Goal: Communication & Community: Answer question/provide support

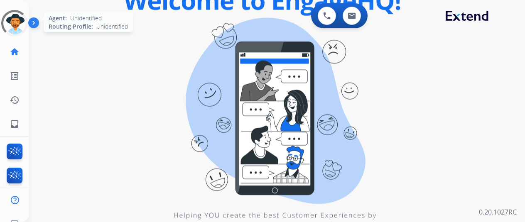
click at [17, 17] on div at bounding box center [14, 23] width 37 height 37
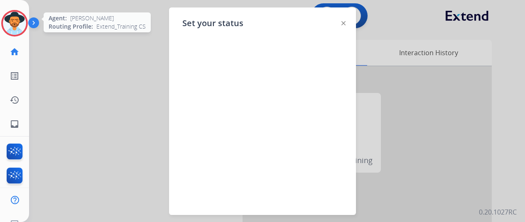
click at [17, 23] on img at bounding box center [14, 23] width 23 height 23
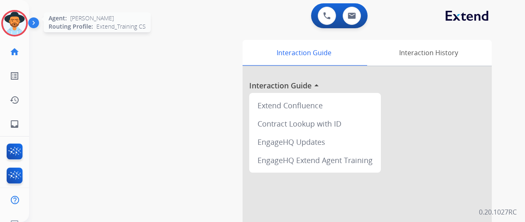
click at [17, 23] on img at bounding box center [14, 23] width 23 height 23
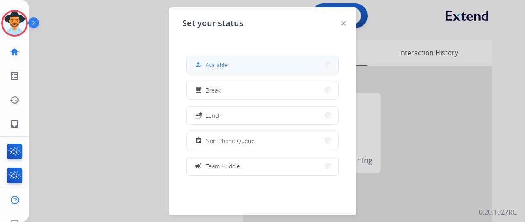
click at [214, 62] on span "Available" at bounding box center [216, 65] width 22 height 9
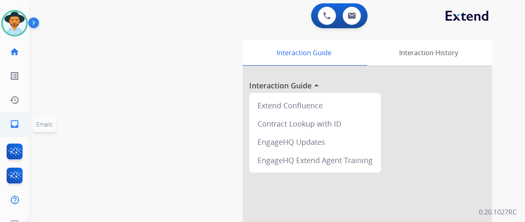
click at [11, 120] on mat-icon "inbox" at bounding box center [15, 124] width 10 height 10
select select "**********"
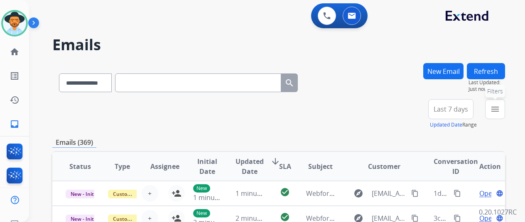
click at [500, 109] on mat-icon "menu" at bounding box center [495, 109] width 10 height 10
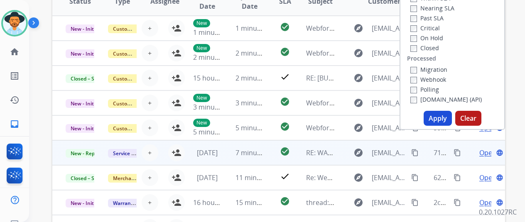
scroll to position [166, 0]
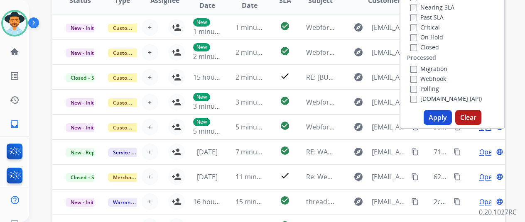
click at [439, 115] on button "Apply" at bounding box center [437, 117] width 28 height 15
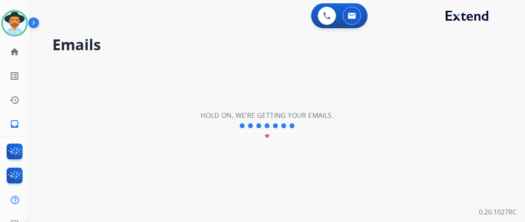
scroll to position [0, 0]
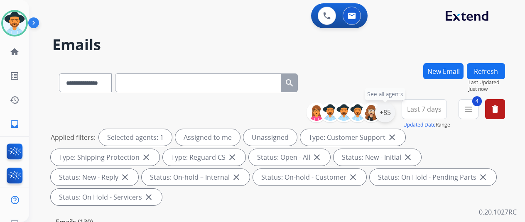
click at [388, 113] on div "+85" at bounding box center [385, 113] width 20 height 20
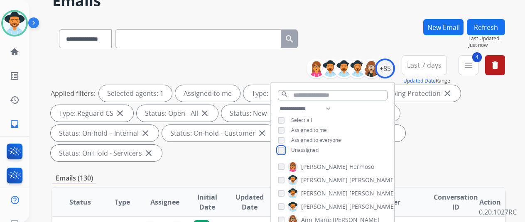
scroll to position [125, 0]
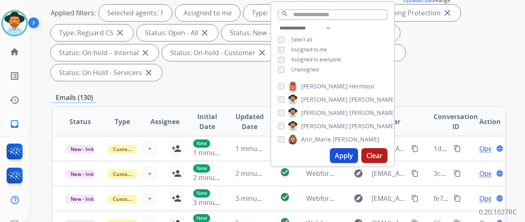
click at [344, 157] on button "Apply" at bounding box center [344, 155] width 28 height 15
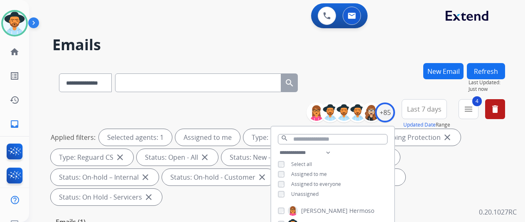
click at [371, 88] on div "**********" at bounding box center [278, 81] width 452 height 36
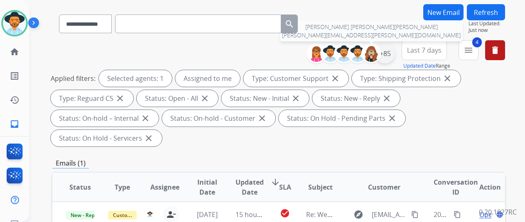
scroll to position [42, 0]
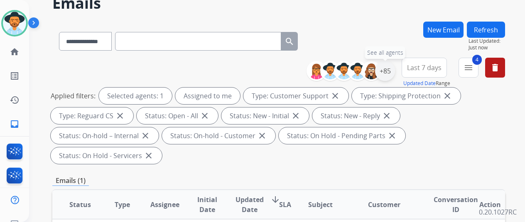
click at [386, 67] on div "+85" at bounding box center [385, 71] width 20 height 20
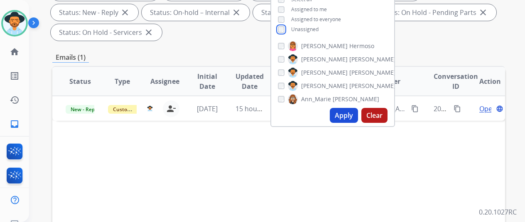
scroll to position [166, 0]
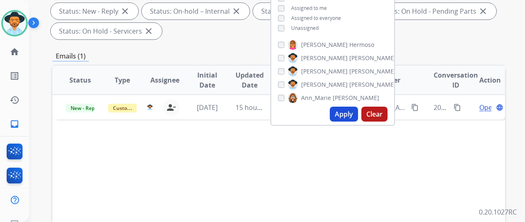
click at [348, 117] on button "Apply" at bounding box center [344, 114] width 28 height 15
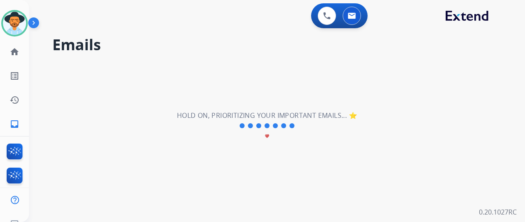
scroll to position [0, 0]
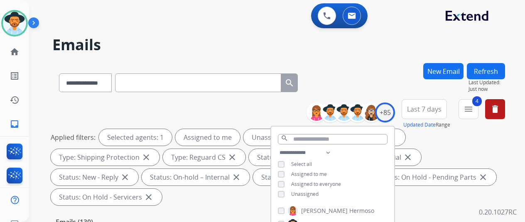
click at [361, 66] on div "**********" at bounding box center [278, 81] width 452 height 36
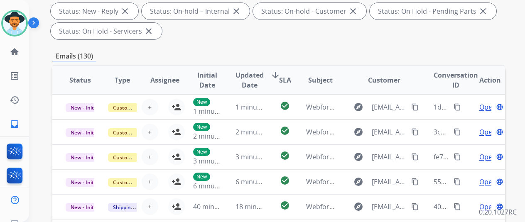
scroll to position [323, 0]
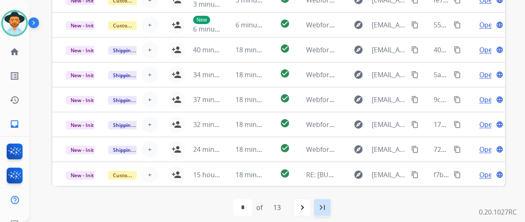
click at [327, 205] on mat-icon "last_page" at bounding box center [322, 208] width 10 height 10
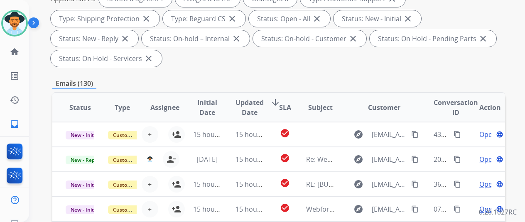
scroll to position [74, 0]
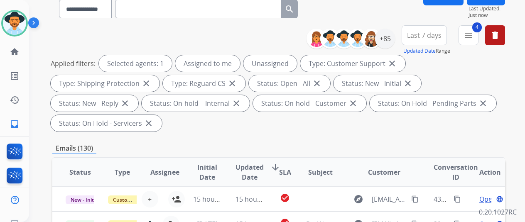
click at [362, 12] on div "**********" at bounding box center [278, 7] width 452 height 36
click at [18, 22] on img at bounding box center [14, 23] width 23 height 23
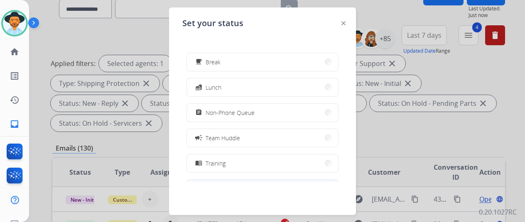
scroll to position [83, 0]
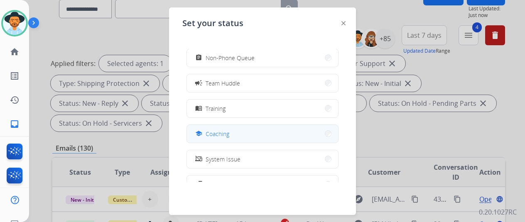
click at [231, 130] on button "school Coaching" at bounding box center [262, 134] width 151 height 18
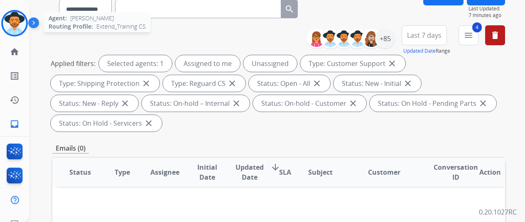
click at [15, 20] on img at bounding box center [14, 23] width 23 height 23
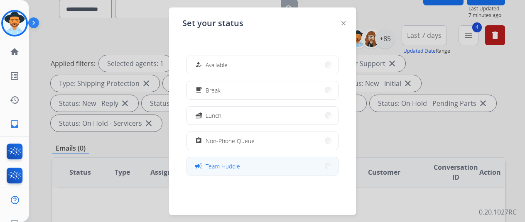
click at [231, 161] on div "campaign Team Huddle" at bounding box center [216, 166] width 46 height 10
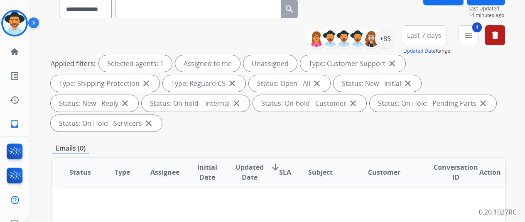
scroll to position [0, 0]
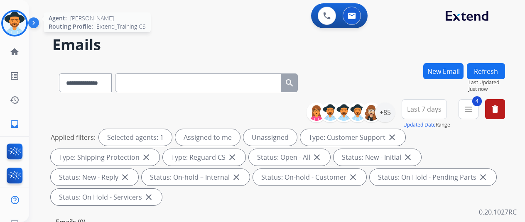
click at [16, 20] on img at bounding box center [14, 23] width 23 height 23
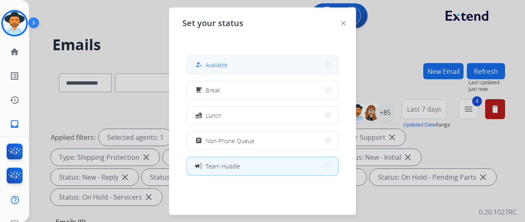
click at [222, 62] on span "Available" at bounding box center [216, 65] width 22 height 9
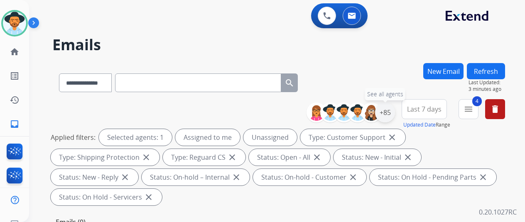
click at [393, 110] on div "+85" at bounding box center [385, 113] width 20 height 20
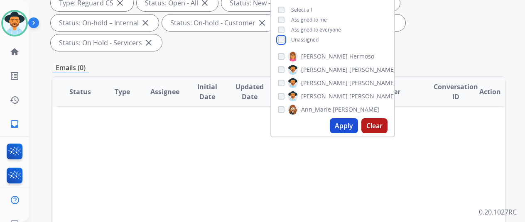
scroll to position [166, 0]
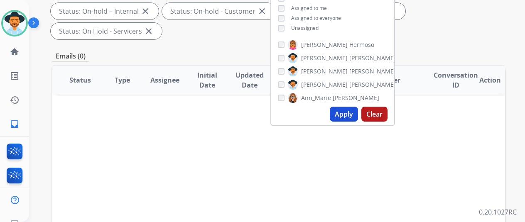
click at [352, 113] on button "Apply" at bounding box center [344, 114] width 28 height 15
select select "*"
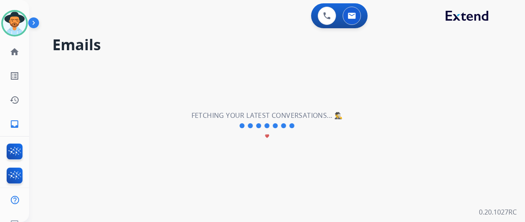
scroll to position [0, 0]
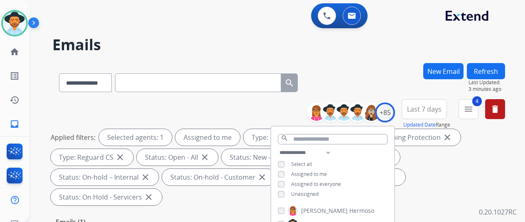
drag, startPoint x: 355, startPoint y: 75, endPoint x: 356, endPoint y: 71, distance: 4.2
click at [355, 74] on div "**********" at bounding box center [278, 81] width 452 height 36
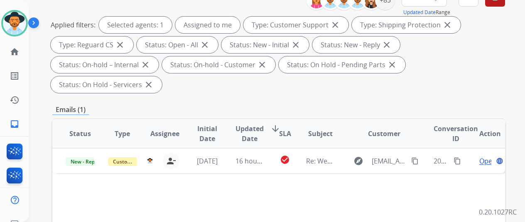
scroll to position [166, 0]
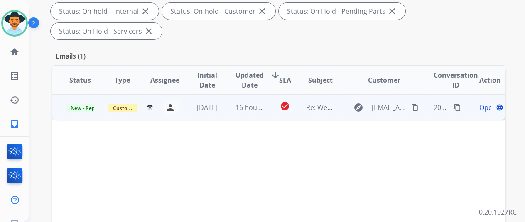
click at [486, 103] on span "Open" at bounding box center [487, 108] width 17 height 10
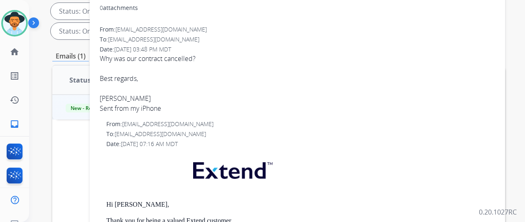
scroll to position [42, 0]
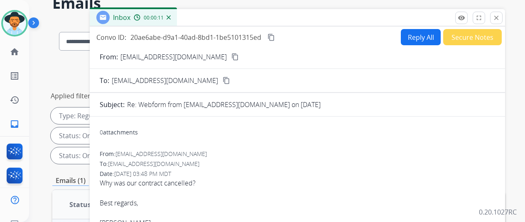
click at [420, 34] on button "Reply All" at bounding box center [421, 37] width 40 height 16
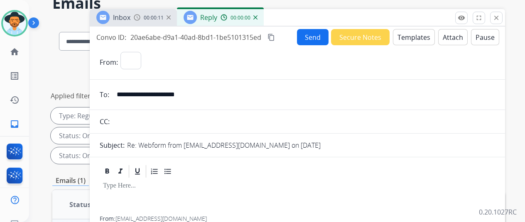
select select "**********"
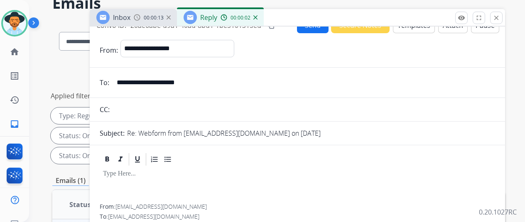
scroll to position [0, 0]
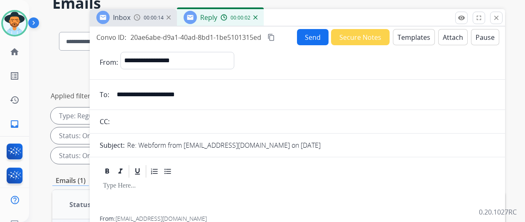
click at [409, 37] on button "Templates" at bounding box center [414, 37] width 42 height 16
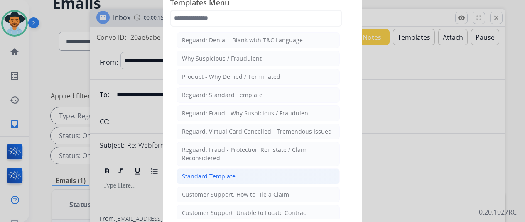
click at [218, 172] on div "Standard Template" at bounding box center [209, 176] width 54 height 8
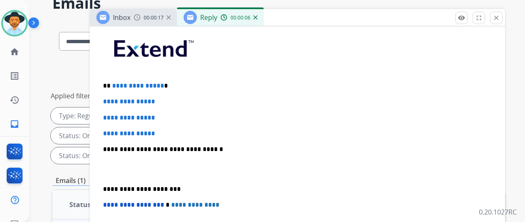
scroll to position [166, 0]
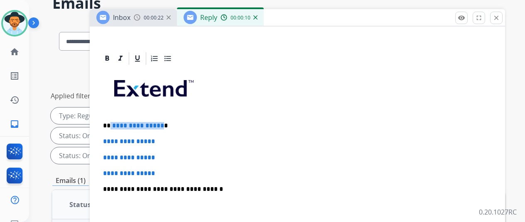
drag, startPoint x: 165, startPoint y: 124, endPoint x: 117, endPoint y: 124, distance: 48.1
click at [117, 124] on p "**********" at bounding box center [294, 125] width 382 height 7
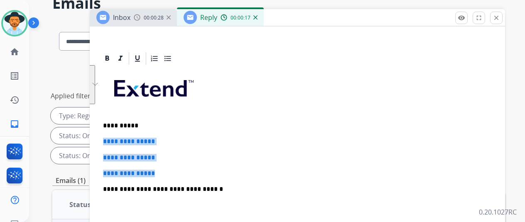
drag, startPoint x: 169, startPoint y: 176, endPoint x: 105, endPoint y: 140, distance: 73.6
click at [105, 140] on div "**********" at bounding box center [297, 46] width 415 height 370
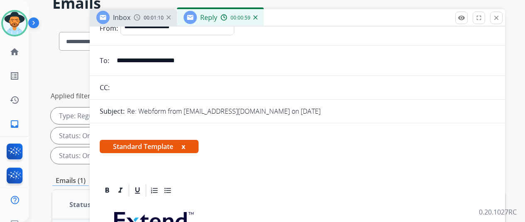
scroll to position [0, 0]
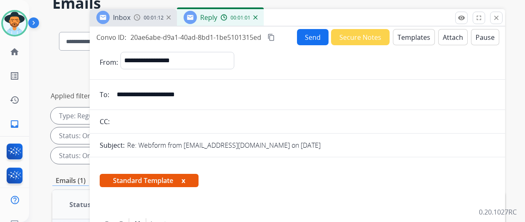
click at [313, 35] on button "Send" at bounding box center [313, 37] width 32 height 16
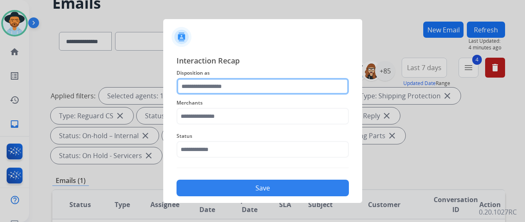
click at [196, 85] on input "text" at bounding box center [262, 86] width 172 height 17
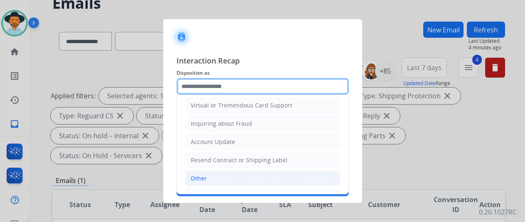
scroll to position [126, 0]
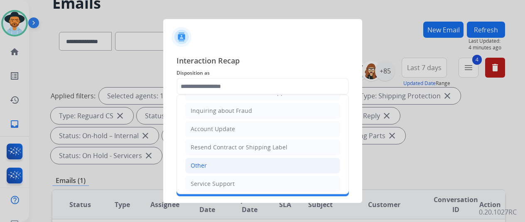
click at [215, 164] on li "Other" at bounding box center [262, 166] width 155 height 16
type input "*****"
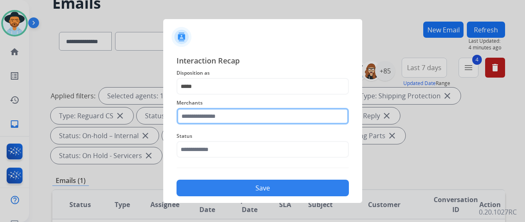
drag, startPoint x: 205, startPoint y: 115, endPoint x: 210, endPoint y: 111, distance: 5.9
click at [210, 111] on input "text" at bounding box center [262, 116] width 172 height 17
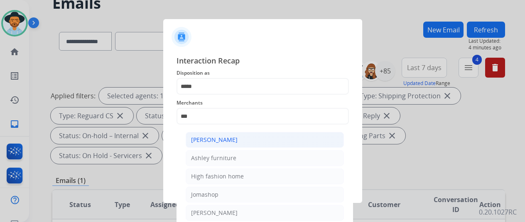
click at [218, 140] on div "[PERSON_NAME]" at bounding box center [214, 140] width 46 height 8
type input "**********"
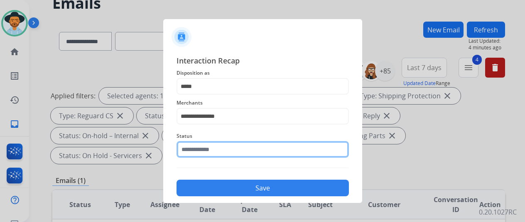
drag, startPoint x: 200, startPoint y: 148, endPoint x: 234, endPoint y: 139, distance: 35.6
click at [200, 148] on input "text" at bounding box center [262, 149] width 172 height 17
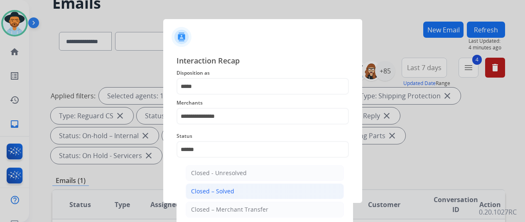
click at [209, 188] on div "Closed – Solved" at bounding box center [212, 191] width 43 height 8
type input "**********"
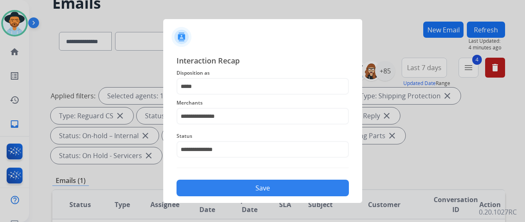
click at [262, 186] on button "Save" at bounding box center [262, 188] width 172 height 17
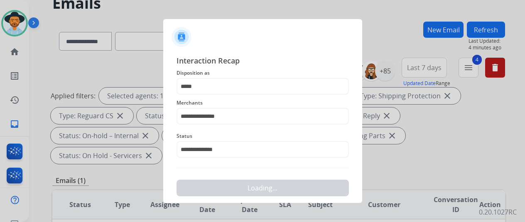
scroll to position [0, 0]
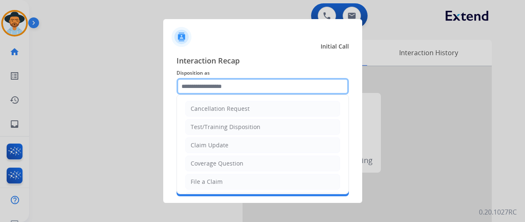
click at [220, 88] on input "text" at bounding box center [262, 86] width 172 height 17
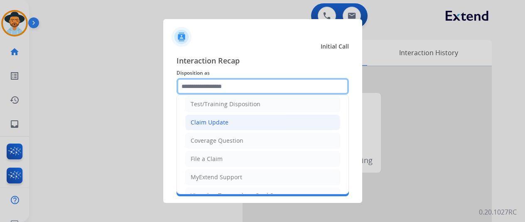
scroll to position [42, 0]
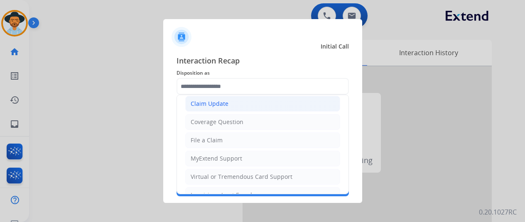
click at [221, 98] on li "Claim Update" at bounding box center [262, 104] width 155 height 16
type input "**********"
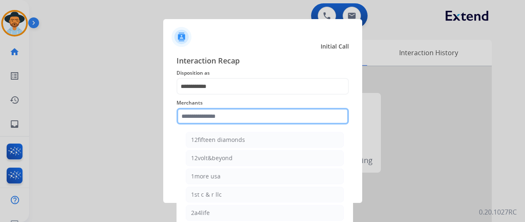
click at [208, 116] on input "text" at bounding box center [262, 116] width 172 height 17
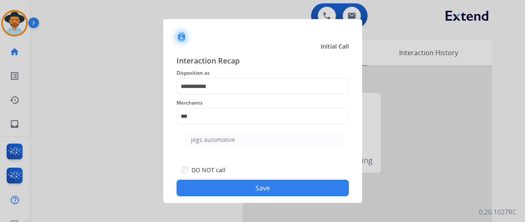
click at [218, 137] on div "Jegs automotive" at bounding box center [213, 140] width 44 height 8
type input "**********"
click at [265, 184] on button "Save" at bounding box center [262, 188] width 172 height 17
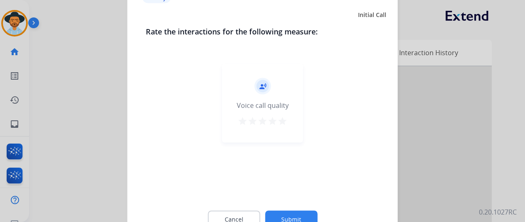
click at [291, 214] on button "Submit" at bounding box center [291, 218] width 52 height 17
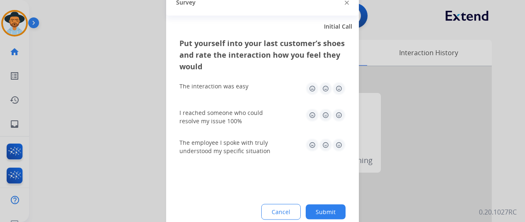
click at [333, 208] on button "Submit" at bounding box center [325, 211] width 40 height 15
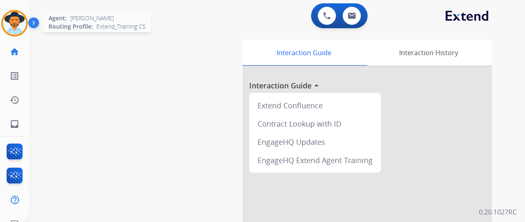
click at [18, 19] on img at bounding box center [14, 23] width 23 height 23
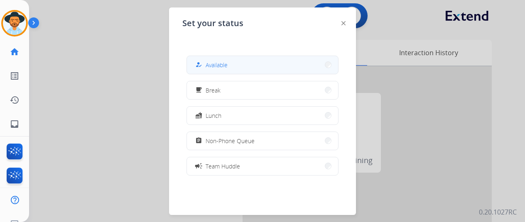
click at [227, 67] on span "Available" at bounding box center [216, 65] width 22 height 9
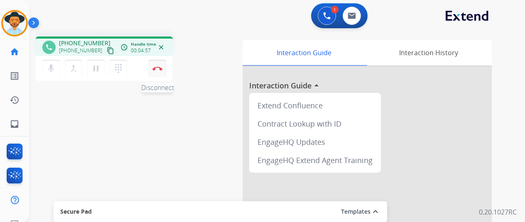
click at [156, 64] on button "Disconnect" at bounding box center [157, 68] width 17 height 17
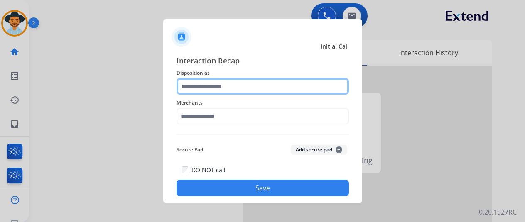
click at [205, 84] on input "text" at bounding box center [262, 86] width 172 height 17
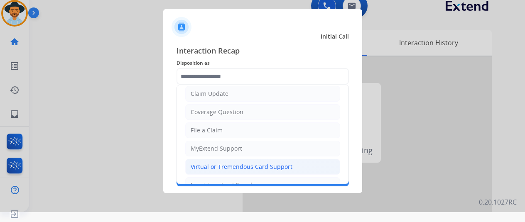
drag, startPoint x: 206, startPoint y: 166, endPoint x: 201, endPoint y: 127, distance: 39.0
click at [206, 166] on div "Virtual or Tremendous Card Support" at bounding box center [242, 167] width 102 height 8
type input "**********"
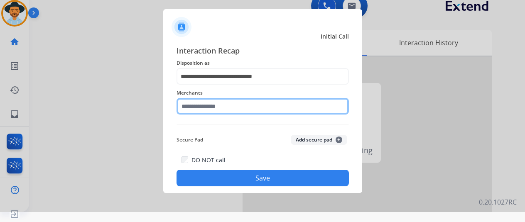
click at [200, 107] on input "text" at bounding box center [262, 106] width 172 height 17
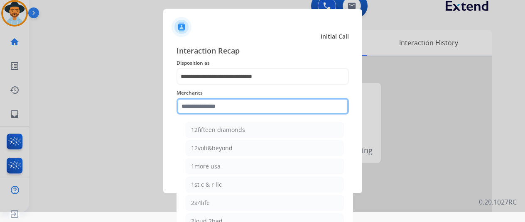
click at [204, 107] on input "text" at bounding box center [262, 106] width 172 height 17
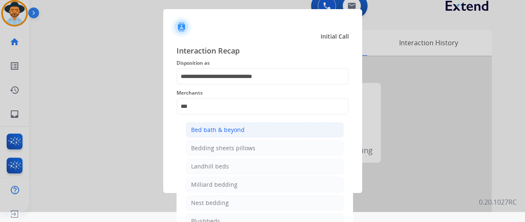
click at [215, 131] on div "Bed bath & beyond" at bounding box center [218, 130] width 54 height 8
type input "**********"
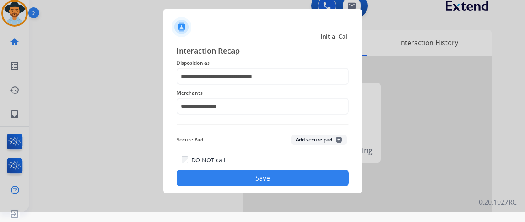
click at [250, 176] on button "Save" at bounding box center [262, 178] width 172 height 17
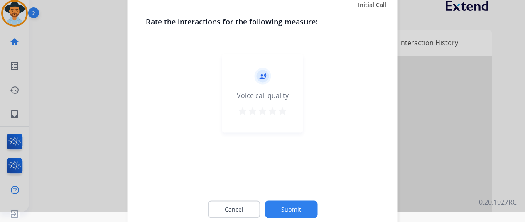
click at [293, 208] on button "Submit" at bounding box center [291, 208] width 52 height 17
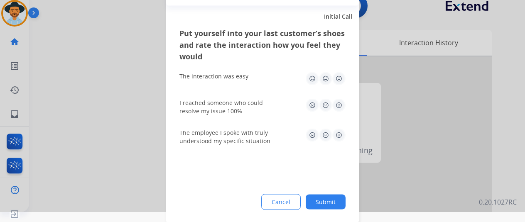
click at [327, 202] on button "Submit" at bounding box center [325, 201] width 40 height 15
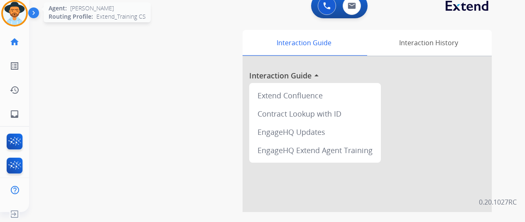
click at [17, 9] on img at bounding box center [14, 13] width 23 height 23
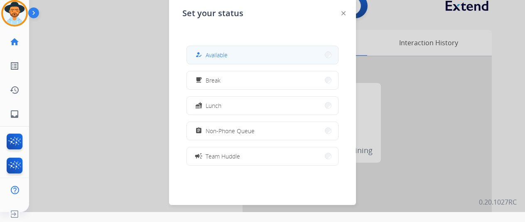
click at [244, 55] on button "how_to_reg Available" at bounding box center [262, 55] width 151 height 18
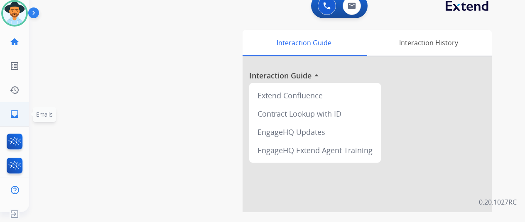
click at [12, 115] on mat-icon "inbox" at bounding box center [15, 114] width 10 height 10
select select "**********"
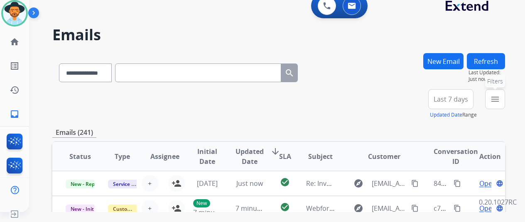
click at [500, 97] on mat-icon "menu" at bounding box center [495, 99] width 10 height 10
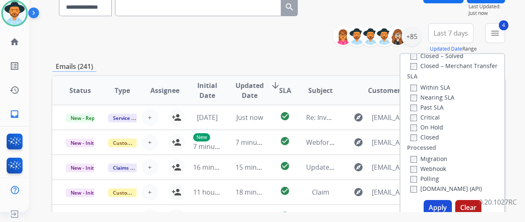
scroll to position [125, 0]
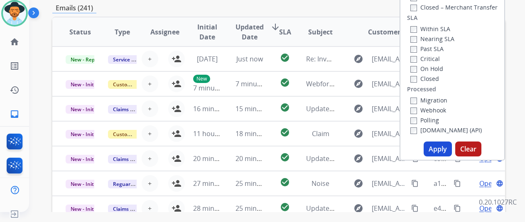
click at [438, 149] on button "Apply" at bounding box center [437, 149] width 28 height 15
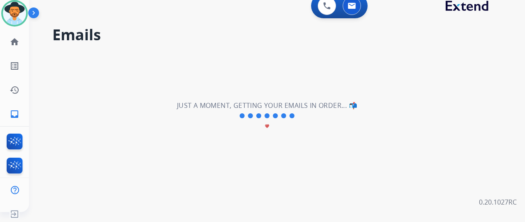
scroll to position [0, 0]
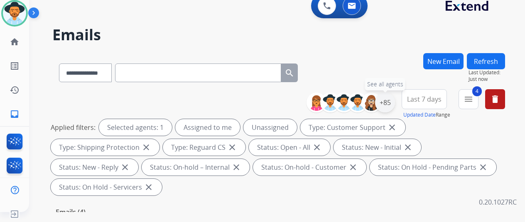
click at [393, 102] on div "+85" at bounding box center [385, 103] width 20 height 20
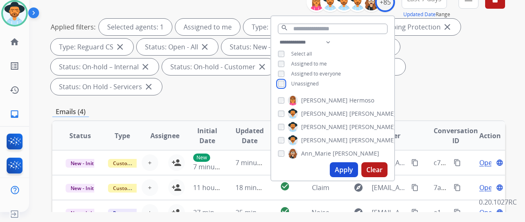
scroll to position [125, 0]
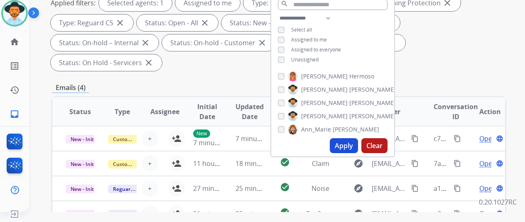
click at [347, 147] on button "Apply" at bounding box center [344, 145] width 28 height 15
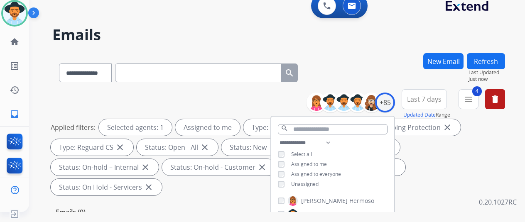
click at [396, 66] on div "**********" at bounding box center [278, 71] width 452 height 36
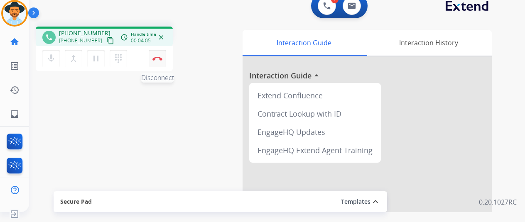
click at [159, 56] on img at bounding box center [157, 58] width 10 height 4
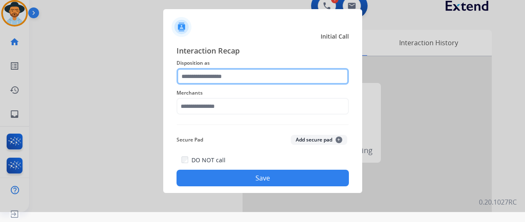
click at [196, 71] on input "text" at bounding box center [262, 76] width 172 height 17
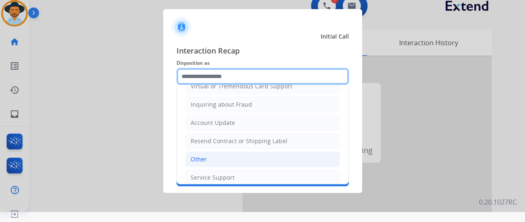
scroll to position [125, 0]
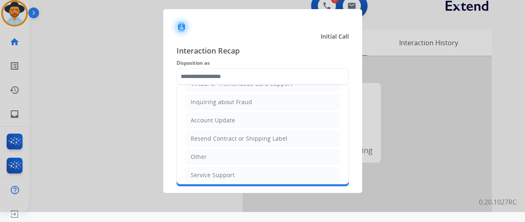
drag, startPoint x: 204, startPoint y: 152, endPoint x: 206, endPoint y: 134, distance: 18.3
click at [205, 153] on div "Other" at bounding box center [199, 157] width 16 height 8
type input "*****"
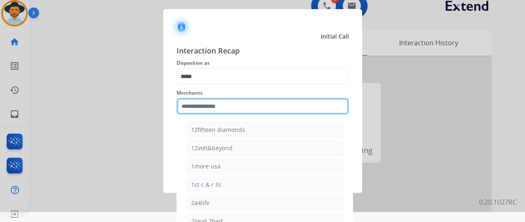
click at [208, 103] on input "text" at bounding box center [262, 106] width 172 height 17
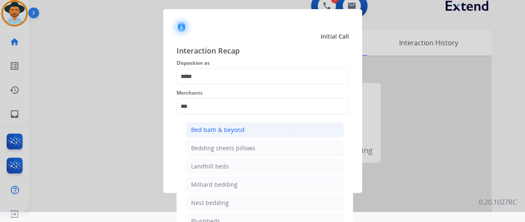
click at [215, 129] on div "Bed bath & beyond" at bounding box center [218, 130] width 54 height 8
type input "**********"
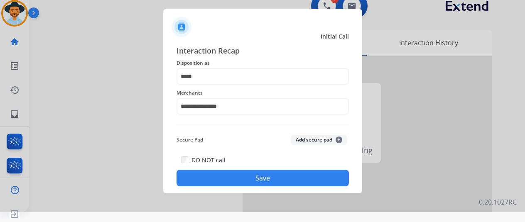
click at [247, 181] on button "Save" at bounding box center [262, 178] width 172 height 17
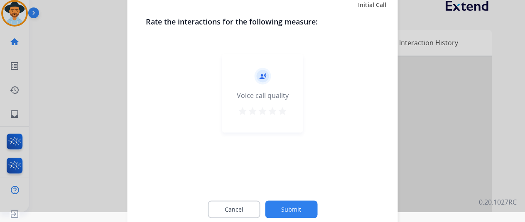
click at [291, 208] on button "Submit" at bounding box center [291, 208] width 52 height 17
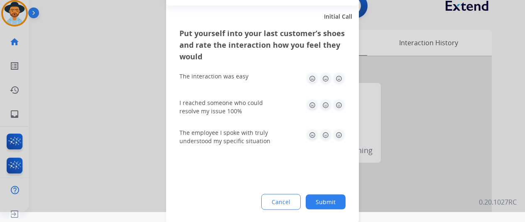
click at [322, 202] on button "Submit" at bounding box center [325, 201] width 40 height 15
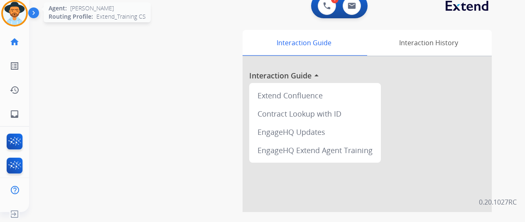
click at [15, 10] on img at bounding box center [14, 13] width 23 height 23
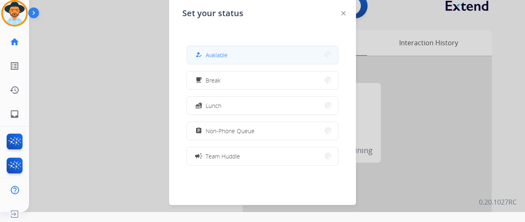
click at [248, 53] on button "how_to_reg Available" at bounding box center [262, 55] width 151 height 18
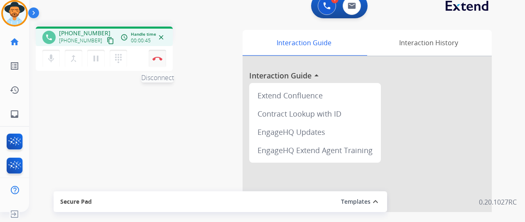
click at [151, 57] on button "Disconnect" at bounding box center [157, 58] width 17 height 17
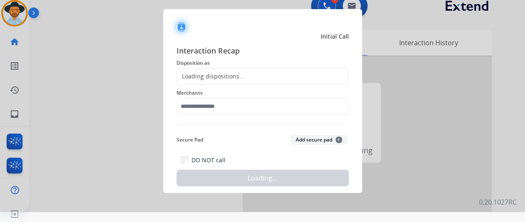
click at [204, 76] on div "Loading dispositions..." at bounding box center [210, 76] width 67 height 8
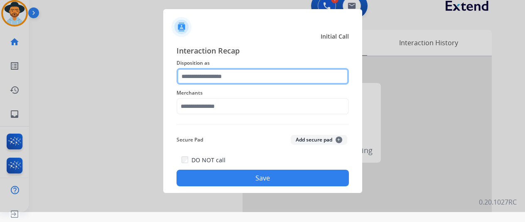
click at [203, 76] on input "text" at bounding box center [262, 76] width 172 height 17
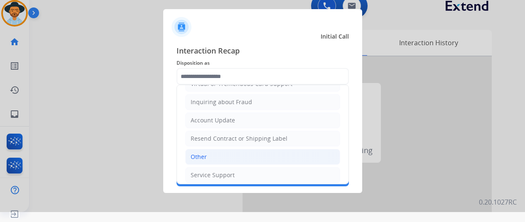
click at [210, 154] on li "Other" at bounding box center [262, 157] width 155 height 16
type input "*****"
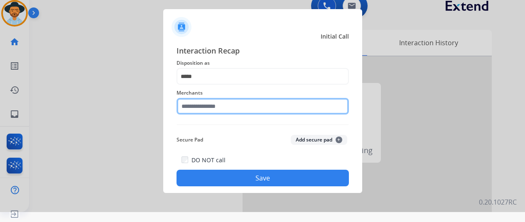
click at [203, 109] on input "text" at bounding box center [262, 106] width 172 height 17
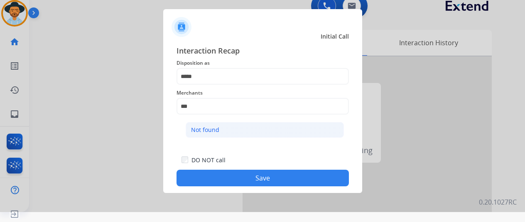
click at [240, 128] on li "Not found" at bounding box center [265, 130] width 158 height 16
type input "*********"
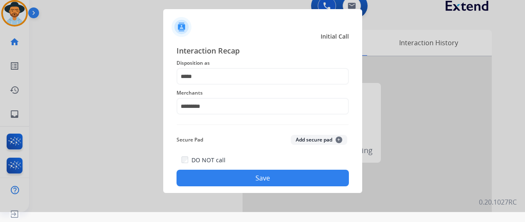
click at [256, 178] on button "Save" at bounding box center [262, 178] width 172 height 17
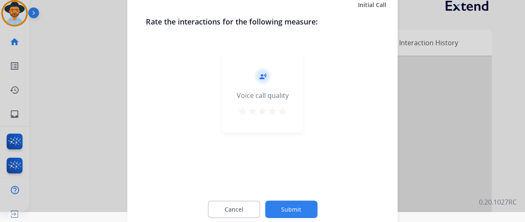
click at [289, 211] on button "Submit" at bounding box center [291, 208] width 52 height 17
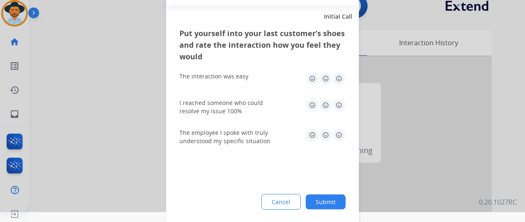
click at [325, 196] on button "Submit" at bounding box center [325, 201] width 40 height 15
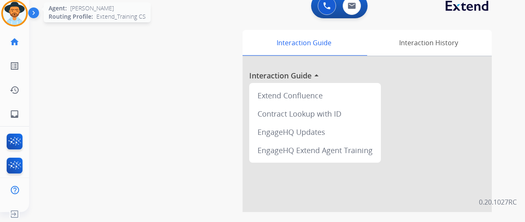
click at [12, 8] on img at bounding box center [14, 13] width 23 height 23
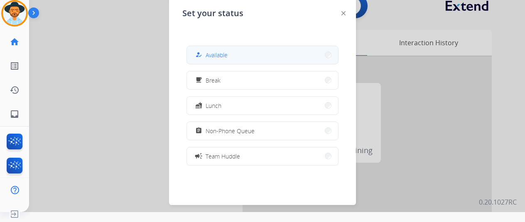
click at [220, 50] on button "how_to_reg Available" at bounding box center [262, 55] width 151 height 18
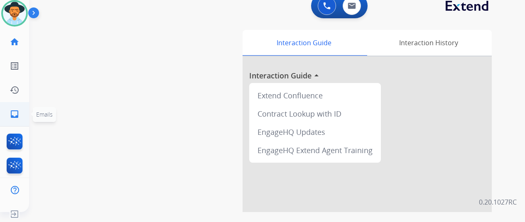
click at [17, 112] on mat-icon "inbox" at bounding box center [15, 114] width 10 height 10
select select "**********"
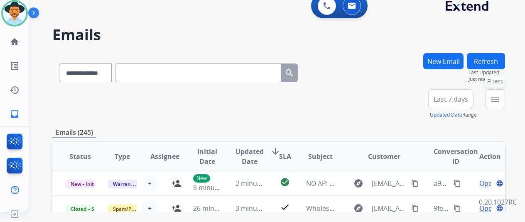
click at [500, 99] on mat-icon "menu" at bounding box center [495, 99] width 10 height 10
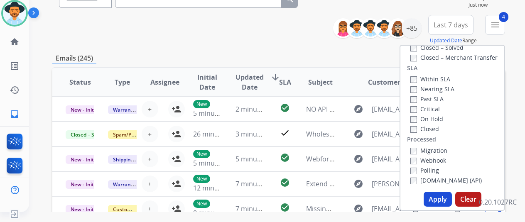
scroll to position [125, 0]
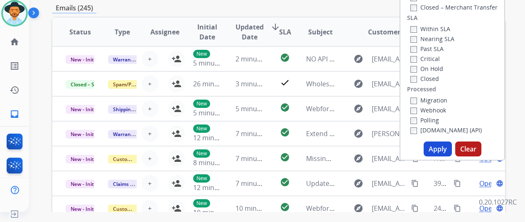
click at [440, 149] on button "Apply" at bounding box center [437, 149] width 28 height 15
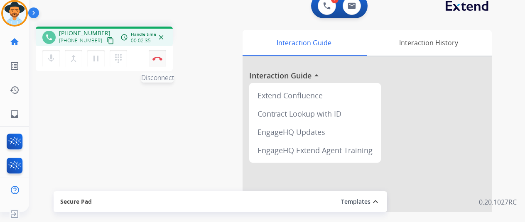
click at [160, 59] on img at bounding box center [157, 58] width 10 height 4
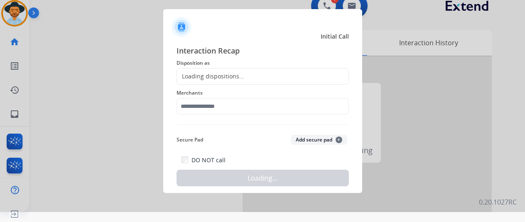
click at [194, 73] on div "Loading dispositions..." at bounding box center [210, 76] width 67 height 8
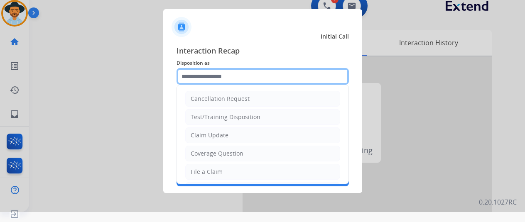
click at [192, 73] on input "text" at bounding box center [262, 76] width 172 height 17
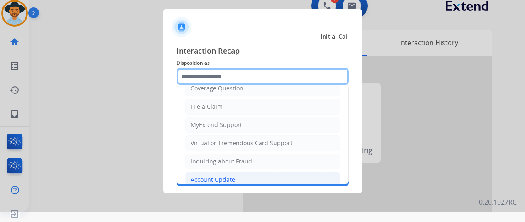
scroll to position [125, 0]
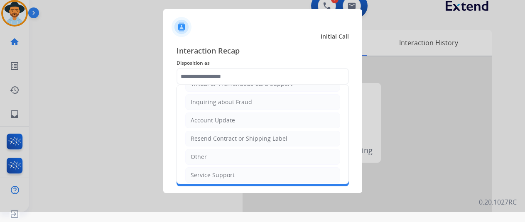
drag, startPoint x: 212, startPoint y: 135, endPoint x: 208, endPoint y: 126, distance: 9.9
click at [211, 134] on div "Resend Contract or Shipping Label" at bounding box center [239, 138] width 97 height 8
type input "**********"
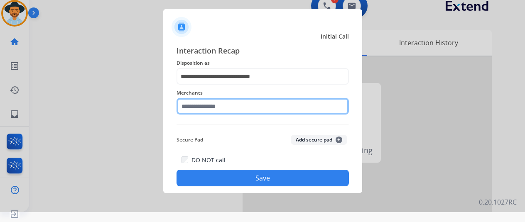
click at [199, 105] on input "text" at bounding box center [262, 106] width 172 height 17
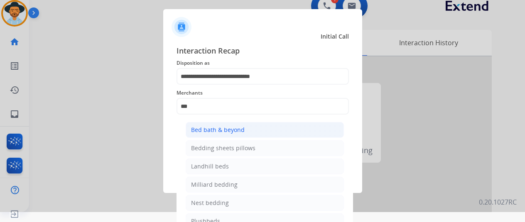
click at [249, 128] on li "Bed bath & beyond" at bounding box center [265, 130] width 158 height 16
type input "**********"
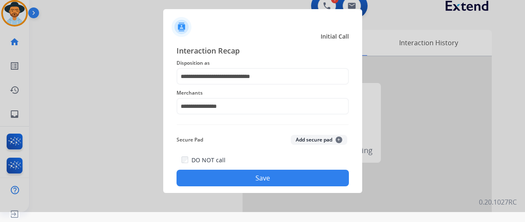
click at [239, 174] on button "Save" at bounding box center [262, 178] width 172 height 17
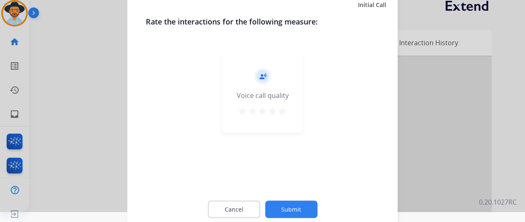
click at [283, 209] on button "Submit" at bounding box center [291, 208] width 52 height 17
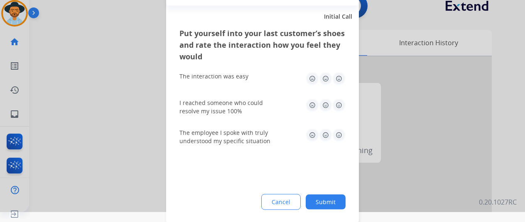
click at [322, 199] on button "Submit" at bounding box center [325, 201] width 40 height 15
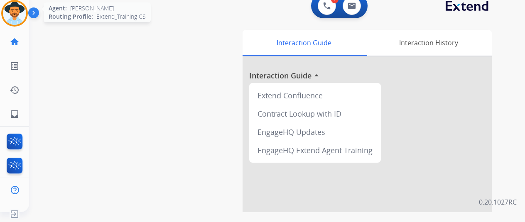
click at [20, 10] on img at bounding box center [14, 13] width 23 height 23
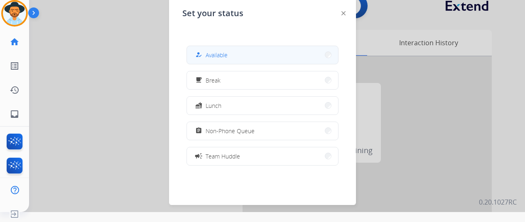
click at [237, 57] on button "how_to_reg Available" at bounding box center [262, 55] width 151 height 18
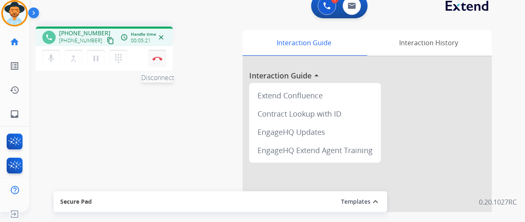
click at [158, 58] on img at bounding box center [157, 58] width 10 height 4
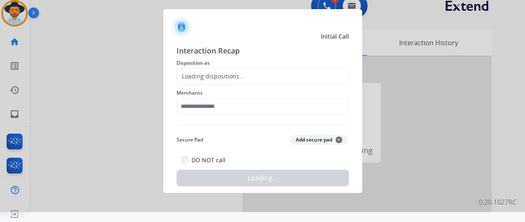
click at [221, 76] on div "Loading dispositions..." at bounding box center [210, 76] width 67 height 8
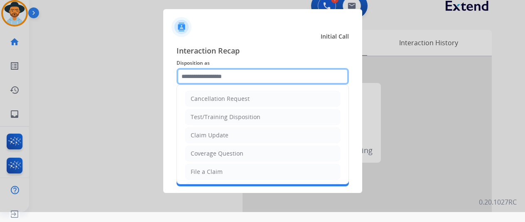
click at [217, 71] on input "text" at bounding box center [262, 76] width 172 height 17
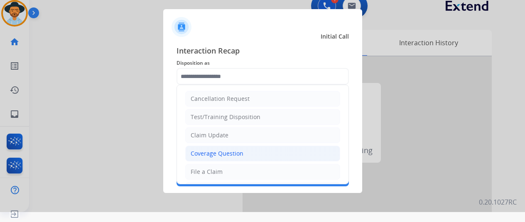
click at [210, 155] on div "Coverage Question" at bounding box center [217, 153] width 53 height 8
type input "**********"
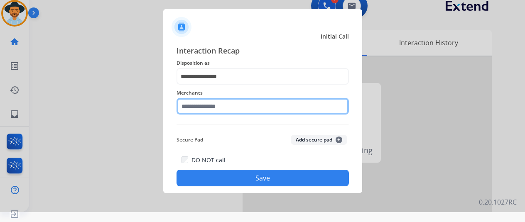
drag, startPoint x: 189, startPoint y: 107, endPoint x: 187, endPoint y: 88, distance: 19.2
click at [189, 102] on input "text" at bounding box center [262, 106] width 172 height 17
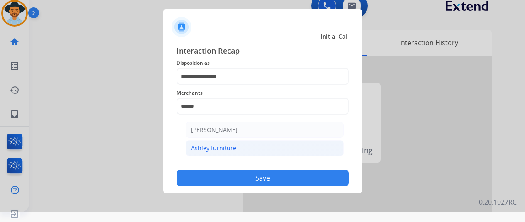
click at [233, 144] on div "Ashley furniture" at bounding box center [213, 148] width 45 height 8
type input "**********"
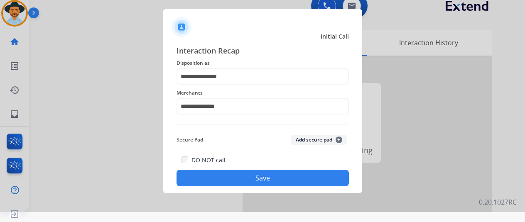
click at [255, 180] on button "Save" at bounding box center [262, 178] width 172 height 17
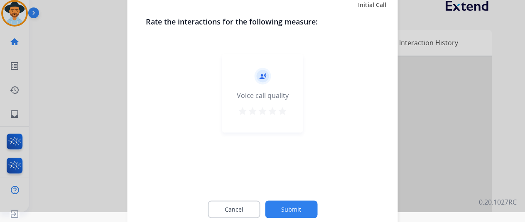
click at [283, 202] on button "Submit" at bounding box center [291, 208] width 52 height 17
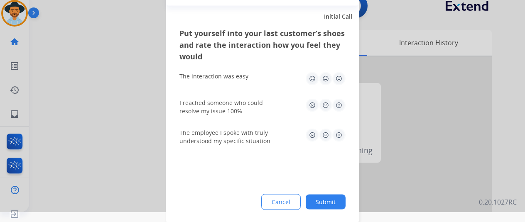
drag, startPoint x: 326, startPoint y: 198, endPoint x: 32, endPoint y: 46, distance: 331.7
click at [326, 197] on button "Submit" at bounding box center [325, 201] width 40 height 15
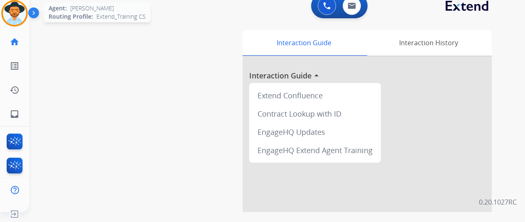
click at [11, 11] on img at bounding box center [14, 13] width 23 height 23
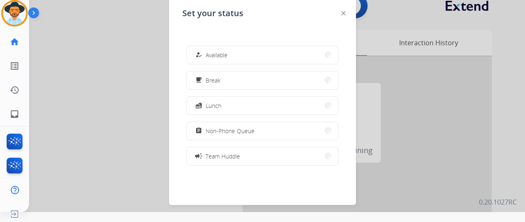
drag, startPoint x: 215, startPoint y: 49, endPoint x: 153, endPoint y: 6, distance: 75.4
click at [212, 49] on button "how_to_reg Available" at bounding box center [262, 55] width 151 height 18
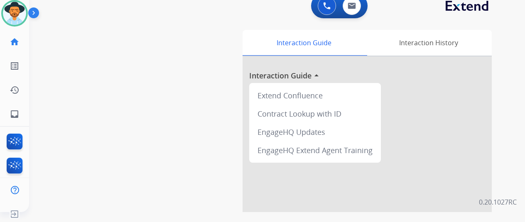
click at [77, 102] on div "swap_horiz Break voice bridge close_fullscreen Connect 3-Way Call merge_type Se…" at bounding box center [267, 193] width 476 height 346
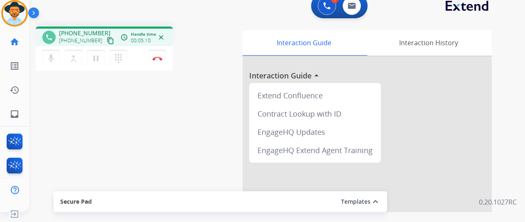
drag, startPoint x: 62, startPoint y: 123, endPoint x: 82, endPoint y: 41, distance: 84.6
click at [63, 122] on div "phone [PHONE_NUMBER] [PHONE_NUMBER] content_copy access_time Call metrics Queue…" at bounding box center [267, 193] width 476 height 346
click at [157, 58] on img at bounding box center [157, 58] width 10 height 4
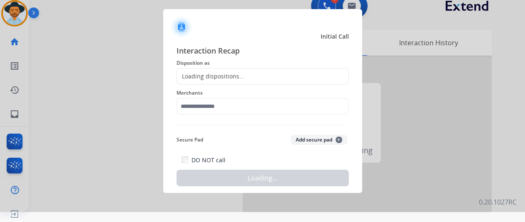
click at [200, 76] on div "Loading dispositions..." at bounding box center [210, 76] width 67 height 8
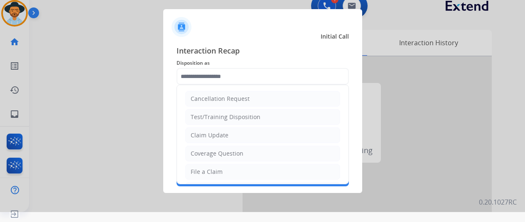
click at [200, 76] on input "text" at bounding box center [262, 76] width 172 height 17
click at [207, 150] on div "Coverage Question" at bounding box center [217, 153] width 53 height 8
type input "**********"
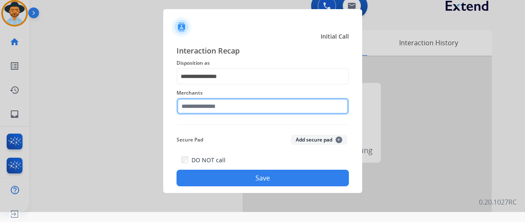
click at [200, 100] on input "text" at bounding box center [262, 106] width 172 height 17
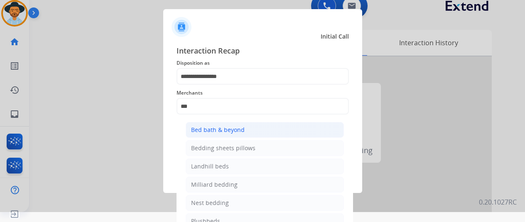
click at [216, 129] on div "Bed bath & beyond" at bounding box center [218, 130] width 54 height 8
type input "**********"
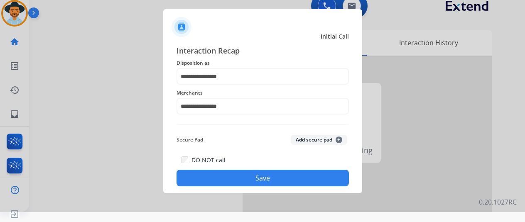
click at [252, 176] on button "Save" at bounding box center [262, 178] width 172 height 17
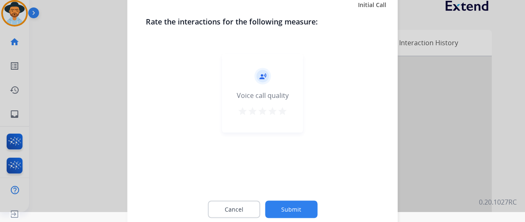
click at [299, 207] on button "Submit" at bounding box center [291, 208] width 52 height 17
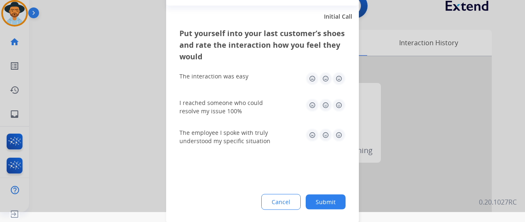
click at [333, 198] on button "Submit" at bounding box center [325, 201] width 40 height 15
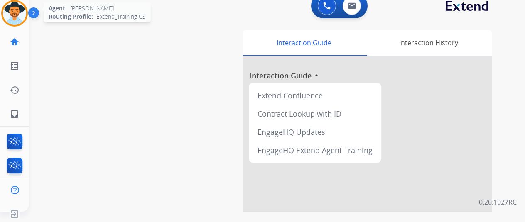
click at [22, 12] on img at bounding box center [14, 13] width 23 height 23
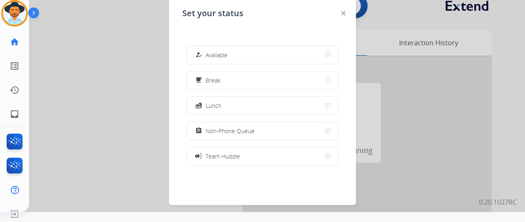
click at [225, 49] on button "how_to_reg Available" at bounding box center [262, 55] width 151 height 18
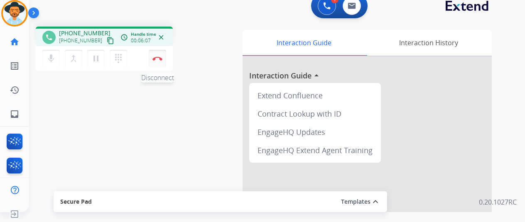
click at [156, 60] on img at bounding box center [157, 58] width 10 height 4
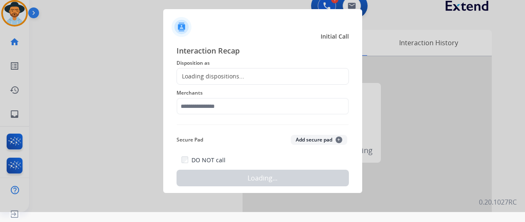
click at [207, 74] on div "Loading dispositions..." at bounding box center [210, 76] width 67 height 8
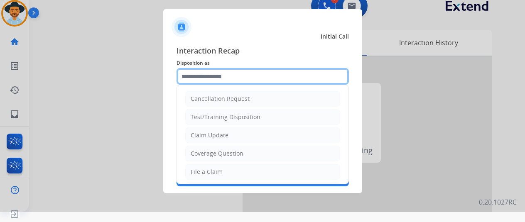
click at [207, 74] on input "text" at bounding box center [262, 76] width 172 height 17
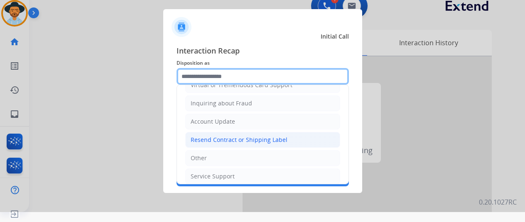
scroll to position [126, 0]
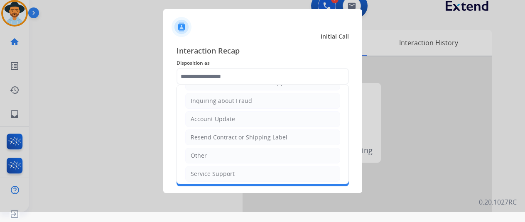
click at [202, 175] on li "Service Support" at bounding box center [262, 174] width 155 height 16
type input "**********"
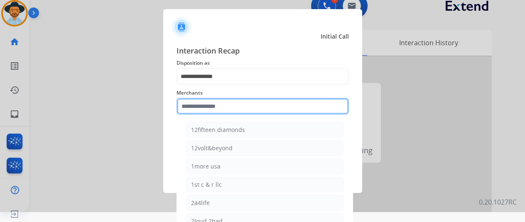
drag, startPoint x: 205, startPoint y: 105, endPoint x: 243, endPoint y: 14, distance: 98.4
click at [207, 97] on div "Merchants 12fifteen diamonds 12volt&beyond 1more usa 1st c & r llc 2a4life 2lou…" at bounding box center [262, 101] width 172 height 33
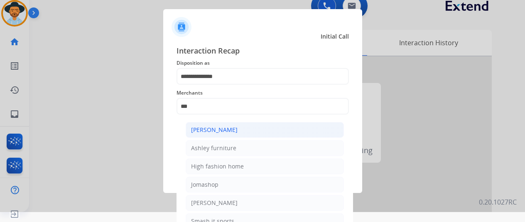
click at [219, 127] on div "[PERSON_NAME]" at bounding box center [214, 130] width 46 height 8
type input "**********"
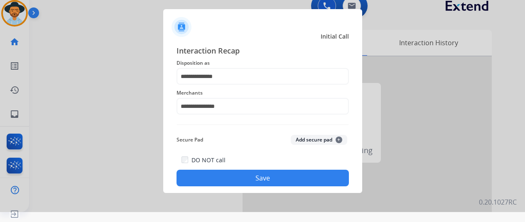
click at [246, 172] on button "Save" at bounding box center [262, 178] width 172 height 17
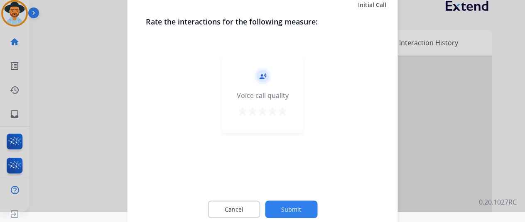
click at [287, 203] on button "Submit" at bounding box center [291, 208] width 52 height 17
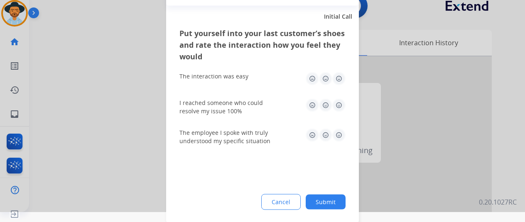
click at [340, 198] on button "Submit" at bounding box center [325, 201] width 40 height 15
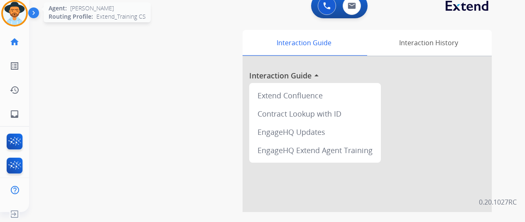
click at [20, 14] on img at bounding box center [14, 13] width 23 height 23
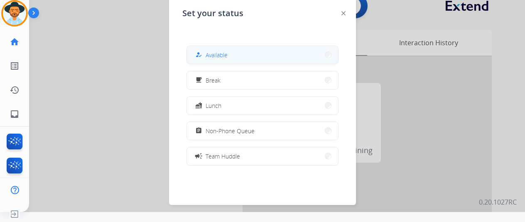
click at [227, 56] on span "Available" at bounding box center [216, 55] width 22 height 9
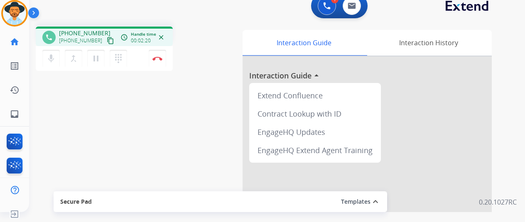
click at [66, 137] on div "phone [PHONE_NUMBER] [PHONE_NUMBER] content_copy access_time Call metrics Queue…" at bounding box center [267, 193] width 476 height 346
click at [158, 56] on img at bounding box center [157, 58] width 10 height 4
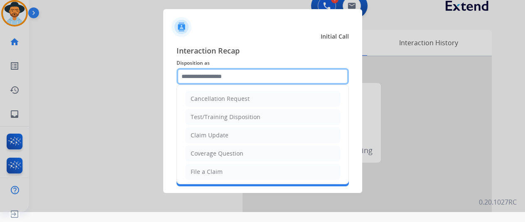
click at [201, 76] on input "text" at bounding box center [262, 76] width 172 height 17
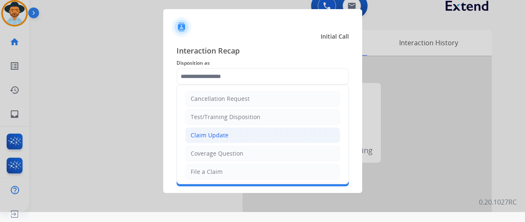
click at [208, 137] on div "Claim Update" at bounding box center [210, 135] width 38 height 8
type input "**********"
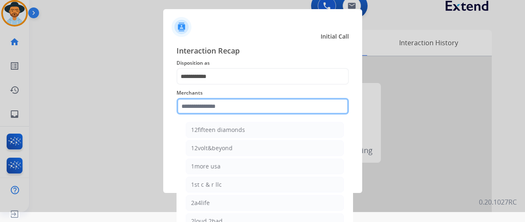
click at [200, 108] on input "text" at bounding box center [262, 106] width 172 height 17
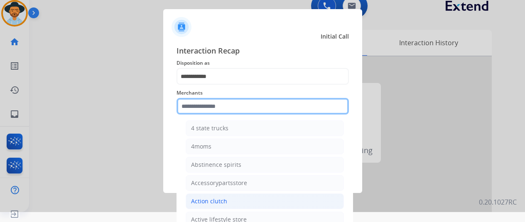
scroll to position [166, 0]
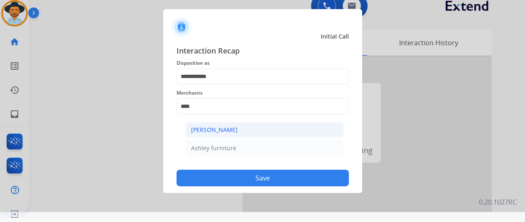
click at [271, 129] on li "[PERSON_NAME]" at bounding box center [265, 130] width 158 height 16
type input "**********"
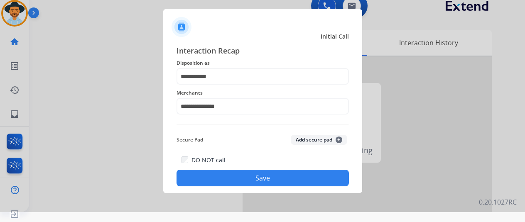
click at [261, 178] on button "Save" at bounding box center [262, 178] width 172 height 17
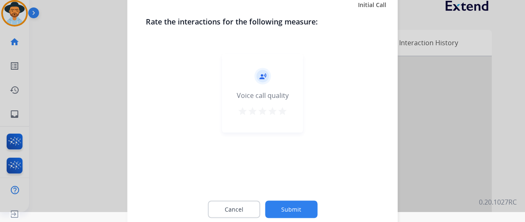
click at [286, 205] on button "Submit" at bounding box center [291, 208] width 52 height 17
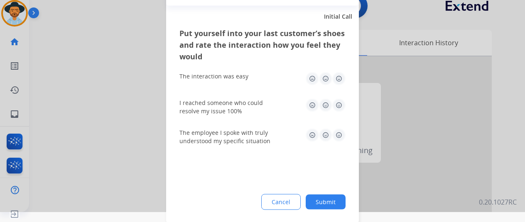
click at [329, 204] on button "Submit" at bounding box center [325, 201] width 40 height 15
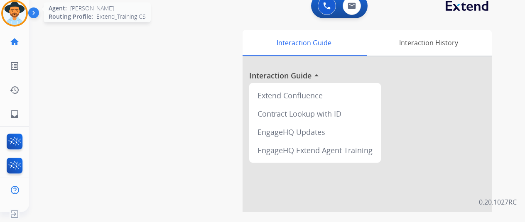
click at [16, 10] on img at bounding box center [14, 13] width 23 height 23
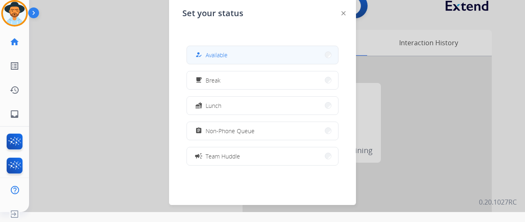
click at [244, 55] on button "how_to_reg Available" at bounding box center [262, 55] width 151 height 18
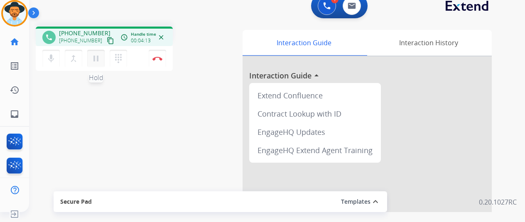
click at [98, 56] on mat-icon "pause" at bounding box center [96, 59] width 10 height 10
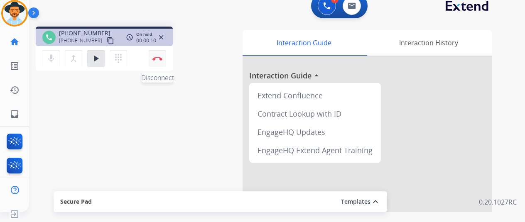
click at [160, 56] on img at bounding box center [157, 58] width 10 height 4
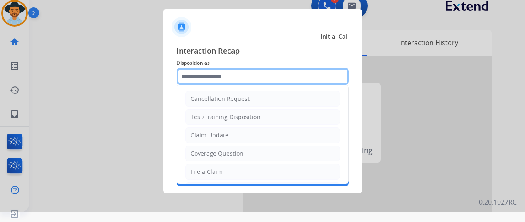
click at [200, 72] on input "text" at bounding box center [262, 76] width 172 height 17
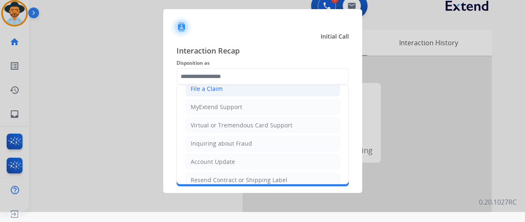
click at [205, 86] on div "File a Claim" at bounding box center [207, 89] width 32 height 8
type input "**********"
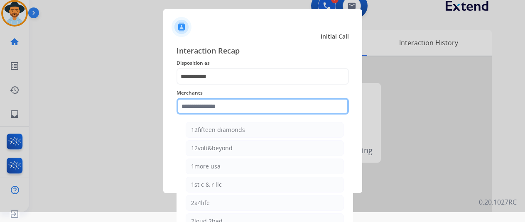
click at [203, 110] on input "text" at bounding box center [262, 106] width 172 height 17
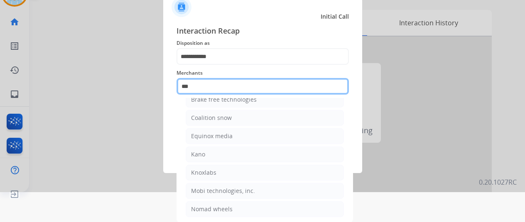
scroll to position [10, 0]
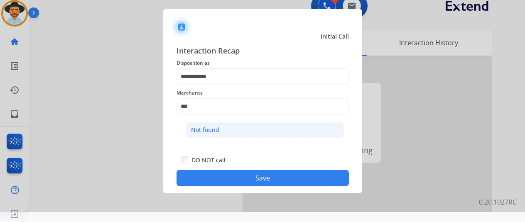
click at [248, 124] on li "Not found" at bounding box center [265, 130] width 158 height 16
type input "*********"
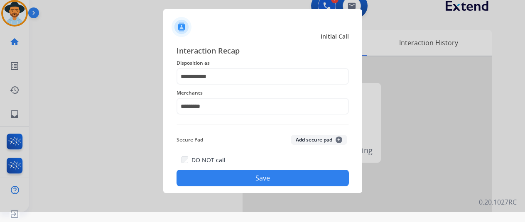
click at [244, 179] on button "Save" at bounding box center [262, 178] width 172 height 17
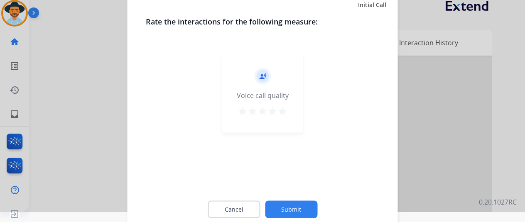
click at [293, 201] on button "Submit" at bounding box center [291, 208] width 52 height 17
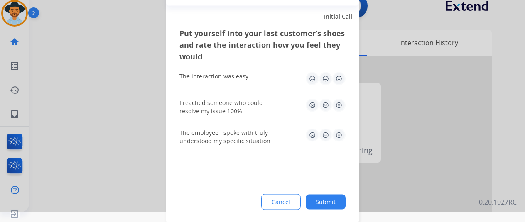
click at [327, 202] on button "Submit" at bounding box center [325, 201] width 40 height 15
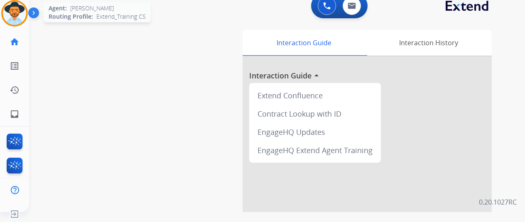
click at [13, 6] on img at bounding box center [14, 13] width 23 height 23
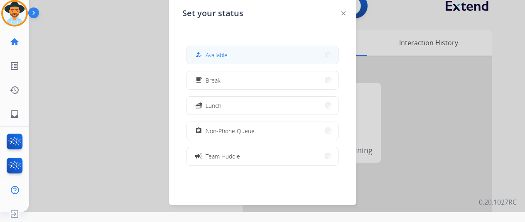
click at [203, 57] on div "how_to_reg" at bounding box center [199, 55] width 12 height 10
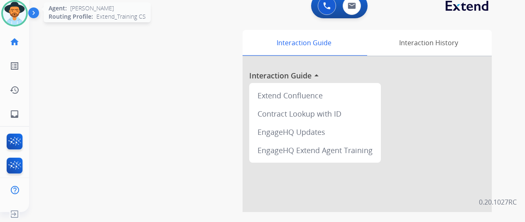
click at [17, 14] on img at bounding box center [14, 13] width 23 height 23
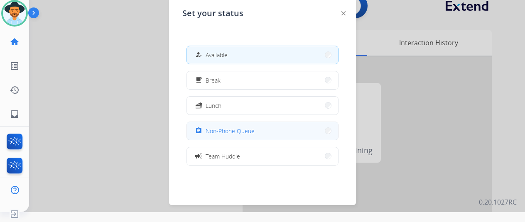
scroll to position [83, 0]
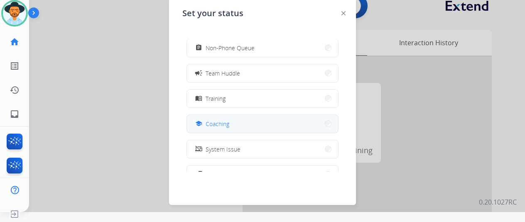
click at [232, 122] on button "school Coaching" at bounding box center [262, 124] width 151 height 18
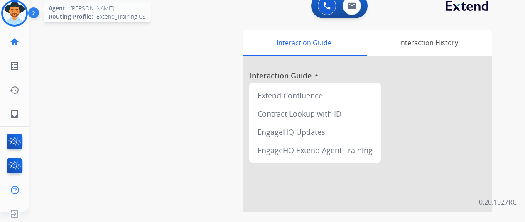
click at [14, 8] on img at bounding box center [14, 13] width 23 height 23
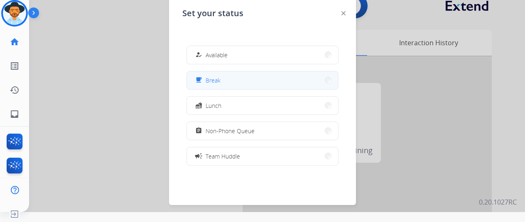
click at [230, 77] on button "free_breakfast Break" at bounding box center [262, 80] width 151 height 18
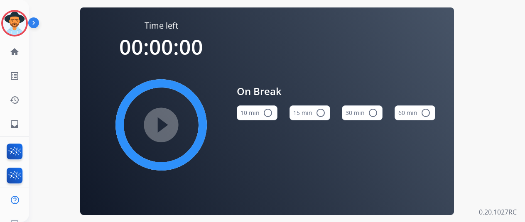
click at [271, 114] on mat-icon "radio_button_unchecked" at bounding box center [268, 113] width 10 height 10
click at [166, 120] on mat-icon "play_circle_filled" at bounding box center [161, 125] width 10 height 10
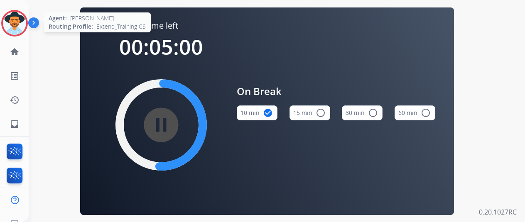
click at [17, 19] on img at bounding box center [14, 23] width 23 height 23
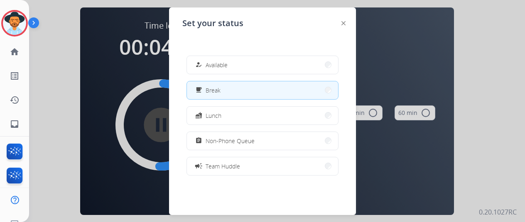
click at [60, 26] on div at bounding box center [262, 111] width 525 height 222
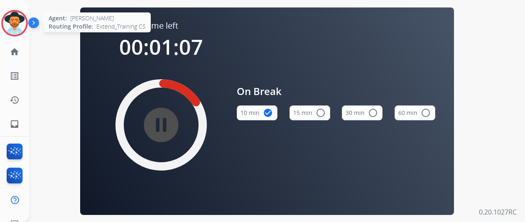
click at [23, 22] on img at bounding box center [14, 23] width 23 height 23
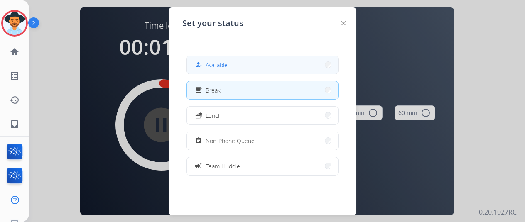
click at [232, 61] on button "how_to_reg Available" at bounding box center [262, 65] width 151 height 18
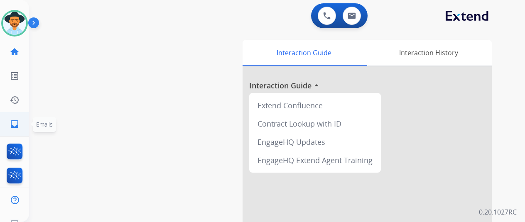
click at [18, 124] on mat-icon "inbox" at bounding box center [15, 124] width 10 height 10
select select "**********"
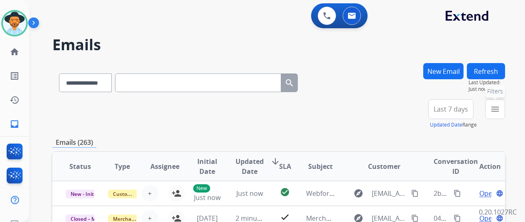
click at [499, 104] on mat-icon "menu" at bounding box center [495, 109] width 10 height 10
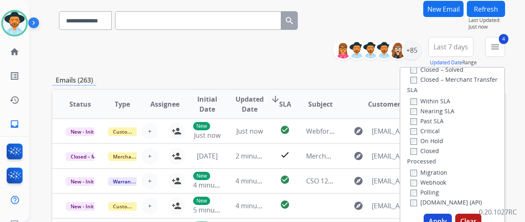
scroll to position [125, 0]
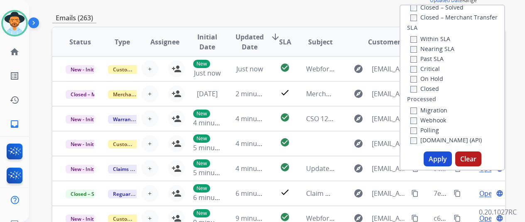
click at [439, 159] on button "Apply" at bounding box center [437, 158] width 28 height 15
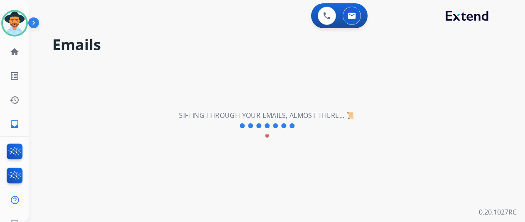
scroll to position [0, 0]
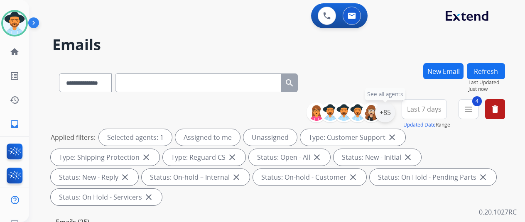
click at [393, 113] on div "+85" at bounding box center [385, 113] width 20 height 20
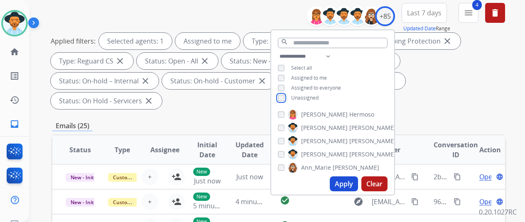
scroll to position [125, 0]
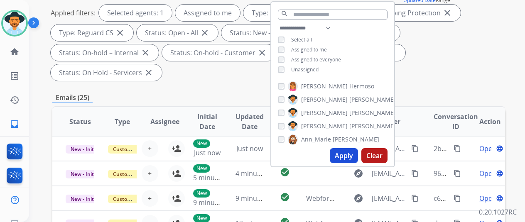
click at [345, 157] on button "Apply" at bounding box center [344, 155] width 28 height 15
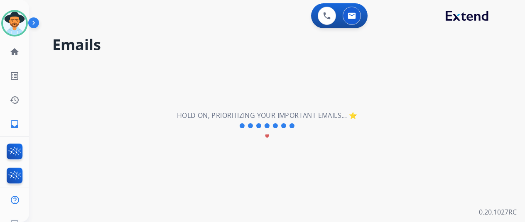
scroll to position [0, 0]
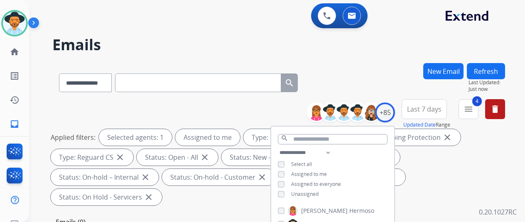
click at [389, 83] on div "**********" at bounding box center [278, 81] width 452 height 36
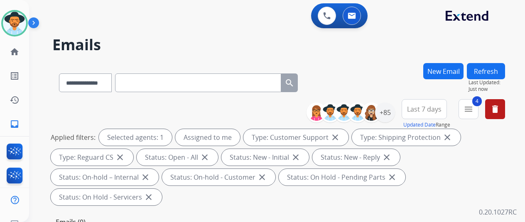
drag, startPoint x: 364, startPoint y: 57, endPoint x: 361, endPoint y: 54, distance: 4.4
click at [364, 57] on div "**********" at bounding box center [267, 141] width 476 height 222
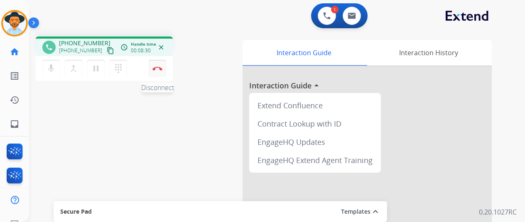
click at [159, 66] on img at bounding box center [157, 68] width 10 height 4
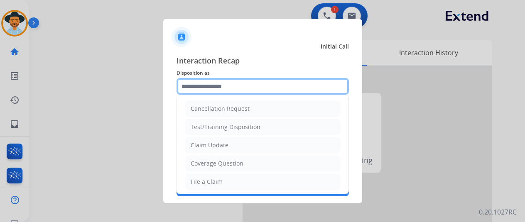
click at [194, 87] on input "text" at bounding box center [262, 86] width 172 height 17
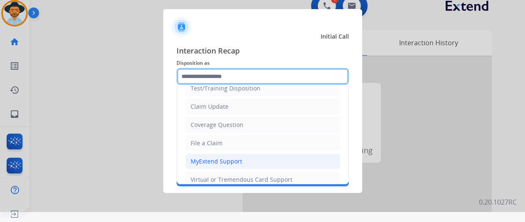
scroll to position [42, 0]
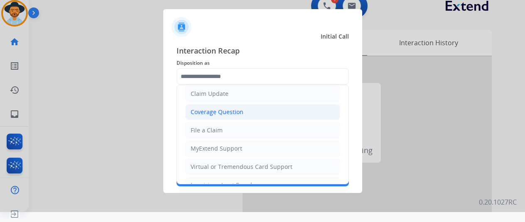
click at [220, 108] on div "Coverage Question" at bounding box center [217, 112] width 53 height 8
type input "**********"
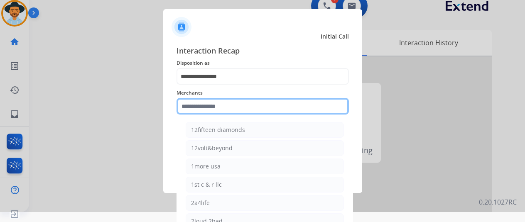
click at [198, 109] on input "text" at bounding box center [262, 106] width 172 height 17
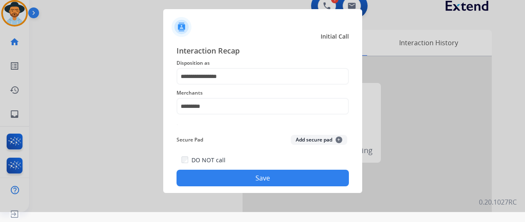
click at [260, 179] on button "Save" at bounding box center [262, 178] width 172 height 17
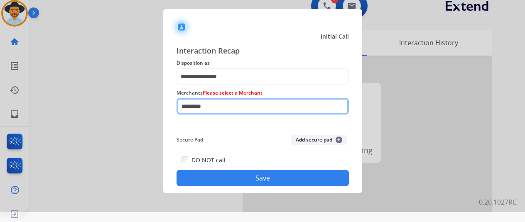
drag, startPoint x: 219, startPoint y: 104, endPoint x: 38, endPoint y: 122, distance: 181.8
click at [0, 122] on app-contact-recap-modal "**********" at bounding box center [0, 101] width 0 height 222
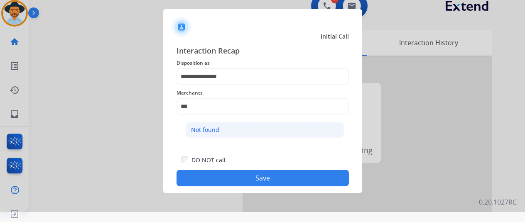
click at [204, 127] on div "Not found" at bounding box center [205, 130] width 28 height 8
type input "*********"
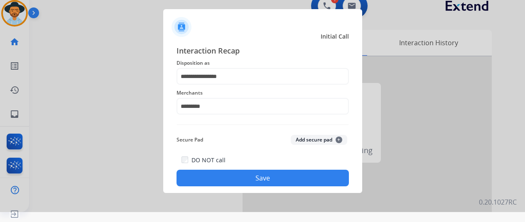
click at [249, 177] on button "Save" at bounding box center [262, 178] width 172 height 17
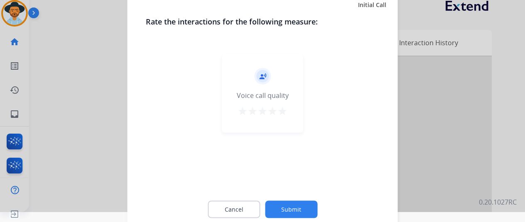
click at [295, 212] on button "Submit" at bounding box center [291, 208] width 52 height 17
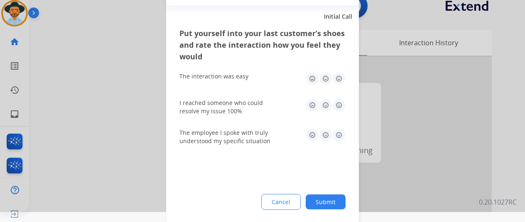
click at [335, 200] on button "Submit" at bounding box center [325, 201] width 40 height 15
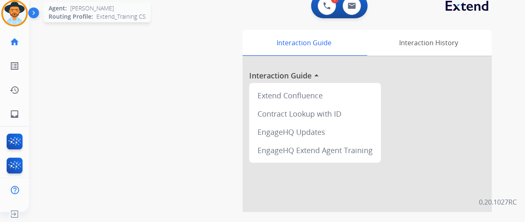
click at [11, 5] on img at bounding box center [14, 13] width 23 height 23
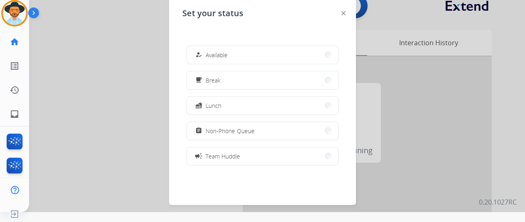
click at [225, 51] on span "Available" at bounding box center [216, 55] width 22 height 9
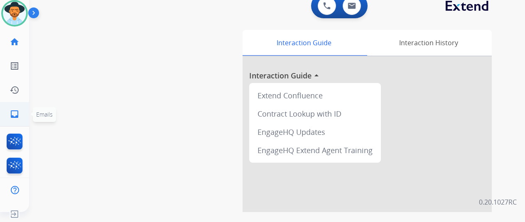
click at [12, 112] on mat-icon "inbox" at bounding box center [15, 114] width 10 height 10
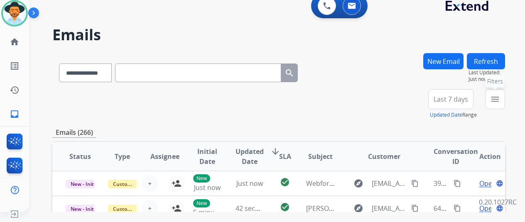
click at [498, 98] on mat-icon "menu" at bounding box center [495, 99] width 10 height 10
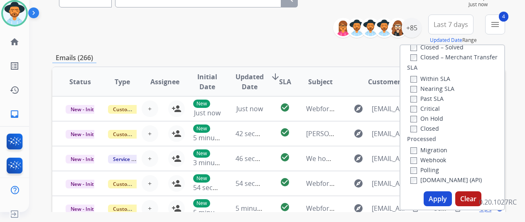
scroll to position [166, 0]
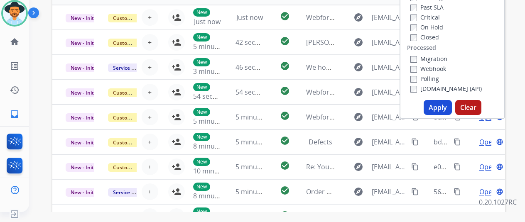
click at [439, 107] on button "Apply" at bounding box center [437, 107] width 28 height 15
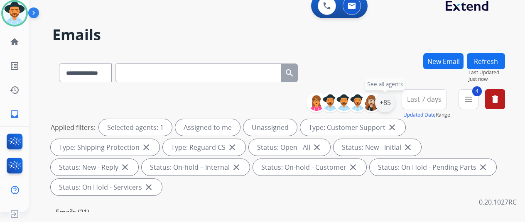
click at [393, 101] on div "+85" at bounding box center [385, 103] width 20 height 20
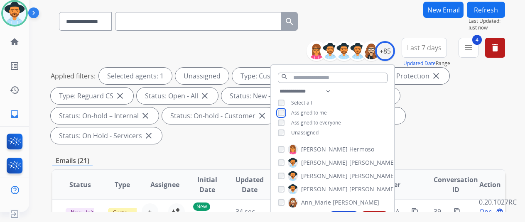
scroll to position [125, 0]
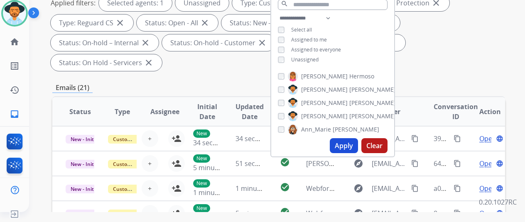
click at [351, 150] on button "Apply" at bounding box center [344, 145] width 28 height 15
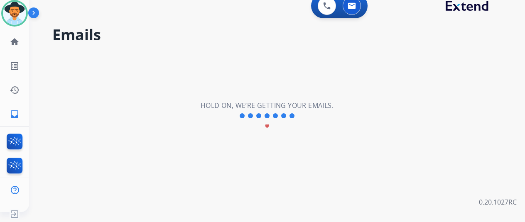
scroll to position [0, 0]
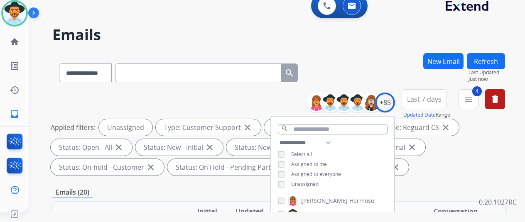
click at [381, 53] on div "**********" at bounding box center [278, 71] width 452 height 36
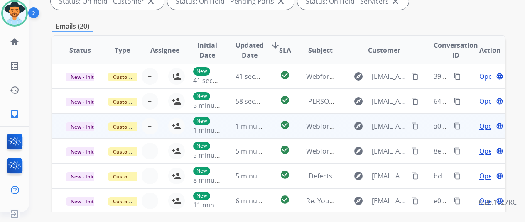
scroll to position [303, 0]
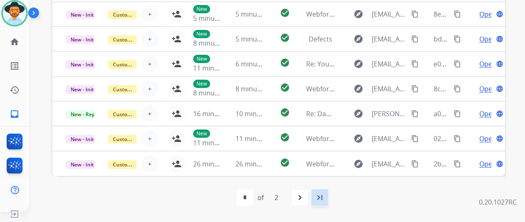
click at [323, 198] on mat-icon "last_page" at bounding box center [320, 198] width 10 height 10
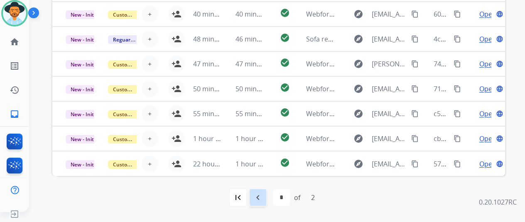
click at [259, 195] on mat-icon "navigate_before" at bounding box center [258, 198] width 10 height 10
select select "*"
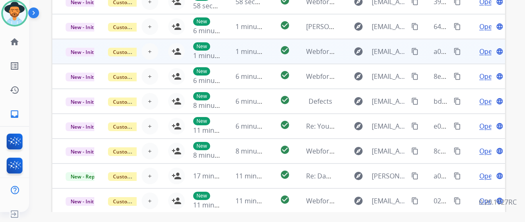
scroll to position [178, 0]
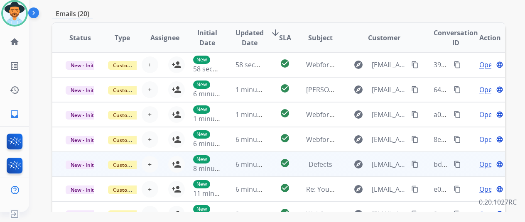
click at [481, 163] on span "Open" at bounding box center [487, 164] width 17 height 10
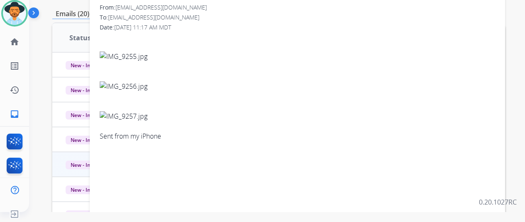
scroll to position [12, 0]
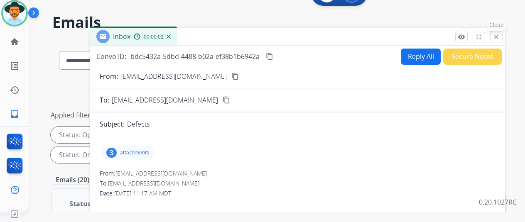
click at [500, 36] on mat-icon "close" at bounding box center [495, 36] width 7 height 7
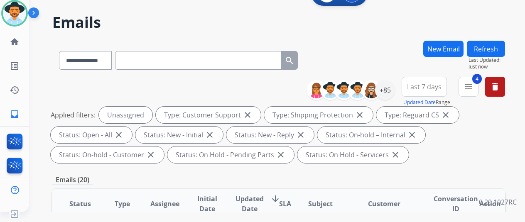
scroll to position [178, 0]
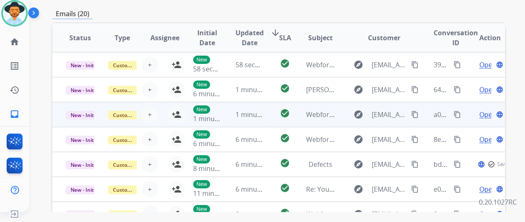
click at [485, 114] on span "Open" at bounding box center [487, 115] width 17 height 10
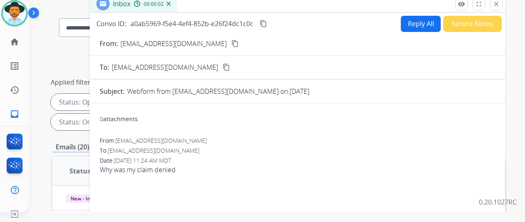
scroll to position [0, 0]
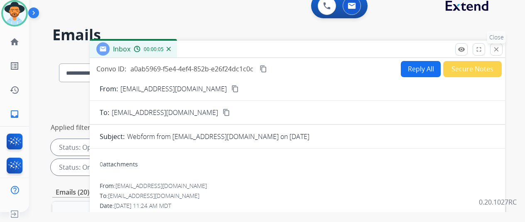
click at [500, 49] on mat-icon "close" at bounding box center [495, 49] width 7 height 7
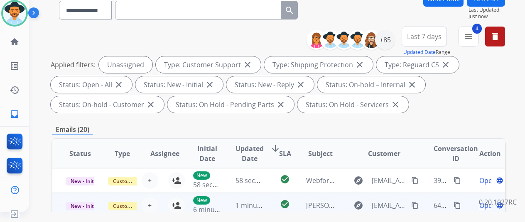
scroll to position [166, 0]
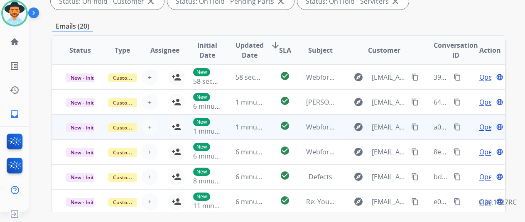
click at [413, 124] on mat-icon "content_copy" at bounding box center [414, 126] width 7 height 7
click at [172, 122] on mat-icon "person_add" at bounding box center [176, 127] width 10 height 10
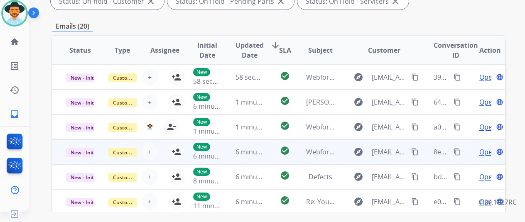
click at [486, 150] on span "Open" at bounding box center [487, 152] width 17 height 10
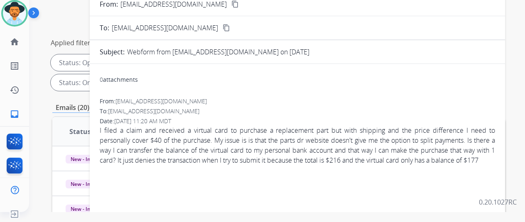
scroll to position [83, 0]
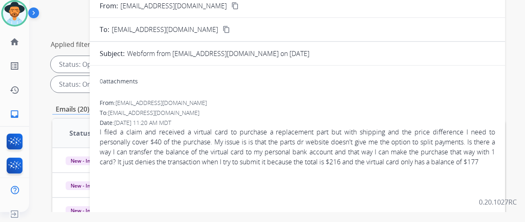
click at [231, 6] on mat-icon "content_copy" at bounding box center [234, 5] width 7 height 7
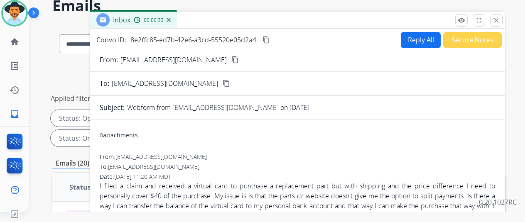
scroll to position [0, 0]
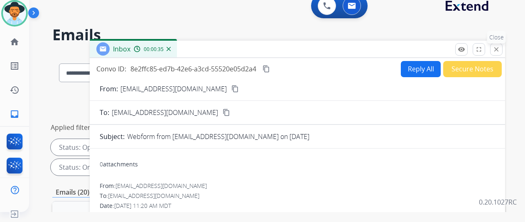
click at [500, 46] on mat-icon "close" at bounding box center [495, 49] width 7 height 7
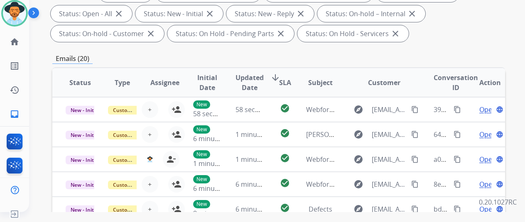
scroll to position [42, 0]
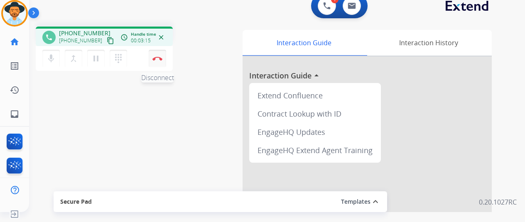
click at [161, 54] on button "Disconnect" at bounding box center [157, 58] width 17 height 17
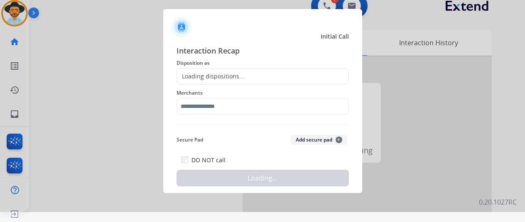
click at [208, 78] on div "Loading dispositions..." at bounding box center [210, 76] width 67 height 8
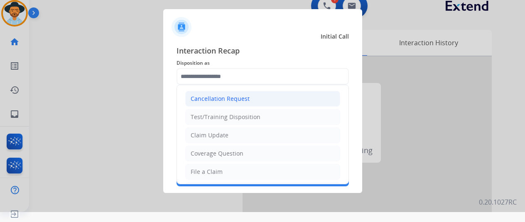
click at [203, 97] on div "Cancellation Request" at bounding box center [220, 99] width 59 height 8
type input "**********"
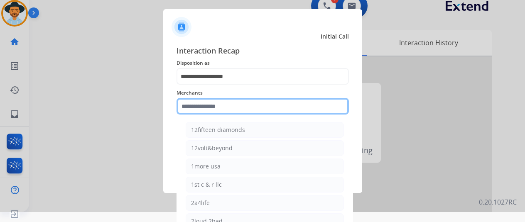
click at [198, 110] on input "text" at bounding box center [262, 106] width 172 height 17
type input "***"
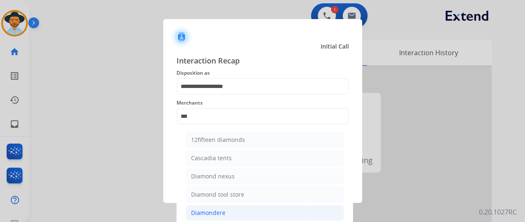
scroll to position [10, 0]
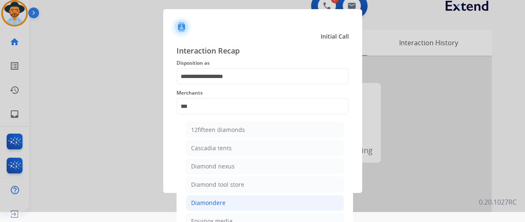
click at [214, 199] on div "Diamondere" at bounding box center [208, 203] width 34 height 8
type input "**********"
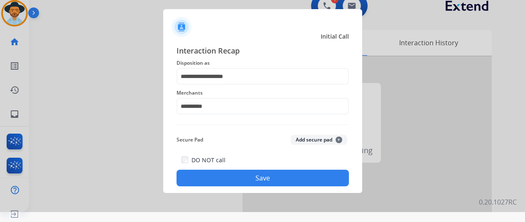
click at [254, 173] on button "Save" at bounding box center [262, 178] width 172 height 17
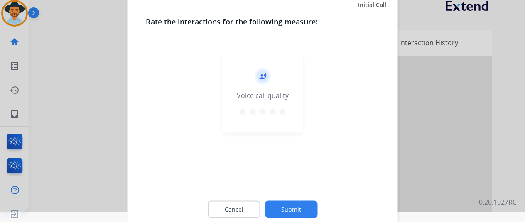
click at [294, 204] on button "Submit" at bounding box center [291, 208] width 52 height 17
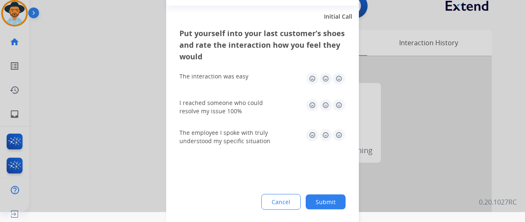
drag, startPoint x: 332, startPoint y: 199, endPoint x: 226, endPoint y: 15, distance: 213.1
click at [332, 199] on button "Submit" at bounding box center [325, 201] width 40 height 15
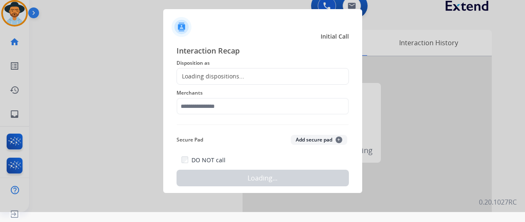
click at [211, 78] on div "Loading dispositions..." at bounding box center [210, 76] width 67 height 8
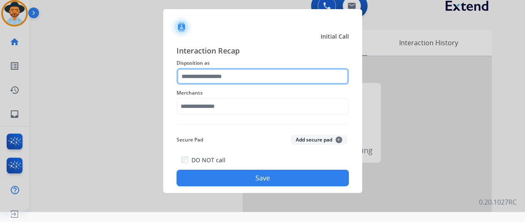
click at [211, 78] on input "text" at bounding box center [262, 76] width 172 height 17
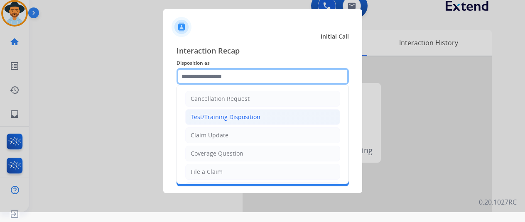
scroll to position [83, 0]
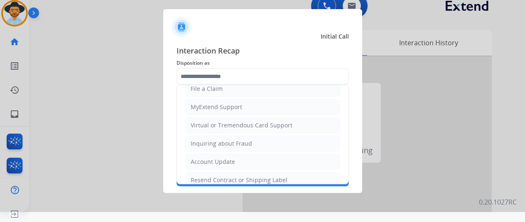
drag, startPoint x: 206, startPoint y: 179, endPoint x: 210, endPoint y: 133, distance: 46.2
click at [206, 178] on div "Resend Contract or Shipping Label" at bounding box center [239, 180] width 97 height 8
type input "**********"
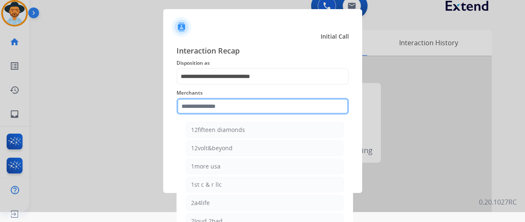
drag, startPoint x: 208, startPoint y: 103, endPoint x: 212, endPoint y: 97, distance: 7.8
click at [210, 104] on input "text" at bounding box center [262, 106] width 172 height 17
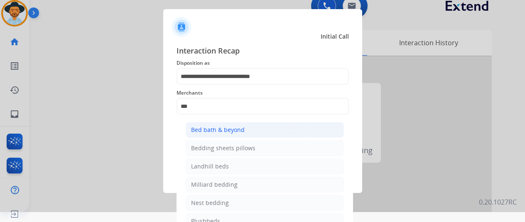
click at [217, 128] on div "Bed bath & beyond" at bounding box center [218, 130] width 54 height 8
type input "**********"
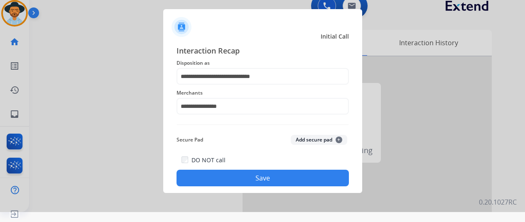
click at [243, 176] on button "Save" at bounding box center [262, 178] width 172 height 17
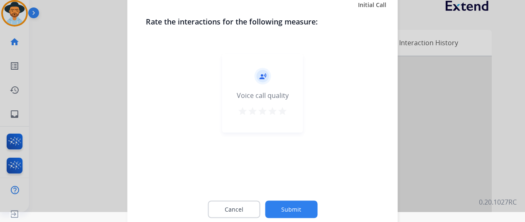
click at [288, 204] on button "Submit" at bounding box center [291, 208] width 52 height 17
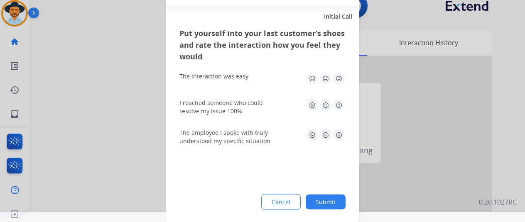
click at [335, 198] on button "Submit" at bounding box center [325, 201] width 40 height 15
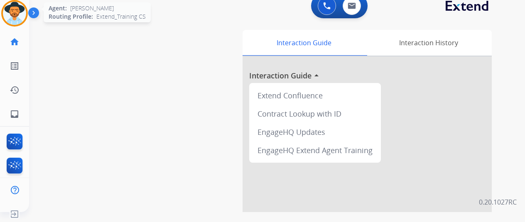
click at [18, 11] on img at bounding box center [14, 13] width 23 height 23
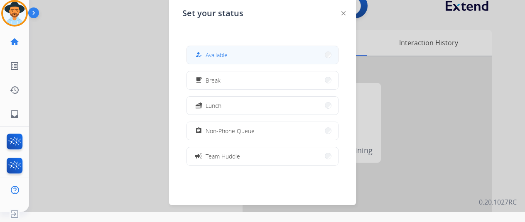
click at [215, 57] on span "Available" at bounding box center [216, 55] width 22 height 9
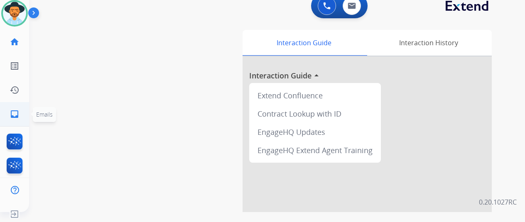
click at [14, 110] on mat-icon "inbox" at bounding box center [15, 114] width 10 height 10
select select "**********"
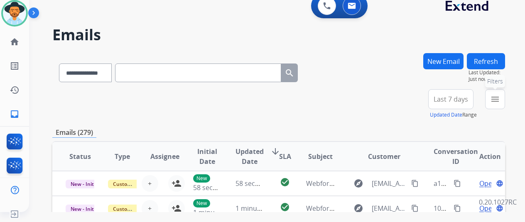
click at [498, 96] on mat-icon "menu" at bounding box center [495, 99] width 10 height 10
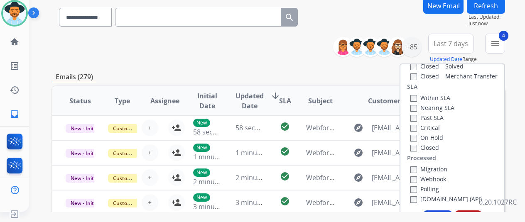
scroll to position [125, 0]
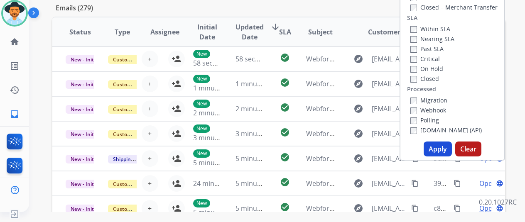
click at [441, 145] on button "Apply" at bounding box center [437, 149] width 28 height 15
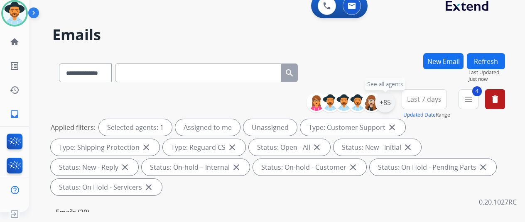
click at [391, 103] on div "+85" at bounding box center [385, 103] width 20 height 20
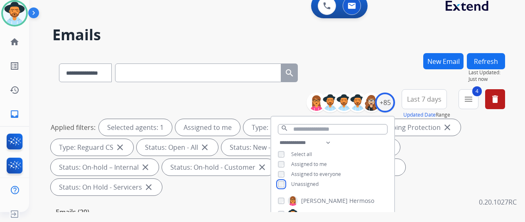
scroll to position [125, 0]
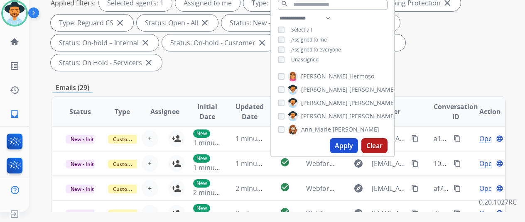
click at [347, 148] on button "Apply" at bounding box center [344, 145] width 28 height 15
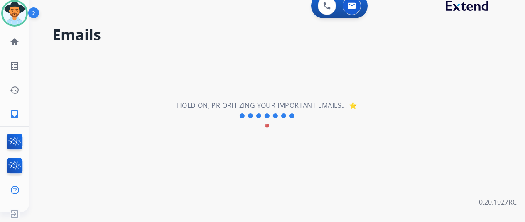
scroll to position [0, 0]
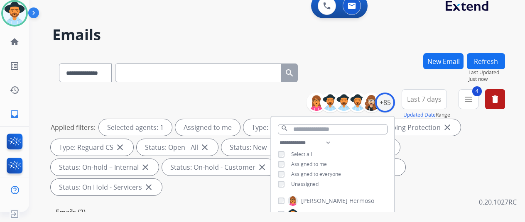
click at [385, 75] on div "**********" at bounding box center [278, 71] width 452 height 36
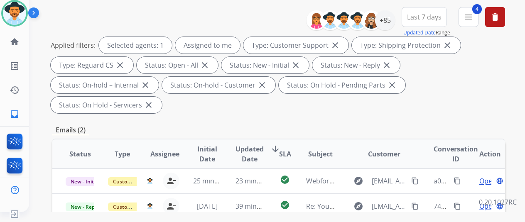
scroll to position [166, 0]
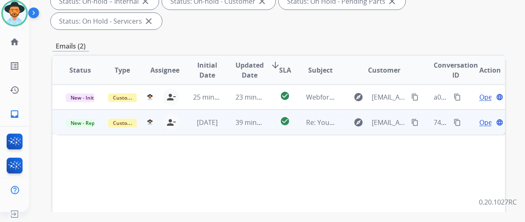
click at [488, 117] on span "Open" at bounding box center [487, 122] width 17 height 10
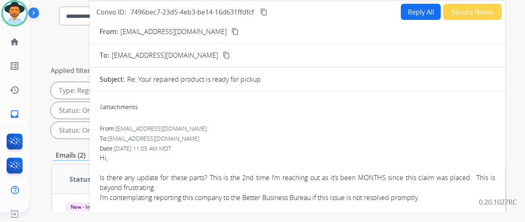
scroll to position [0, 0]
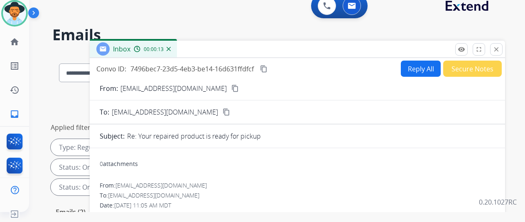
click at [231, 89] on mat-icon "content_copy" at bounding box center [234, 88] width 7 height 7
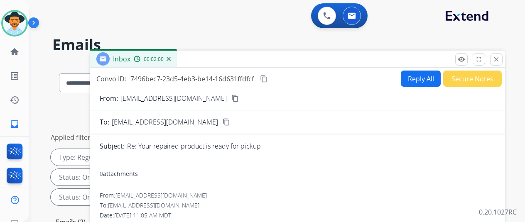
click at [418, 73] on button "Reply All" at bounding box center [421, 79] width 40 height 16
select select "**********"
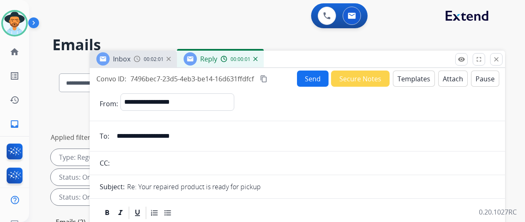
click at [420, 74] on button "Templates" at bounding box center [414, 79] width 42 height 16
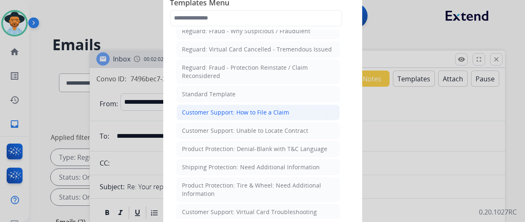
scroll to position [83, 0]
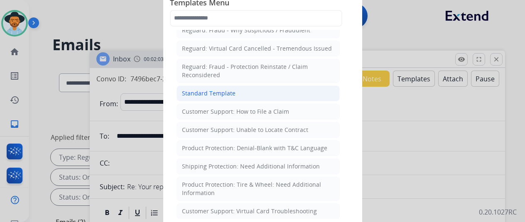
click at [225, 91] on div "Standard Template" at bounding box center [209, 93] width 54 height 8
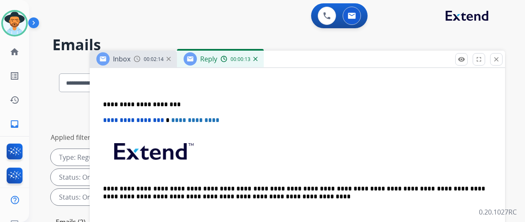
scroll to position [166, 0]
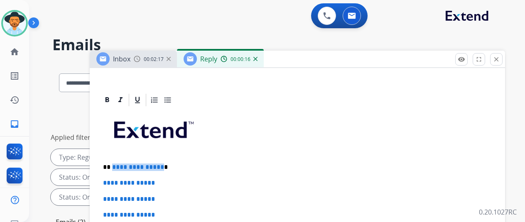
drag, startPoint x: 170, startPoint y: 165, endPoint x: 119, endPoint y: 160, distance: 51.7
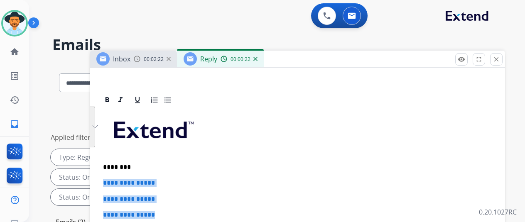
drag, startPoint x: 166, startPoint y: 215, endPoint x: 108, endPoint y: 185, distance: 65.0
click at [108, 185] on div "**********" at bounding box center [297, 87] width 415 height 370
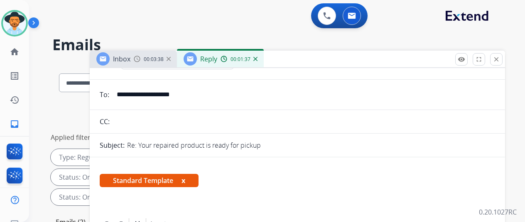
scroll to position [0, 0]
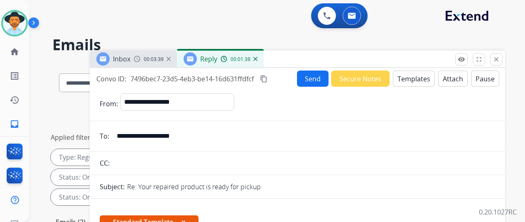
click at [314, 79] on button "Send" at bounding box center [313, 79] width 32 height 16
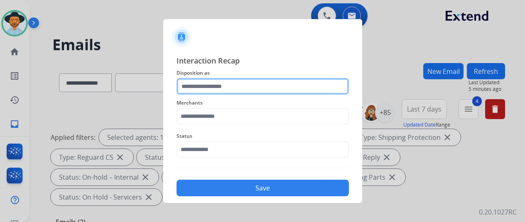
click at [211, 87] on input "text" at bounding box center [262, 86] width 172 height 17
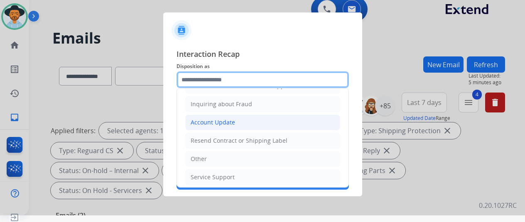
scroll to position [10, 0]
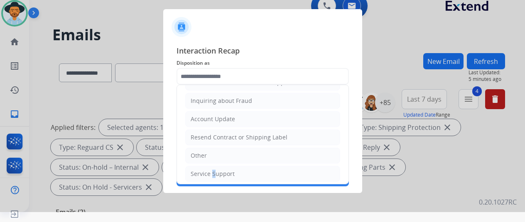
click at [210, 174] on div "Service Support" at bounding box center [213, 174] width 44 height 8
type input "**********"
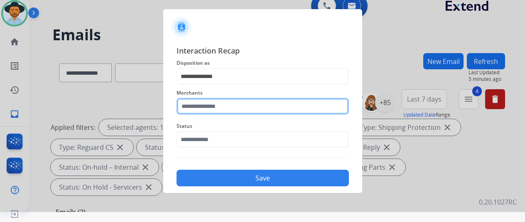
drag, startPoint x: 208, startPoint y: 109, endPoint x: 203, endPoint y: 110, distance: 4.7
click at [207, 109] on input "text" at bounding box center [262, 106] width 172 height 17
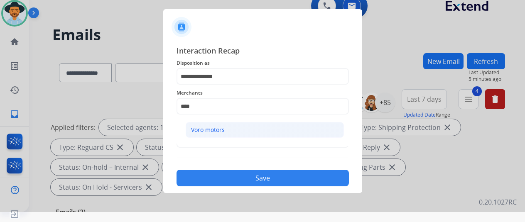
click at [216, 128] on div "Voro motors" at bounding box center [208, 130] width 34 height 8
type input "**********"
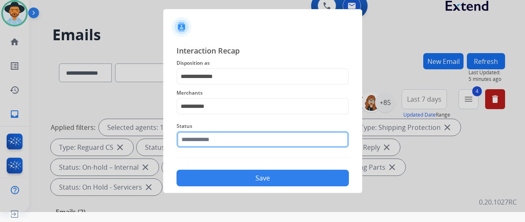
click at [202, 142] on input "text" at bounding box center [262, 139] width 172 height 17
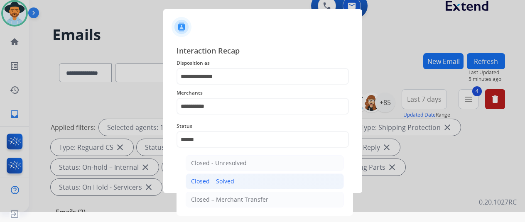
click at [214, 180] on div "Closed – Solved" at bounding box center [212, 181] width 43 height 8
type input "**********"
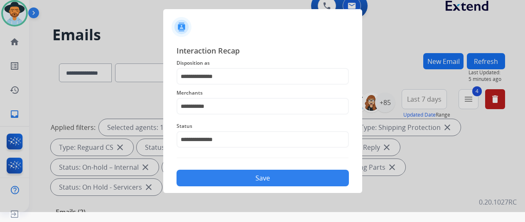
click at [243, 182] on button "Save" at bounding box center [262, 178] width 172 height 17
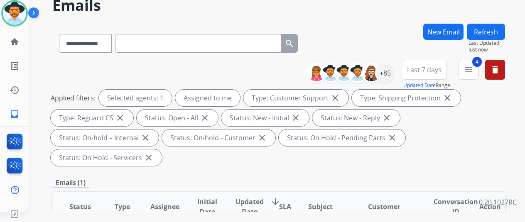
scroll to position [0, 0]
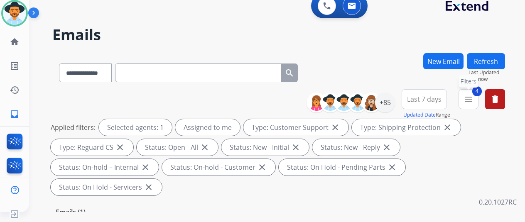
click at [481, 94] on span "4" at bounding box center [477, 91] width 10 height 10
click at [473, 98] on mat-icon "menu" at bounding box center [468, 99] width 10 height 10
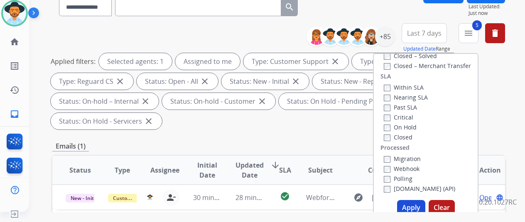
scroll to position [125, 0]
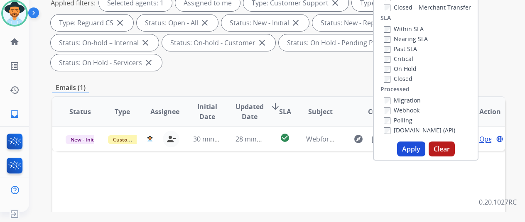
click at [411, 147] on button "Apply" at bounding box center [411, 149] width 28 height 15
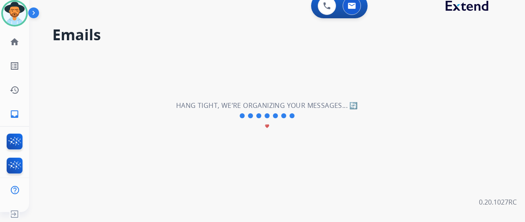
scroll to position [0, 0]
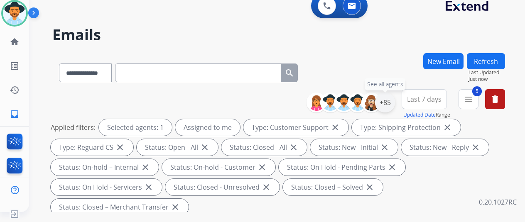
click at [393, 102] on div "+85" at bounding box center [385, 103] width 20 height 20
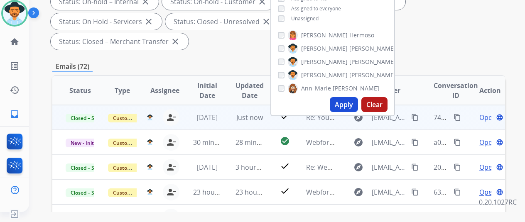
scroll to position [166, 0]
click at [457, 114] on mat-icon "content_copy" at bounding box center [456, 116] width 7 height 7
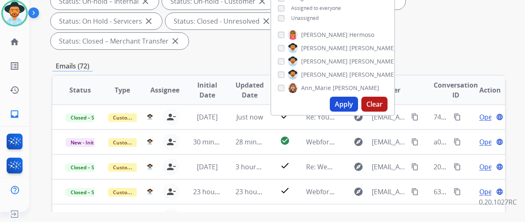
scroll to position [0, 0]
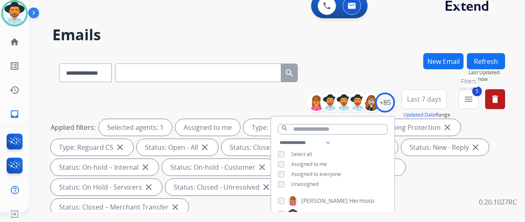
click at [473, 97] on mat-icon "menu" at bounding box center [468, 99] width 10 height 10
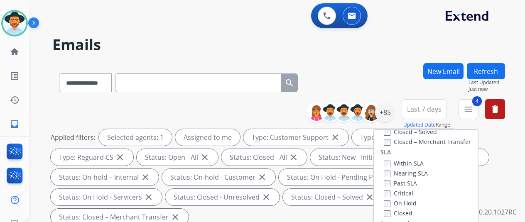
scroll to position [166, 0]
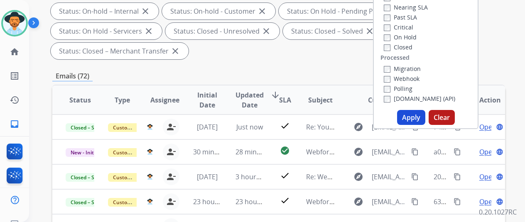
click at [408, 114] on button "Apply" at bounding box center [411, 117] width 28 height 15
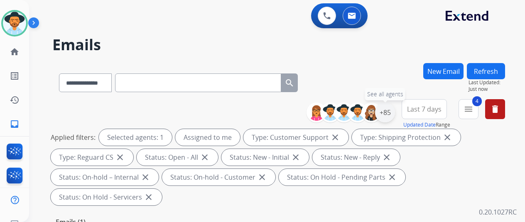
click at [393, 108] on div "+85" at bounding box center [385, 113] width 20 height 20
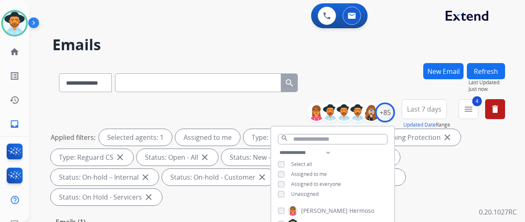
scroll to position [83, 0]
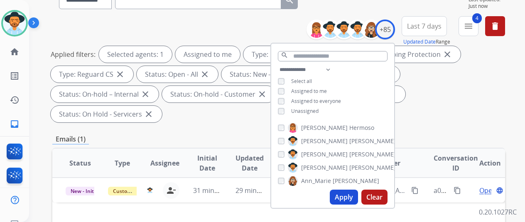
drag, startPoint x: 346, startPoint y: 194, endPoint x: 341, endPoint y: 142, distance: 52.9
click at [346, 194] on button "Apply" at bounding box center [344, 197] width 28 height 15
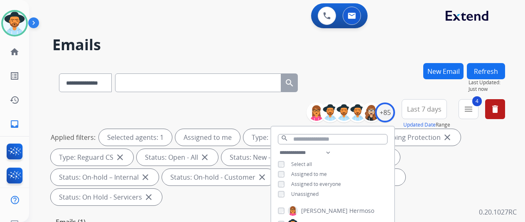
click at [347, 62] on div "**********" at bounding box center [267, 141] width 476 height 222
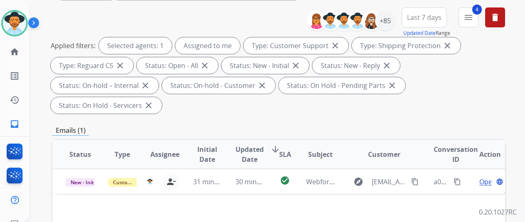
scroll to position [125, 0]
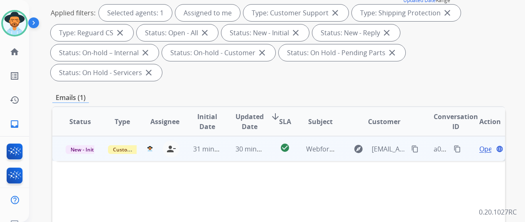
click at [491, 144] on span "Open" at bounding box center [487, 149] width 17 height 10
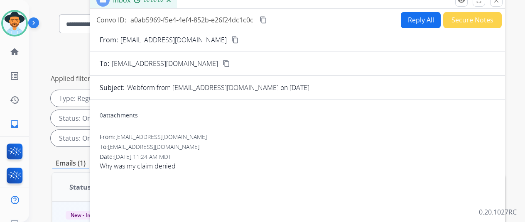
scroll to position [0, 0]
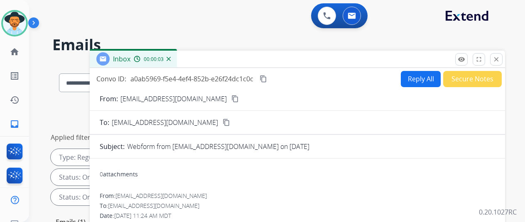
click at [231, 100] on mat-icon "content_copy" at bounding box center [234, 98] width 7 height 7
click at [424, 78] on button "Reply All" at bounding box center [421, 79] width 40 height 16
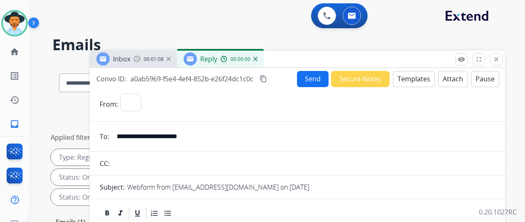
select select "**********"
click at [418, 77] on button "Templates" at bounding box center [414, 79] width 42 height 16
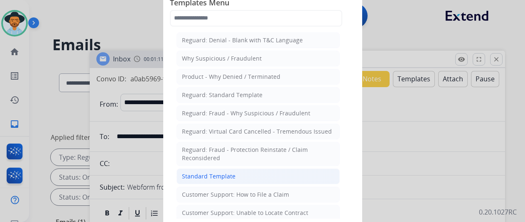
click at [195, 174] on div "Standard Template" at bounding box center [209, 176] width 54 height 8
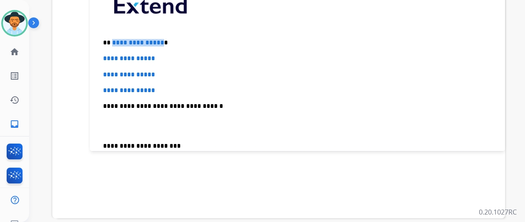
drag, startPoint x: 165, startPoint y: 42, endPoint x: 117, endPoint y: 41, distance: 47.7
click at [117, 41] on p "**********" at bounding box center [294, 42] width 382 height 7
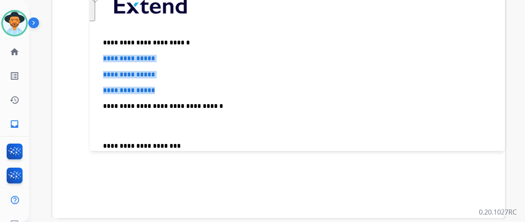
drag, startPoint x: 171, startPoint y: 90, endPoint x: 105, endPoint y: 54, distance: 74.7
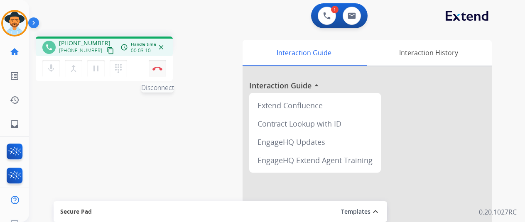
click at [156, 69] on img at bounding box center [157, 68] width 10 height 4
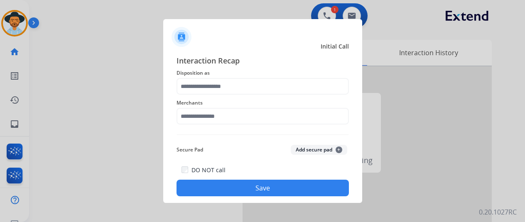
click at [207, 96] on div "Merchants" at bounding box center [262, 111] width 172 height 33
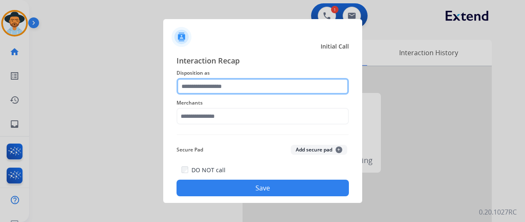
click at [205, 91] on input "text" at bounding box center [262, 86] width 172 height 17
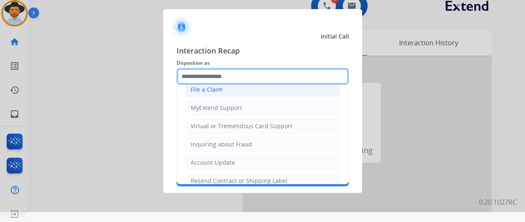
scroll to position [125, 0]
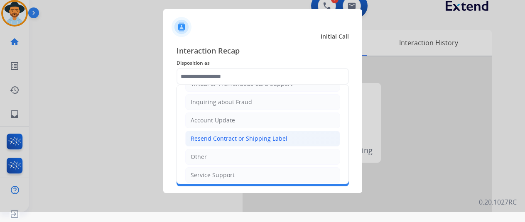
click at [214, 134] on div "Resend Contract or Shipping Label" at bounding box center [239, 138] width 97 height 8
type input "**********"
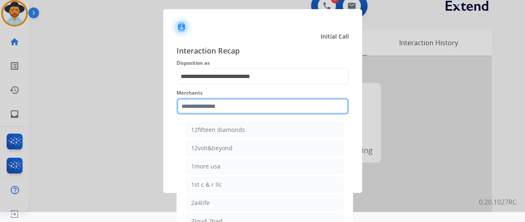
click at [185, 106] on input "text" at bounding box center [262, 106] width 172 height 17
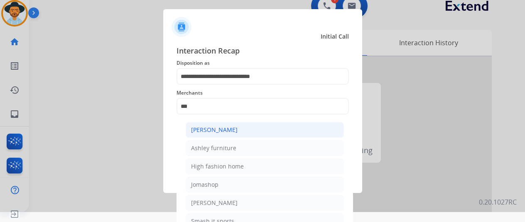
click at [206, 129] on div "[PERSON_NAME]" at bounding box center [214, 130] width 46 height 8
type input "**********"
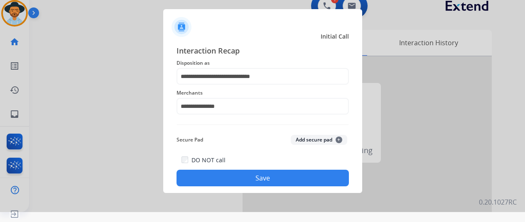
click at [247, 176] on button "Save" at bounding box center [262, 178] width 172 height 17
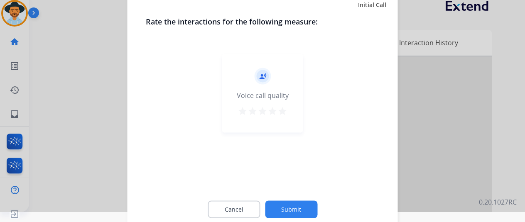
click at [295, 209] on button "Submit" at bounding box center [291, 208] width 52 height 17
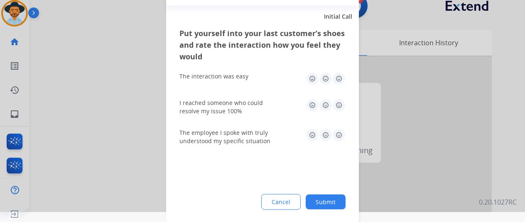
click at [331, 201] on button "Submit" at bounding box center [325, 201] width 40 height 15
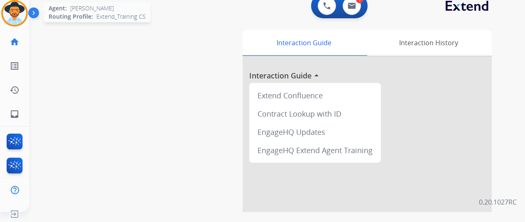
click at [20, 15] on img at bounding box center [14, 13] width 23 height 23
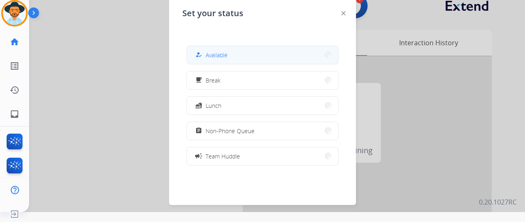
click at [212, 52] on span "Available" at bounding box center [216, 55] width 22 height 9
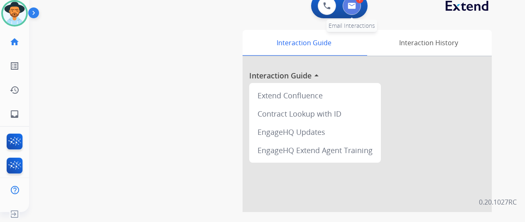
click at [350, 2] on button at bounding box center [351, 6] width 18 height 18
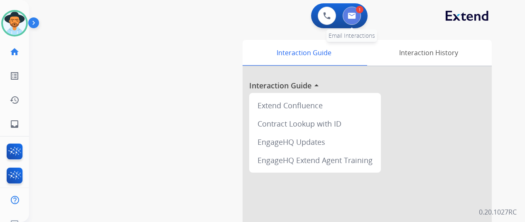
select select "**********"
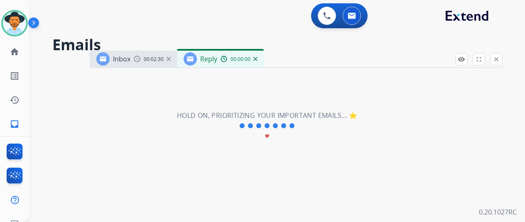
select select "**********"
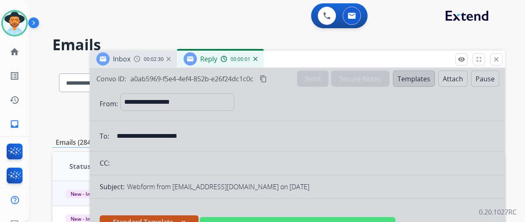
click at [259, 138] on div at bounding box center [297, 223] width 415 height 310
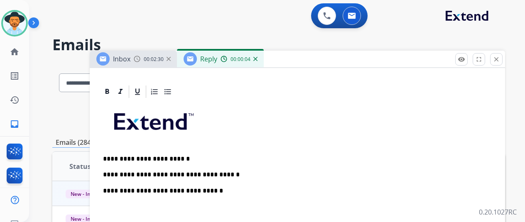
scroll to position [197, 0]
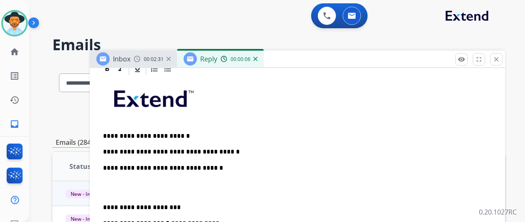
click at [231, 151] on p "**********" at bounding box center [294, 151] width 382 height 7
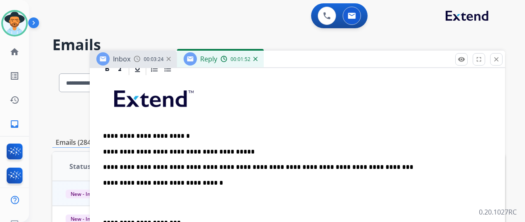
click at [362, 164] on p "**********" at bounding box center [294, 159] width 382 height 23
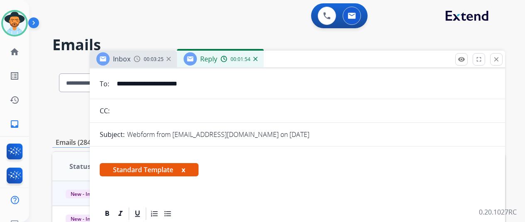
scroll to position [0, 0]
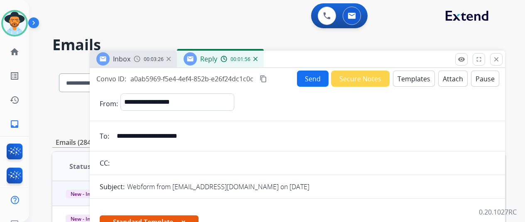
click at [310, 79] on button "Send" at bounding box center [313, 79] width 32 height 16
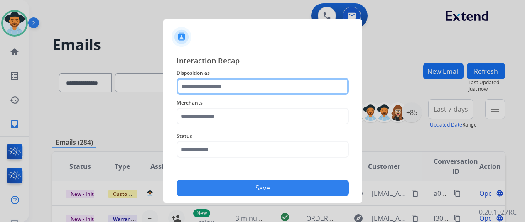
click at [193, 83] on input "text" at bounding box center [262, 86] width 172 height 17
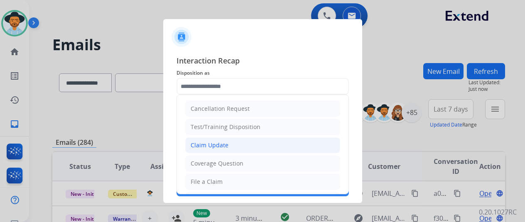
click at [200, 146] on div "Claim Update" at bounding box center [210, 145] width 38 height 8
type input "**********"
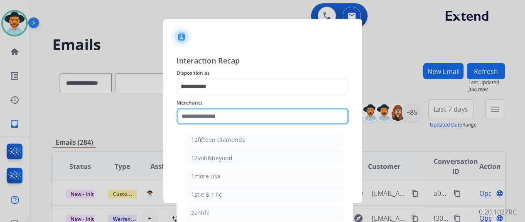
click at [206, 115] on input "text" at bounding box center [262, 116] width 172 height 17
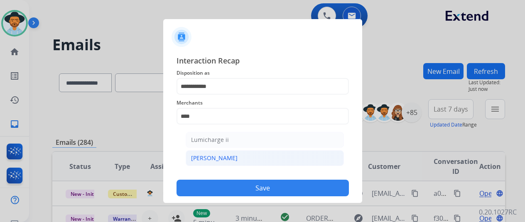
click at [200, 155] on div "[PERSON_NAME]" at bounding box center [214, 158] width 46 height 8
type input "********"
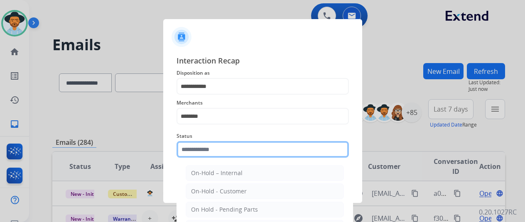
click at [203, 150] on input "text" at bounding box center [262, 149] width 172 height 17
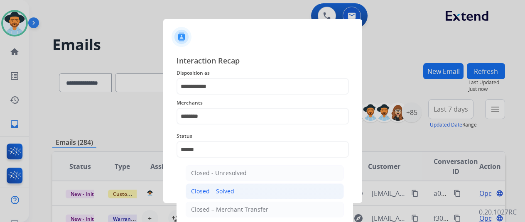
click at [202, 196] on li "Closed – Solved" at bounding box center [265, 191] width 158 height 16
type input "**********"
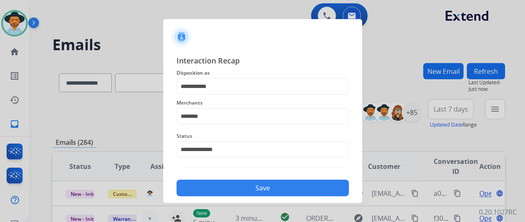
click at [225, 185] on button "Save" at bounding box center [262, 188] width 172 height 17
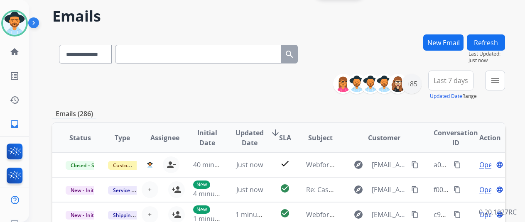
scroll to position [42, 0]
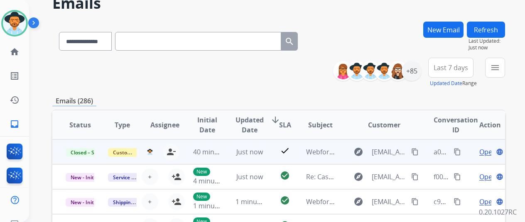
click at [458, 152] on mat-icon "content_copy" at bounding box center [456, 151] width 7 height 7
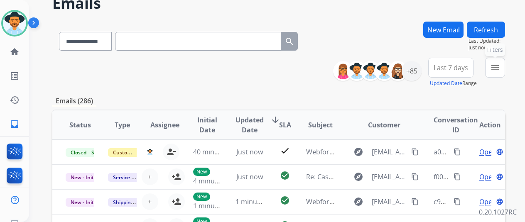
click at [500, 64] on mat-icon "menu" at bounding box center [495, 68] width 10 height 10
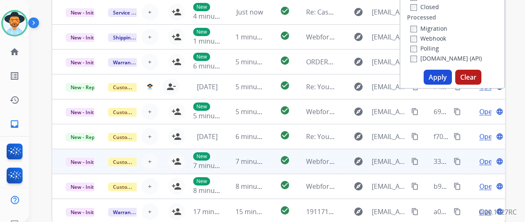
scroll to position [208, 0]
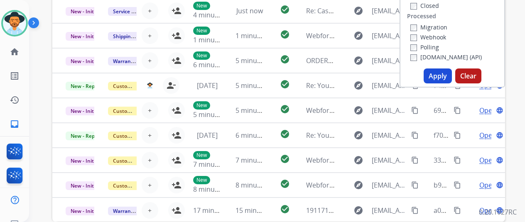
click at [441, 74] on button "Apply" at bounding box center [437, 75] width 28 height 15
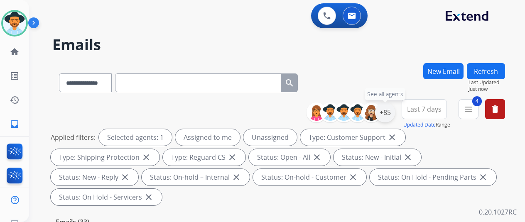
click at [393, 109] on div "+85" at bounding box center [385, 113] width 20 height 20
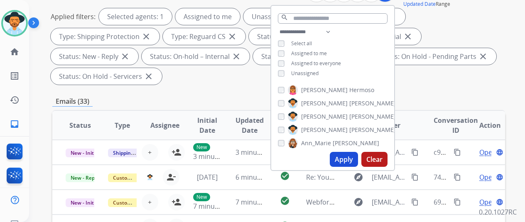
scroll to position [125, 0]
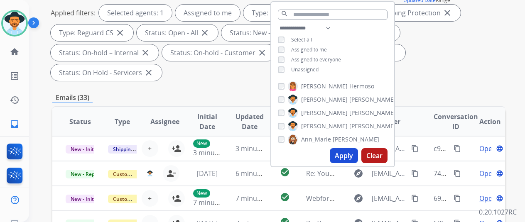
click at [348, 151] on button "Apply" at bounding box center [344, 155] width 28 height 15
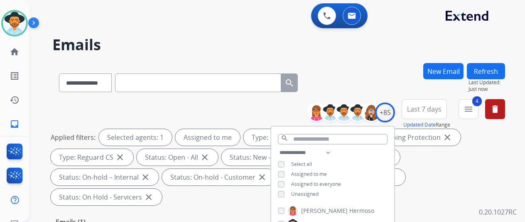
click at [373, 78] on div "**********" at bounding box center [278, 81] width 452 height 36
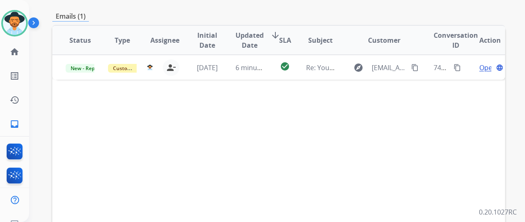
scroll to position [208, 0]
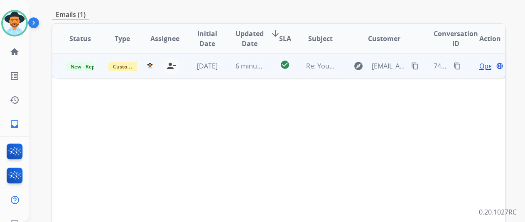
click at [485, 61] on span "Open" at bounding box center [487, 66] width 17 height 10
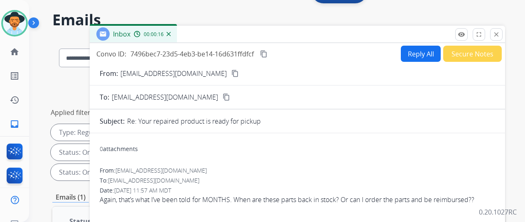
scroll to position [0, 0]
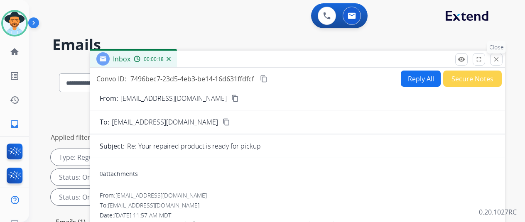
click at [500, 57] on mat-icon "close" at bounding box center [495, 59] width 7 height 7
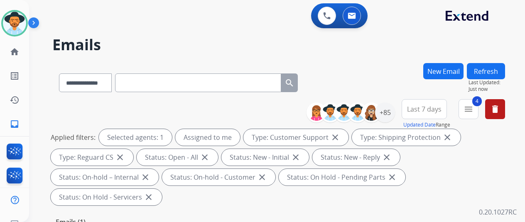
scroll to position [166, 0]
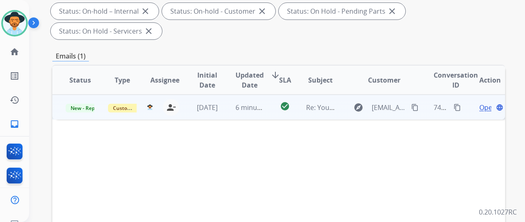
click at [479, 103] on span "Open" at bounding box center [487, 108] width 17 height 10
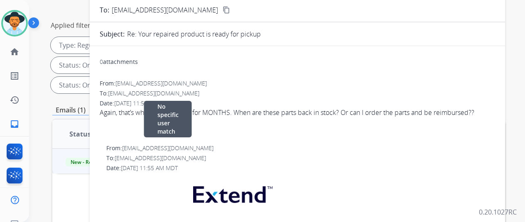
scroll to position [0, 0]
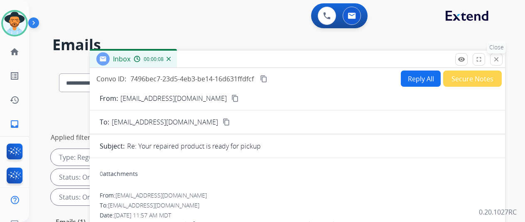
click at [500, 60] on mat-icon "close" at bounding box center [495, 59] width 7 height 7
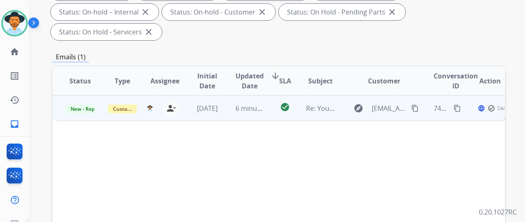
scroll to position [166, 0]
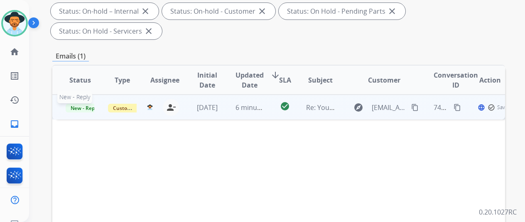
click at [85, 104] on span "New - Reply" at bounding box center [85, 108] width 38 height 9
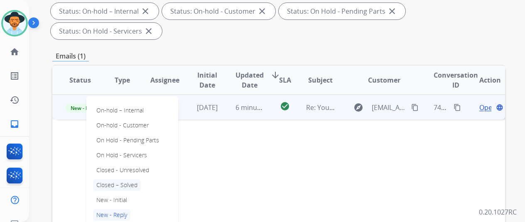
click at [115, 179] on p "Closed – Solved" at bounding box center [117, 185] width 48 height 12
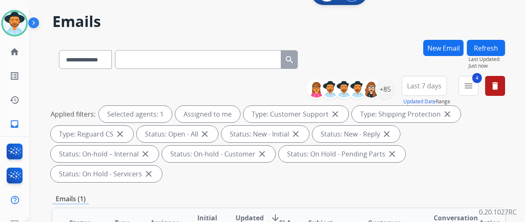
scroll to position [0, 0]
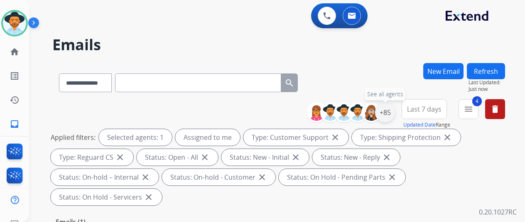
click at [390, 110] on div "+85" at bounding box center [385, 113] width 20 height 20
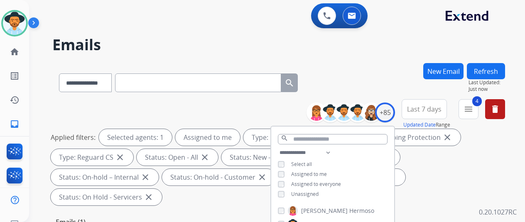
click at [498, 71] on button "Refresh" at bounding box center [486, 71] width 38 height 16
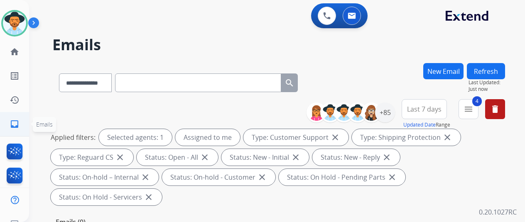
click at [21, 122] on link "inbox Emails" at bounding box center [14, 123] width 23 height 23
click at [393, 110] on div "+85" at bounding box center [385, 113] width 20 height 20
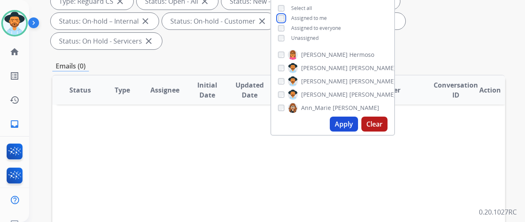
scroll to position [166, 0]
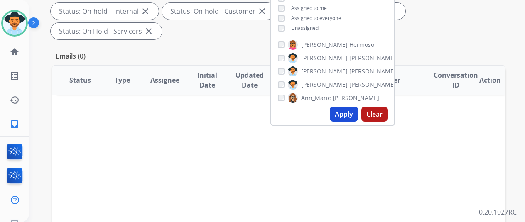
click at [353, 112] on button "Apply" at bounding box center [344, 114] width 28 height 15
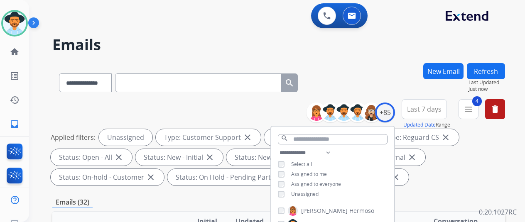
click at [353, 80] on div "**********" at bounding box center [278, 81] width 452 height 36
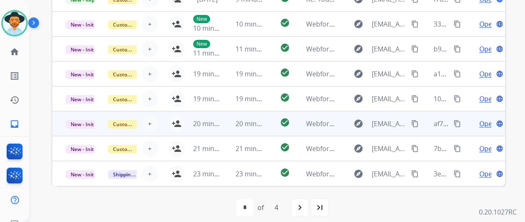
scroll to position [10, 0]
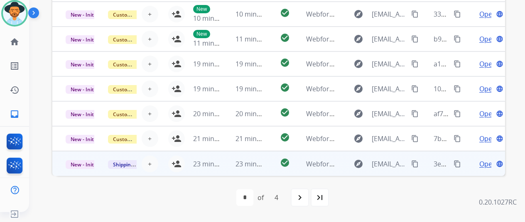
click at [482, 163] on span "Open" at bounding box center [487, 164] width 17 height 10
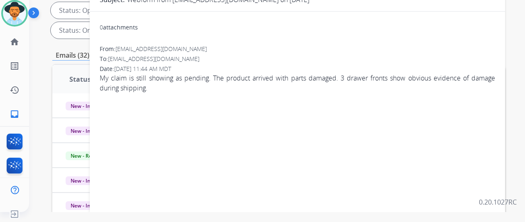
scroll to position [12, 0]
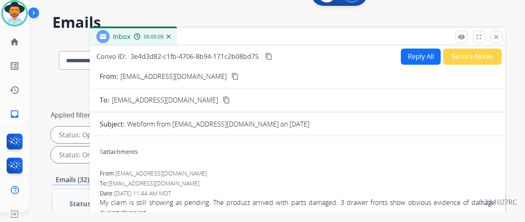
click at [231, 75] on mat-icon "content_copy" at bounding box center [234, 76] width 7 height 7
click at [500, 35] on mat-icon "close" at bounding box center [495, 36] width 7 height 7
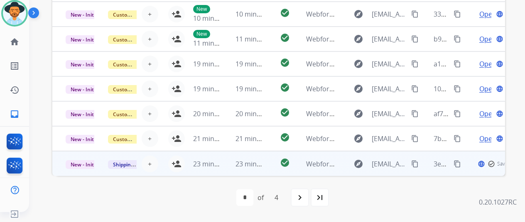
scroll to position [1, 0]
click at [177, 159] on mat-icon "person_add" at bounding box center [176, 164] width 10 height 10
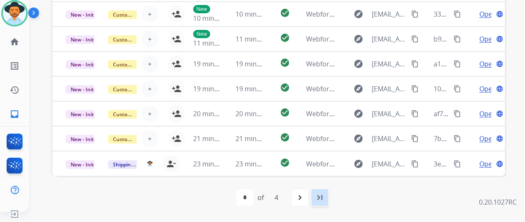
click at [321, 195] on mat-icon "last_page" at bounding box center [320, 198] width 10 height 10
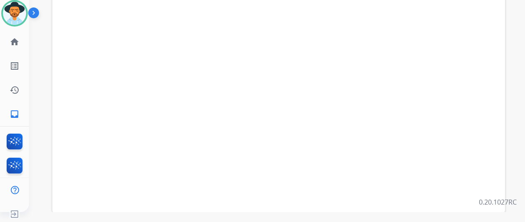
scroll to position [303, 0]
click at [263, 197] on mat-icon "navigate_before" at bounding box center [258, 198] width 10 height 10
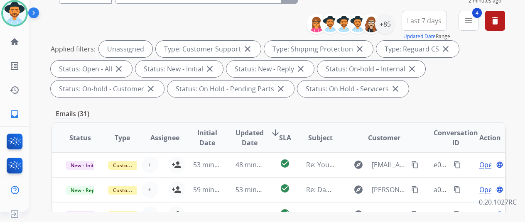
scroll to position [0, 0]
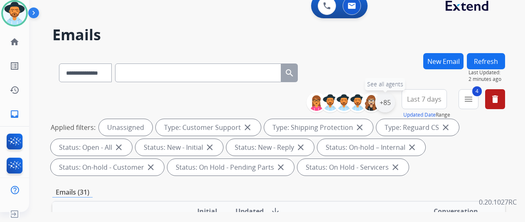
click at [391, 101] on div "+85" at bounding box center [385, 103] width 20 height 20
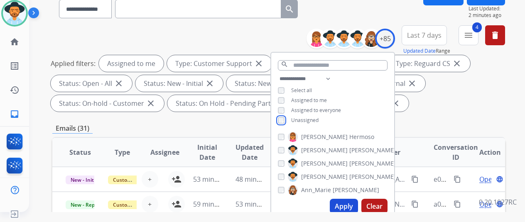
scroll to position [166, 0]
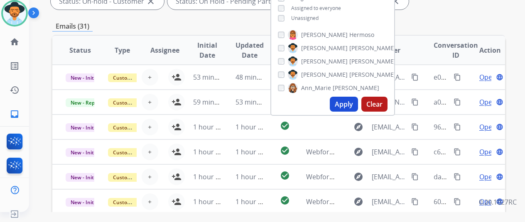
click at [349, 103] on button "Apply" at bounding box center [344, 104] width 28 height 15
select select "*"
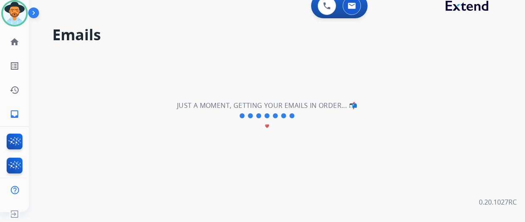
scroll to position [0, 0]
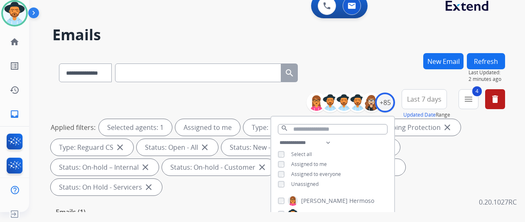
click at [364, 56] on div "**********" at bounding box center [278, 71] width 452 height 36
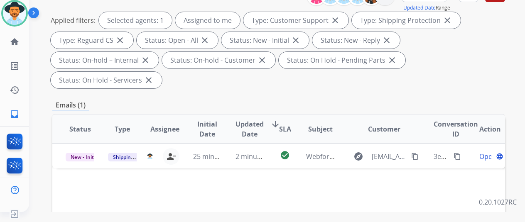
scroll to position [166, 0]
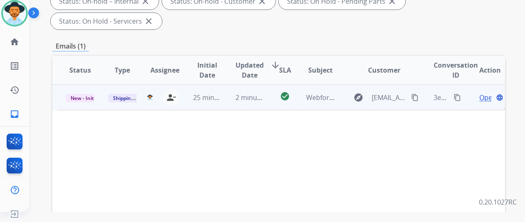
click at [485, 93] on span "Open" at bounding box center [487, 98] width 17 height 10
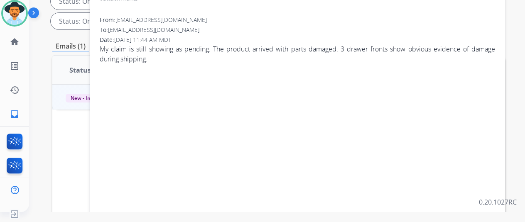
scroll to position [42, 0]
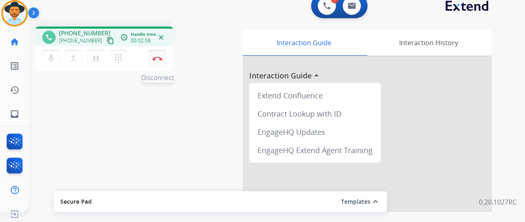
click at [157, 56] on img at bounding box center [157, 58] width 10 height 4
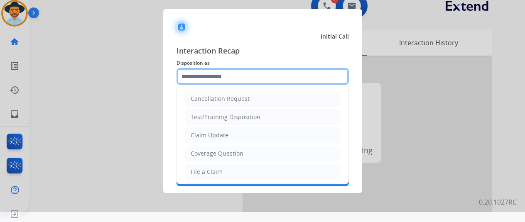
click at [197, 77] on input "text" at bounding box center [262, 76] width 172 height 17
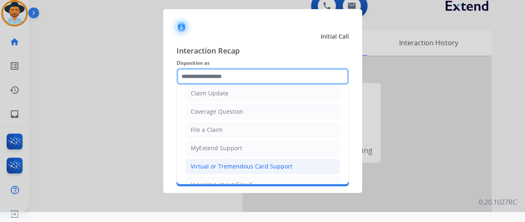
scroll to position [83, 0]
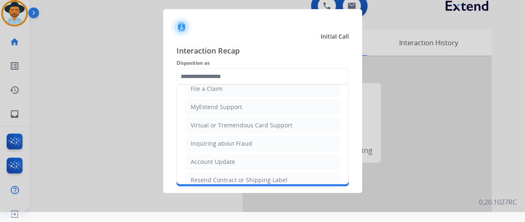
drag, startPoint x: 198, startPoint y: 177, endPoint x: 204, endPoint y: 141, distance: 36.6
click at [198, 176] on div "Resend Contract or Shipping Label" at bounding box center [239, 180] width 97 height 8
type input "**********"
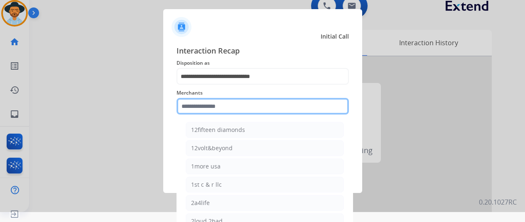
drag, startPoint x: 198, startPoint y: 107, endPoint x: 219, endPoint y: 113, distance: 21.8
click at [198, 108] on input "text" at bounding box center [262, 106] width 172 height 17
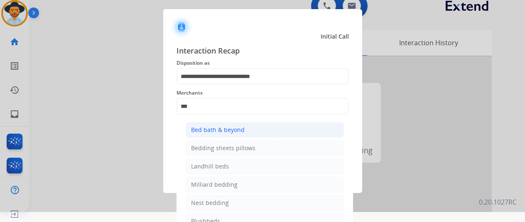
click at [237, 126] on div "Bed bath & beyond" at bounding box center [218, 130] width 54 height 8
type input "**********"
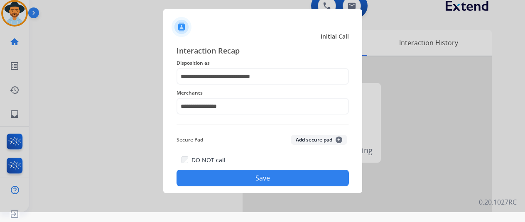
click at [247, 176] on button "Save" at bounding box center [262, 178] width 172 height 17
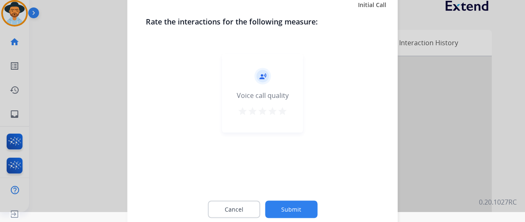
click at [285, 208] on button "Submit" at bounding box center [291, 208] width 52 height 17
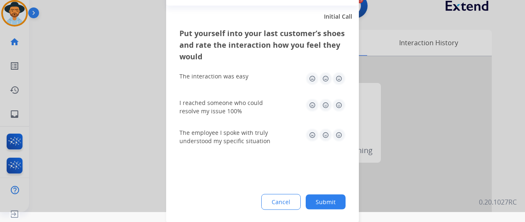
click at [330, 204] on button "Submit" at bounding box center [325, 201] width 40 height 15
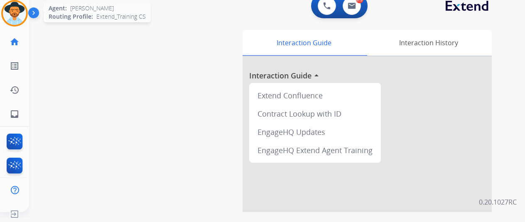
click at [12, 15] on img at bounding box center [14, 13] width 23 height 23
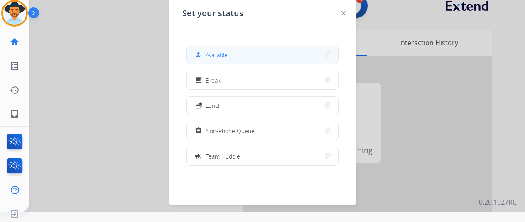
click at [214, 55] on span "Available" at bounding box center [216, 55] width 22 height 9
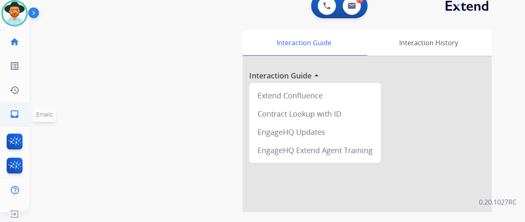
click at [12, 113] on mat-icon "inbox" at bounding box center [15, 114] width 10 height 10
select select "**********"
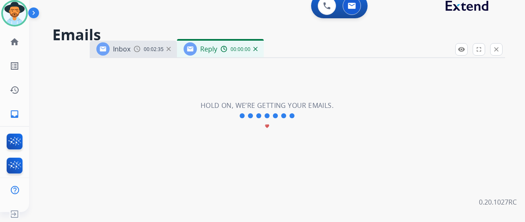
select select "**********"
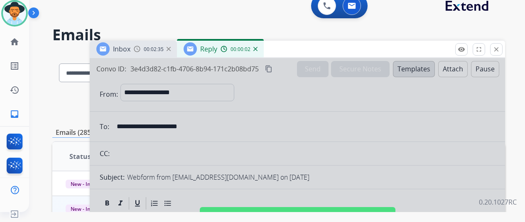
click at [257, 49] on img at bounding box center [255, 49] width 4 height 4
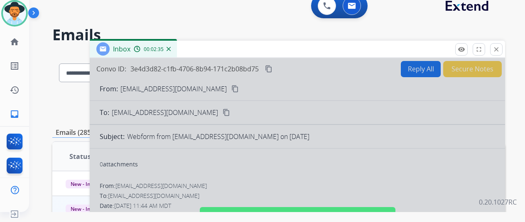
click at [171, 48] on img at bounding box center [168, 49] width 4 height 4
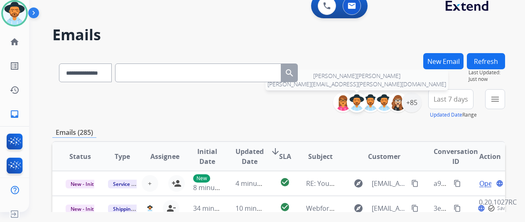
scroll to position [42, 0]
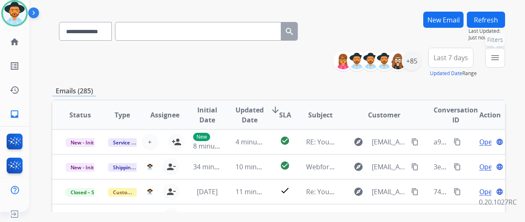
click at [500, 55] on mat-icon "menu" at bounding box center [495, 58] width 10 height 10
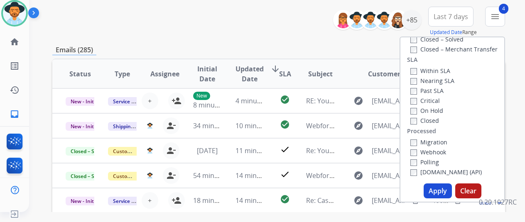
scroll to position [166, 0]
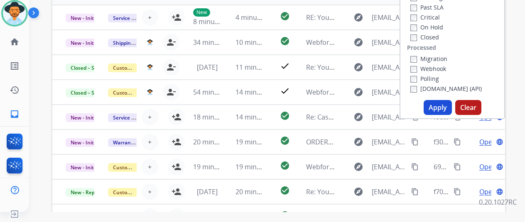
click at [445, 107] on button "Apply" at bounding box center [437, 107] width 28 height 15
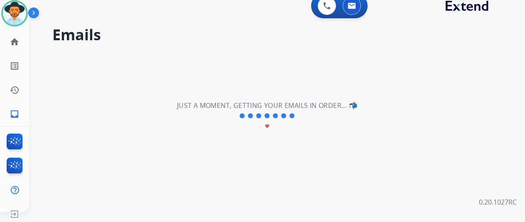
scroll to position [0, 0]
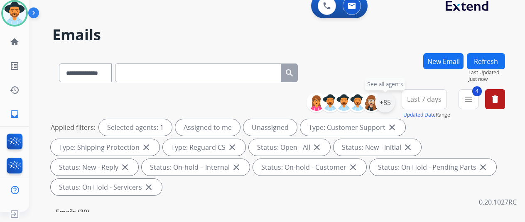
click at [394, 105] on div "+85" at bounding box center [385, 103] width 20 height 20
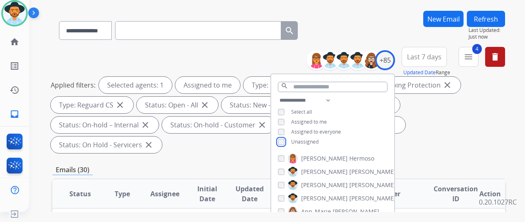
scroll to position [83, 0]
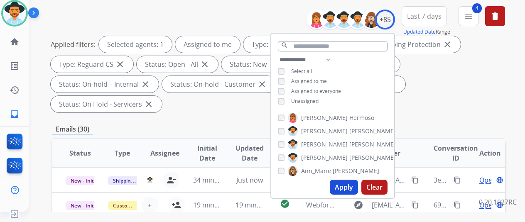
click at [347, 185] on button "Apply" at bounding box center [344, 187] width 28 height 15
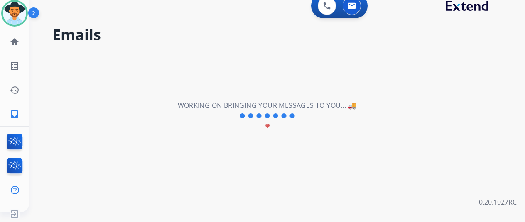
scroll to position [0, 0]
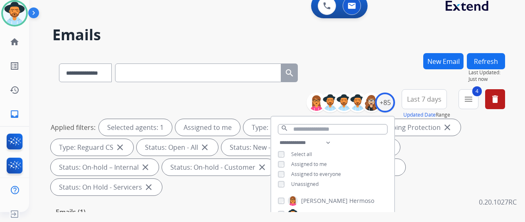
click at [403, 63] on div "**********" at bounding box center [278, 71] width 452 height 36
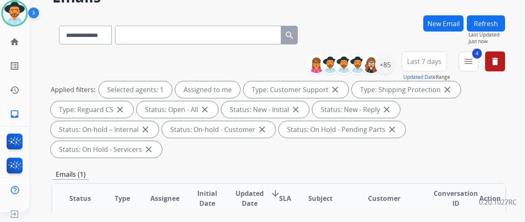
scroll to position [83, 0]
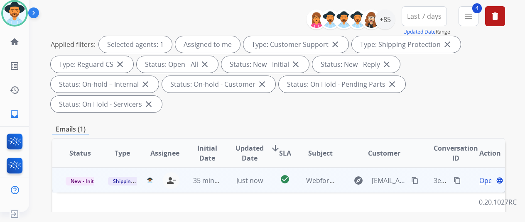
click at [459, 177] on mat-icon "content_copy" at bounding box center [456, 180] width 7 height 7
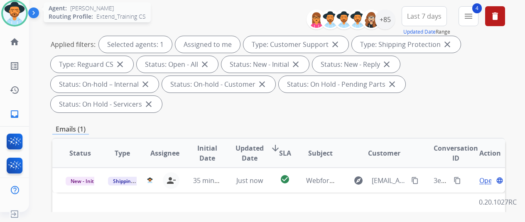
click at [15, 9] on img at bounding box center [14, 13] width 23 height 23
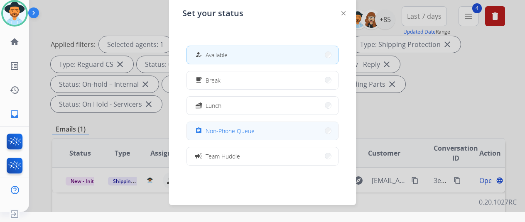
click at [227, 131] on span "Non-Phone Queue" at bounding box center [229, 131] width 49 height 9
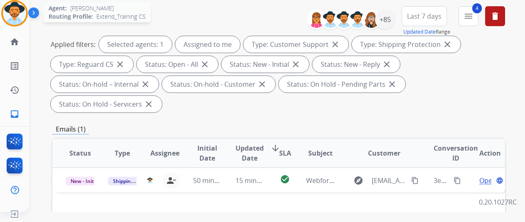
click at [19, 5] on img at bounding box center [14, 13] width 23 height 23
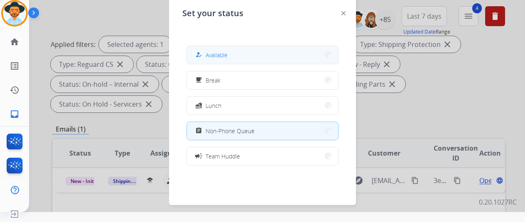
click at [206, 51] on div "how_to_reg Available" at bounding box center [210, 55] width 34 height 10
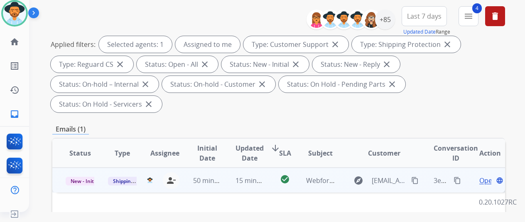
click at [483, 176] on span "Open" at bounding box center [487, 181] width 17 height 10
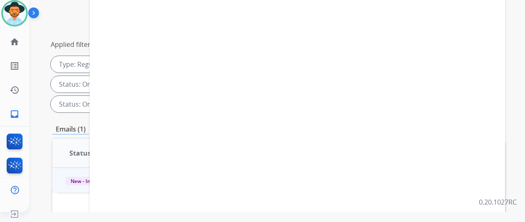
select select "**********"
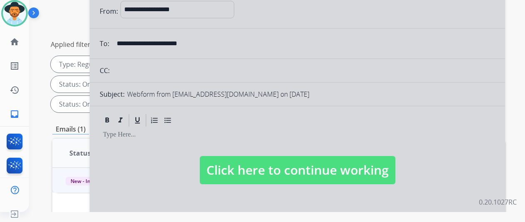
click at [240, 133] on div at bounding box center [297, 162] width 415 height 374
select select
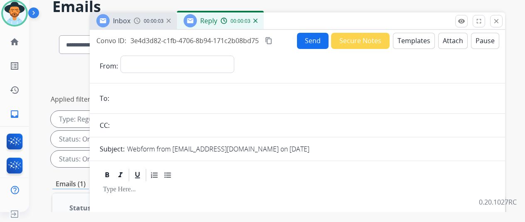
scroll to position [0, 0]
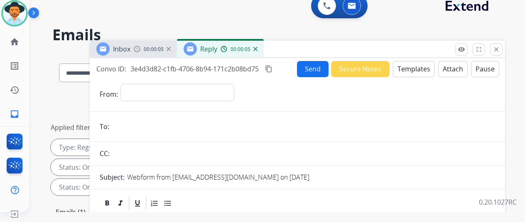
click at [257, 49] on img at bounding box center [255, 49] width 4 height 4
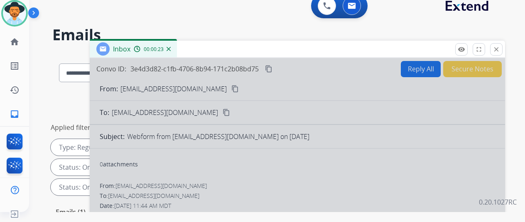
click at [177, 47] on div "Inbox 00:00:23" at bounding box center [133, 49] width 87 height 17
click at [171, 50] on img at bounding box center [168, 49] width 4 height 4
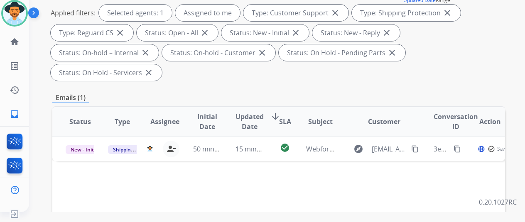
scroll to position [125, 0]
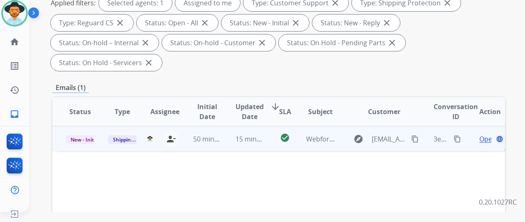
click at [485, 134] on span "Open" at bounding box center [487, 139] width 17 height 10
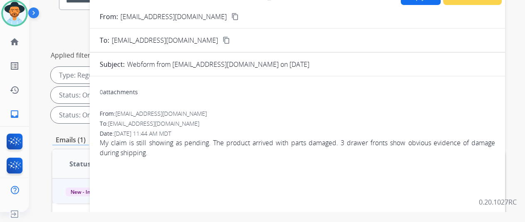
scroll to position [0, 0]
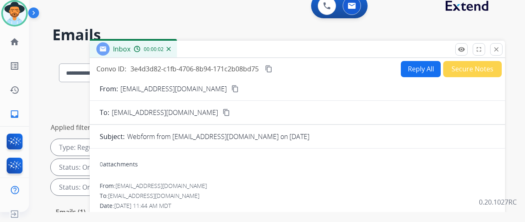
click at [421, 68] on button "Reply All" at bounding box center [421, 69] width 40 height 16
select select "**********"
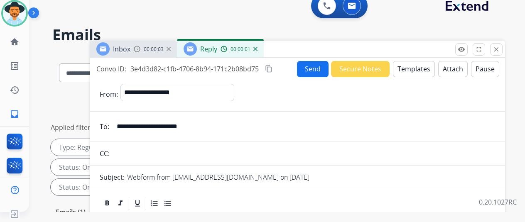
click at [413, 64] on button "Templates" at bounding box center [414, 69] width 42 height 16
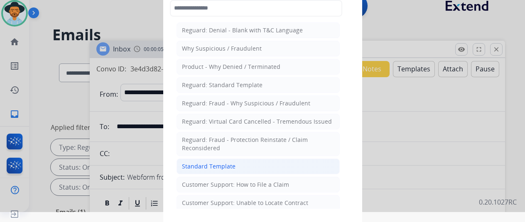
click at [208, 162] on div "Standard Template" at bounding box center [209, 166] width 54 height 8
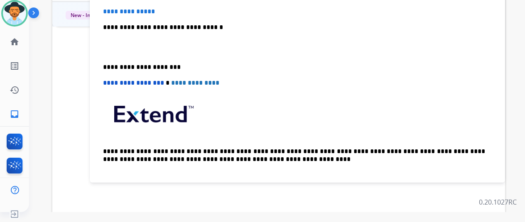
scroll to position [25, 0]
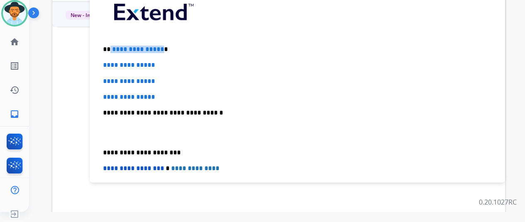
drag, startPoint x: 166, startPoint y: 48, endPoint x: 116, endPoint y: 45, distance: 49.9
click at [116, 46] on p "**********" at bounding box center [294, 49] width 382 height 7
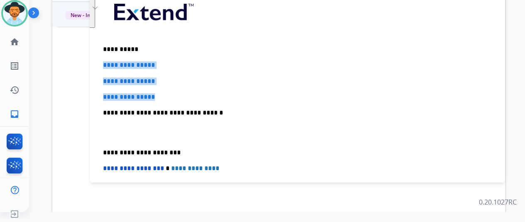
drag, startPoint x: 172, startPoint y: 94, endPoint x: 109, endPoint y: 65, distance: 69.8
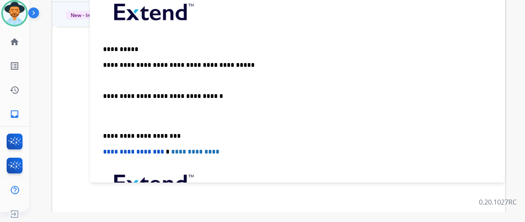
click at [469, 49] on p "**********" at bounding box center [294, 49] width 382 height 7
click at [241, 67] on p "**********" at bounding box center [294, 72] width 382 height 23
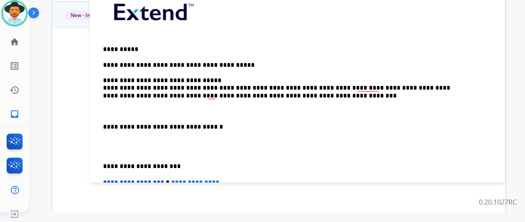
click at [109, 85] on div "**********" at bounding box center [297, 140] width 395 height 300
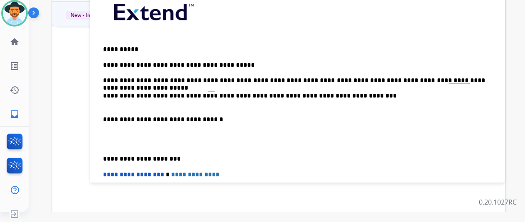
click at [109, 99] on div "**********" at bounding box center [297, 136] width 395 height 292
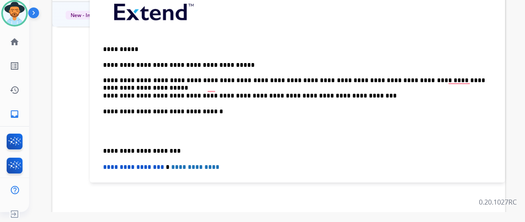
click at [109, 101] on div "**********" at bounding box center [297, 132] width 395 height 284
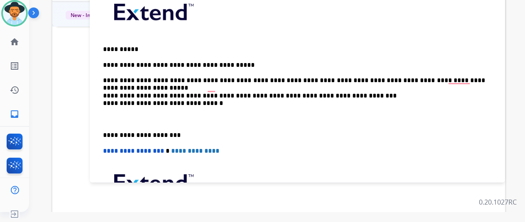
click at [337, 88] on p "**********" at bounding box center [294, 80] width 382 height 38
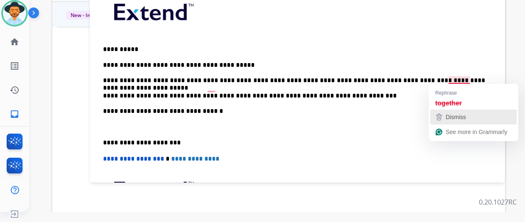
click at [447, 114] on span "Dismiss" at bounding box center [455, 117] width 20 height 7
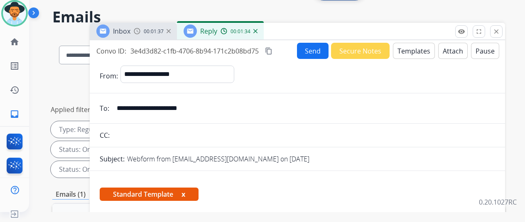
scroll to position [0, 0]
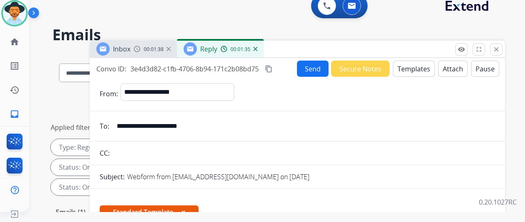
click at [317, 67] on button "Send" at bounding box center [313, 69] width 32 height 16
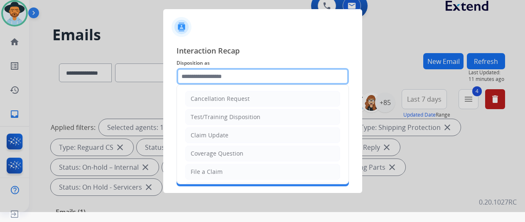
click at [200, 74] on input "text" at bounding box center [262, 76] width 172 height 17
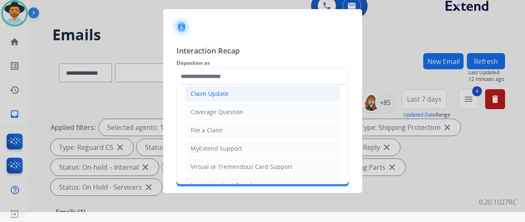
click at [227, 93] on li "Claim Update" at bounding box center [262, 94] width 155 height 16
type input "**********"
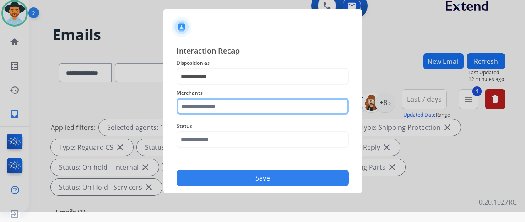
click at [216, 104] on input "text" at bounding box center [262, 106] width 172 height 17
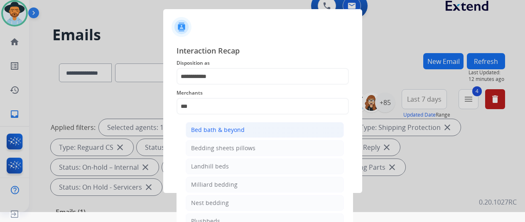
click at [221, 130] on div "Bed bath & beyond" at bounding box center [218, 130] width 54 height 8
type input "**********"
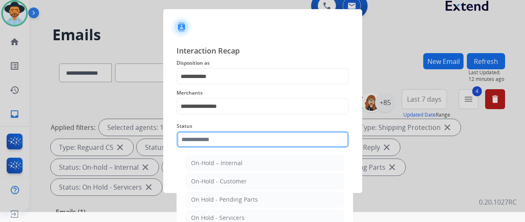
click at [215, 139] on input "text" at bounding box center [262, 139] width 172 height 17
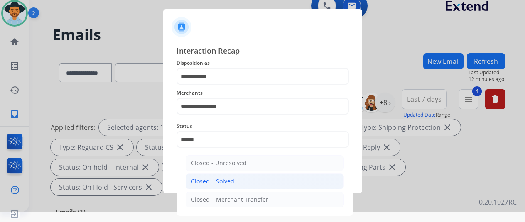
click at [240, 180] on li "Closed – Solved" at bounding box center [265, 181] width 158 height 16
type input "**********"
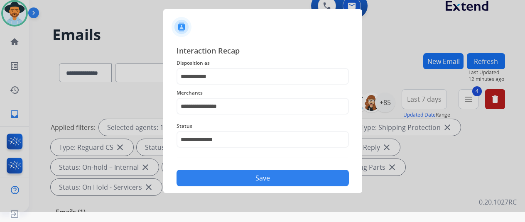
click at [241, 177] on button "Save" at bounding box center [262, 178] width 172 height 17
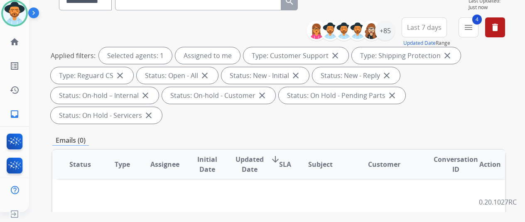
scroll to position [0, 0]
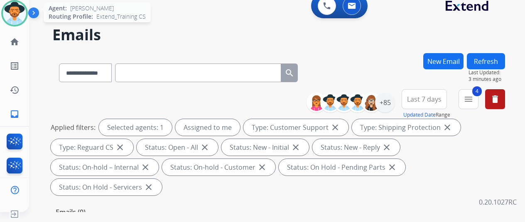
click at [8, 6] on img at bounding box center [14, 13] width 23 height 23
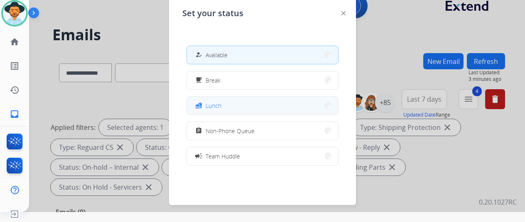
click at [218, 108] on span "Lunch" at bounding box center [213, 105] width 16 height 9
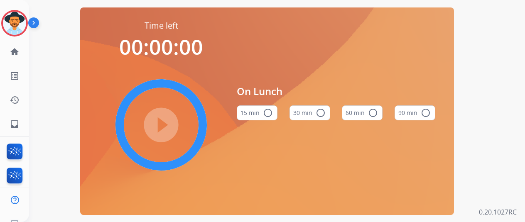
click at [323, 117] on mat-icon "radio_button_unchecked" at bounding box center [320, 113] width 10 height 10
click at [166, 126] on mat-icon "play_circle_filled" at bounding box center [161, 125] width 10 height 10
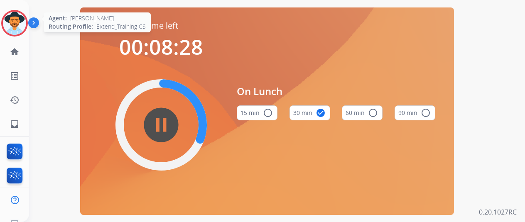
click at [18, 17] on img at bounding box center [14, 23] width 23 height 23
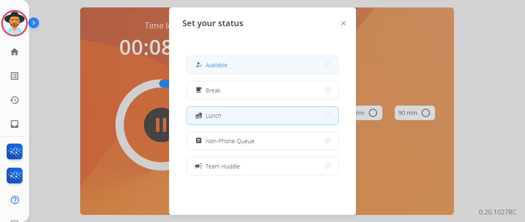
click at [216, 64] on span "Available" at bounding box center [216, 65] width 22 height 9
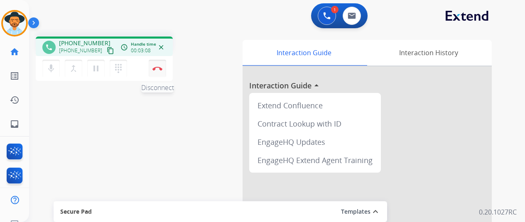
click at [159, 68] on img at bounding box center [157, 68] width 10 height 4
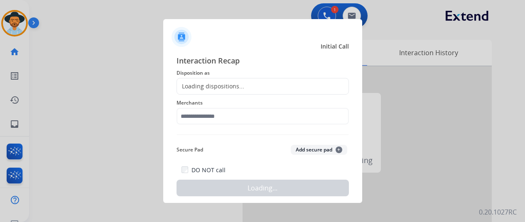
click at [203, 85] on div "Loading dispositions..." at bounding box center [210, 86] width 67 height 8
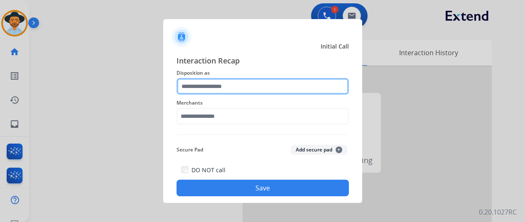
click at [203, 85] on input "text" at bounding box center [262, 86] width 172 height 17
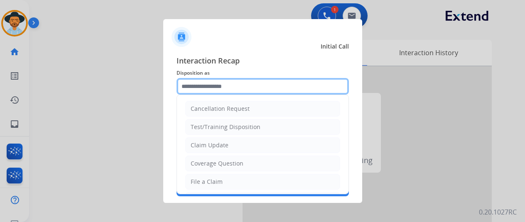
scroll to position [10, 0]
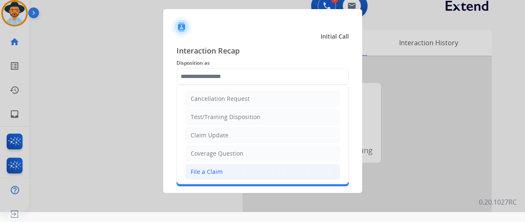
click at [199, 169] on div "File a Claim" at bounding box center [207, 172] width 32 height 8
type input "**********"
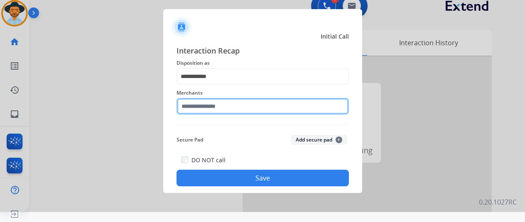
click at [198, 108] on input "text" at bounding box center [262, 106] width 172 height 17
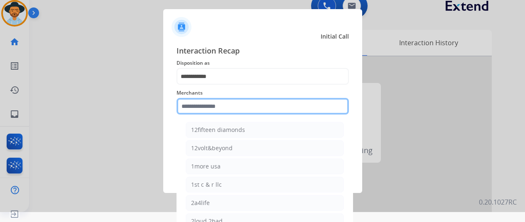
click at [200, 107] on input "text" at bounding box center [262, 106] width 172 height 17
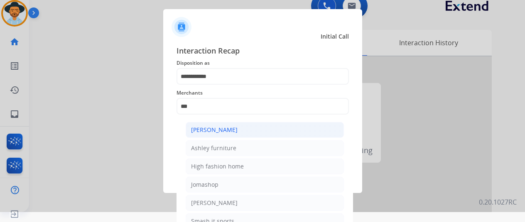
click at [215, 129] on div "[PERSON_NAME]" at bounding box center [214, 130] width 46 height 8
type input "**********"
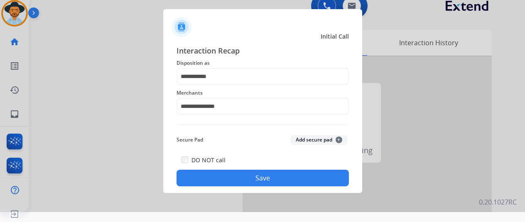
click at [245, 178] on button "Save" at bounding box center [262, 178] width 172 height 17
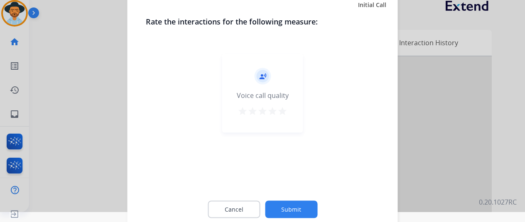
click at [296, 210] on button "Submit" at bounding box center [291, 208] width 52 height 17
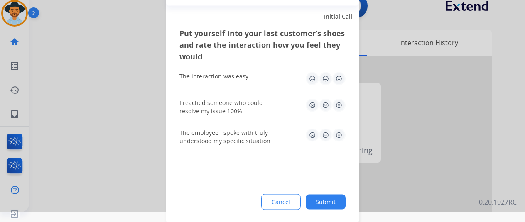
click at [329, 197] on button "Submit" at bounding box center [325, 201] width 40 height 15
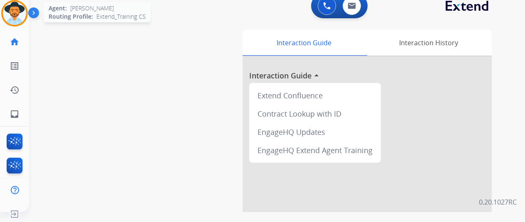
click at [17, 13] on img at bounding box center [14, 13] width 23 height 23
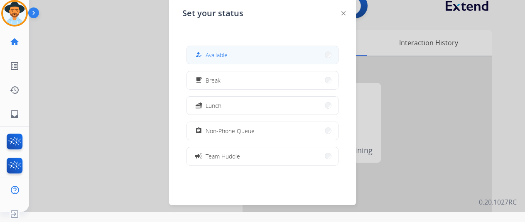
click at [244, 52] on button "how_to_reg Available" at bounding box center [262, 55] width 151 height 18
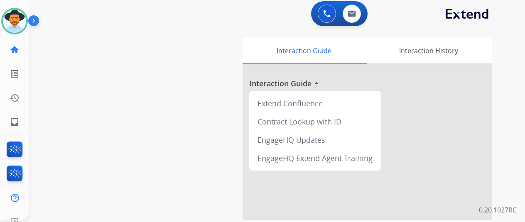
scroll to position [0, 0]
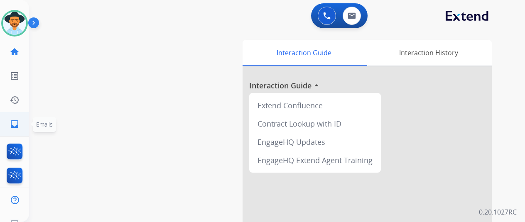
click at [15, 121] on mat-icon "inbox" at bounding box center [15, 124] width 10 height 10
select select "**********"
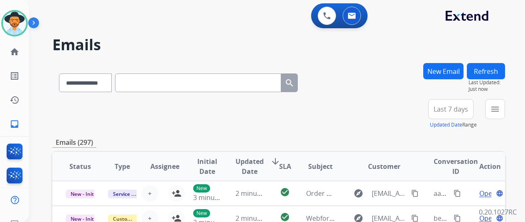
click at [447, 68] on button "New Email" at bounding box center [443, 71] width 40 height 16
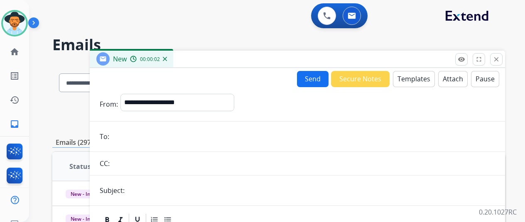
click at [312, 79] on button "Send" at bounding box center [313, 79] width 32 height 16
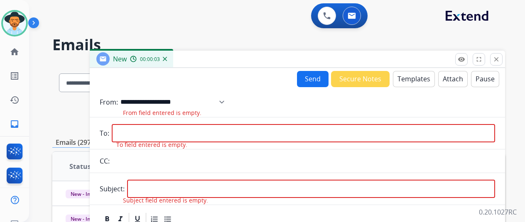
click at [149, 100] on select "**********" at bounding box center [175, 102] width 110 height 17
select select "**********"
click at [127, 94] on select "**********" at bounding box center [175, 102] width 110 height 17
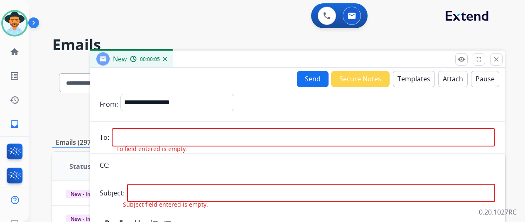
click at [140, 137] on input "email" at bounding box center [303, 137] width 383 height 18
paste input "**********"
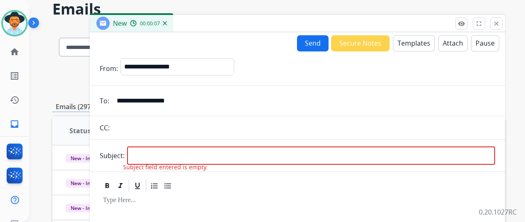
scroll to position [83, 0]
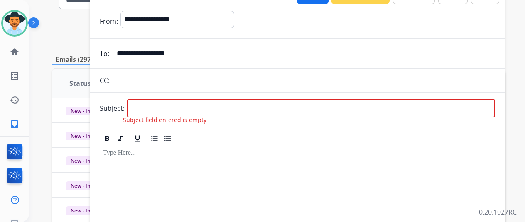
type input "**********"
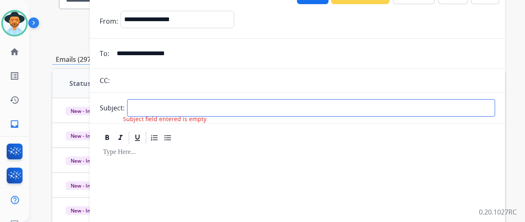
click at [142, 106] on input "text" at bounding box center [311, 107] width 368 height 17
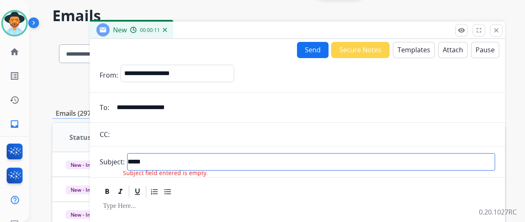
scroll to position [0, 0]
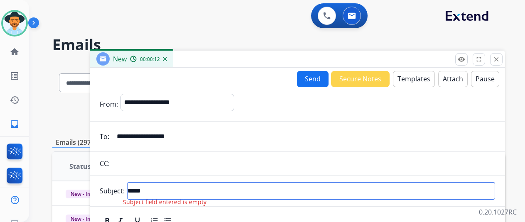
type input "*****"
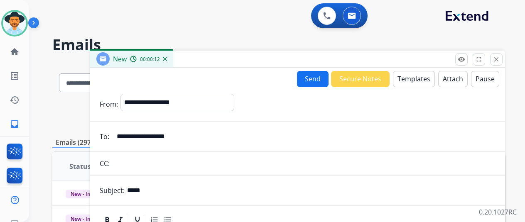
click at [415, 76] on button "Templates" at bounding box center [414, 79] width 42 height 16
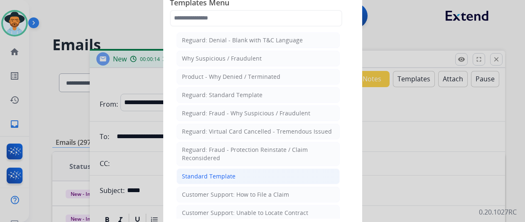
click at [215, 173] on div "Standard Template" at bounding box center [209, 176] width 54 height 8
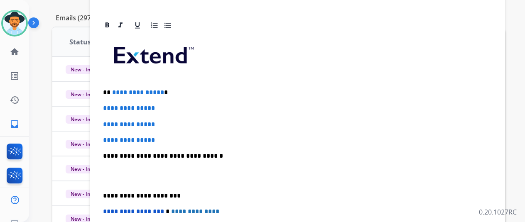
scroll to position [125, 0]
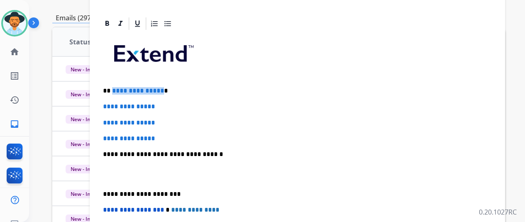
drag, startPoint x: 166, startPoint y: 90, endPoint x: 117, endPoint y: 84, distance: 48.9
click at [117, 84] on div "**********" at bounding box center [297, 174] width 395 height 286
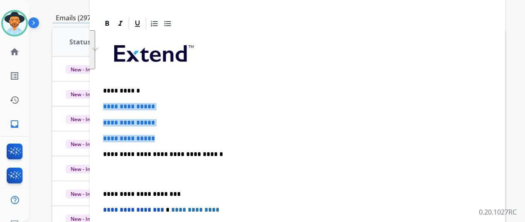
drag, startPoint x: 167, startPoint y: 138, endPoint x: 99, endPoint y: 100, distance: 77.8
click at [99, 100] on div "**********" at bounding box center [297, 165] width 415 height 299
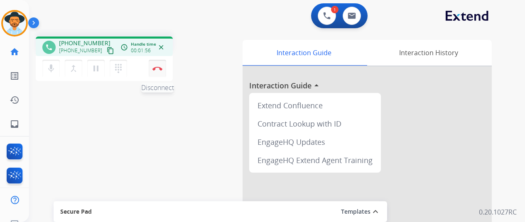
click at [158, 68] on img at bounding box center [157, 68] width 10 height 4
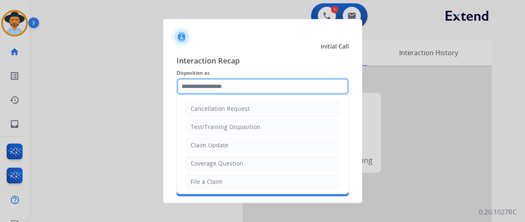
click at [203, 81] on input "text" at bounding box center [262, 86] width 172 height 17
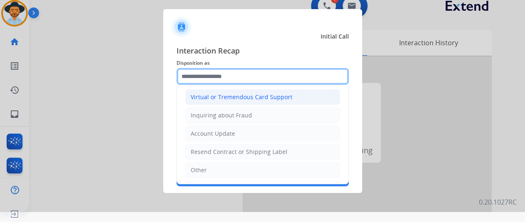
scroll to position [125, 0]
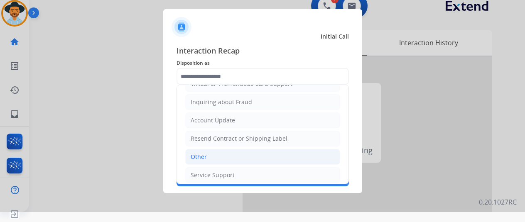
click at [202, 154] on div "Other" at bounding box center [199, 157] width 16 height 8
type input "*****"
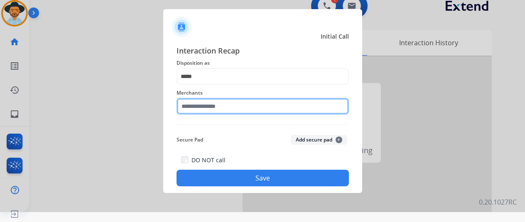
click at [200, 104] on input "text" at bounding box center [262, 106] width 172 height 17
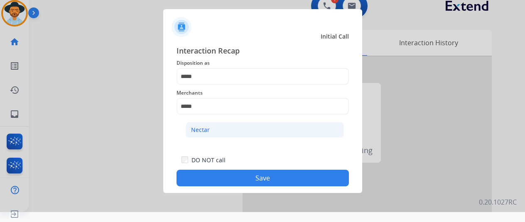
click at [210, 127] on li "Nectar" at bounding box center [265, 130] width 158 height 16
type input "******"
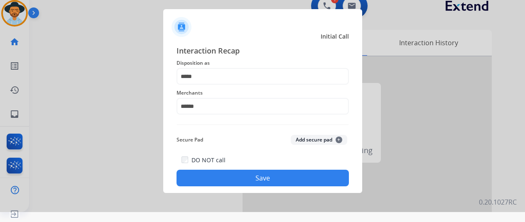
click at [245, 176] on button "Save" at bounding box center [262, 178] width 172 height 17
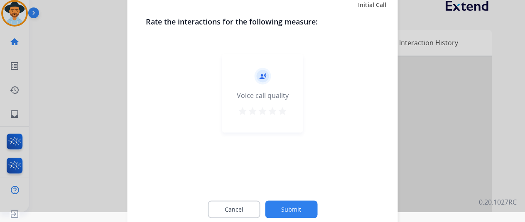
click at [291, 210] on button "Submit" at bounding box center [291, 208] width 52 height 17
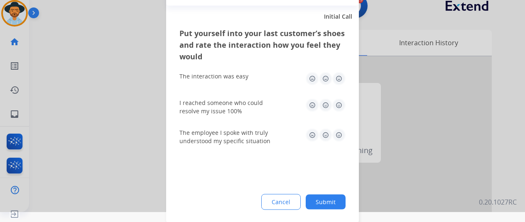
click at [322, 204] on button "Submit" at bounding box center [325, 201] width 40 height 15
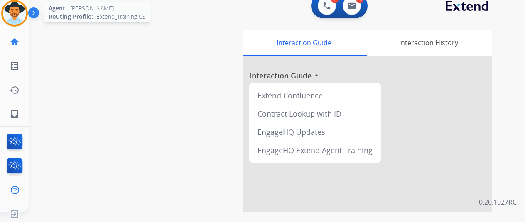
drag, startPoint x: 15, startPoint y: 14, endPoint x: 35, endPoint y: 13, distance: 20.4
click at [15, 14] on img at bounding box center [14, 13] width 23 height 23
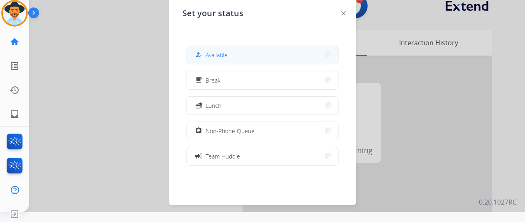
click at [232, 55] on button "how_to_reg Available" at bounding box center [262, 55] width 151 height 18
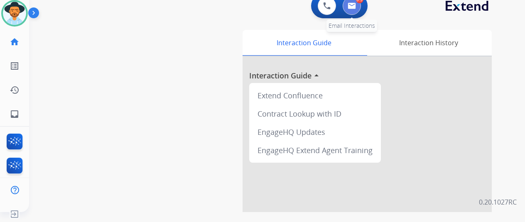
click at [356, 4] on img at bounding box center [351, 5] width 8 height 7
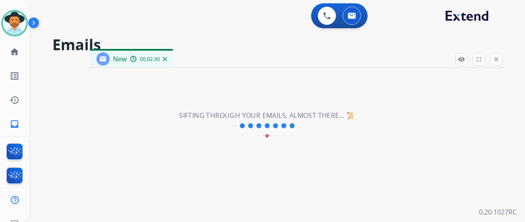
select select "**********"
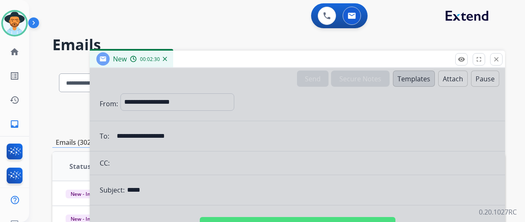
click at [242, 143] on div at bounding box center [297, 223] width 415 height 310
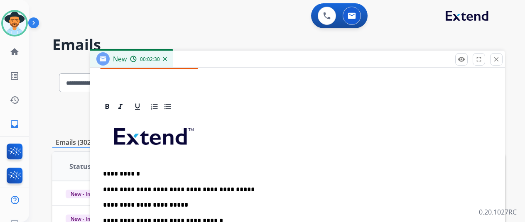
scroll to position [174, 0]
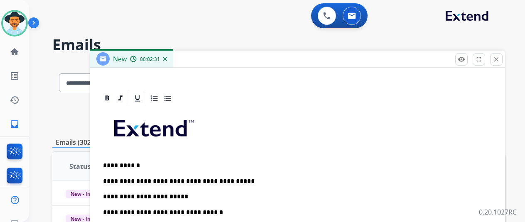
click at [191, 195] on p "**********" at bounding box center [294, 189] width 382 height 23
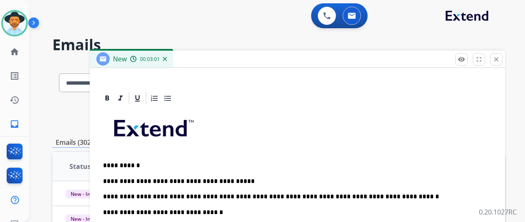
scroll to position [0, 0]
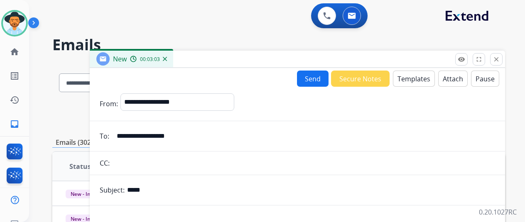
click at [317, 75] on button "Send" at bounding box center [313, 79] width 32 height 16
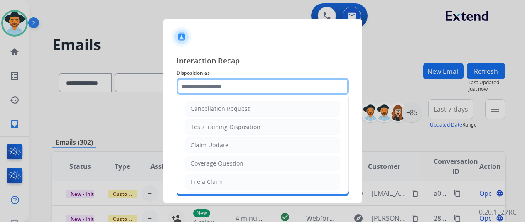
click at [200, 82] on input "text" at bounding box center [262, 86] width 172 height 17
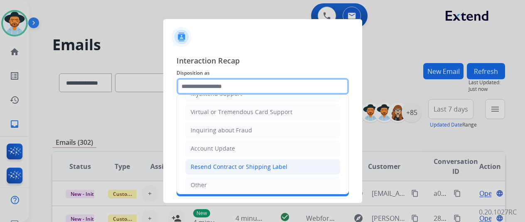
scroll to position [126, 0]
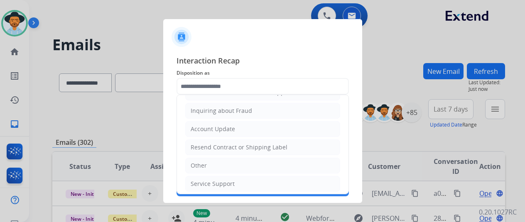
drag, startPoint x: 200, startPoint y: 163, endPoint x: 203, endPoint y: 147, distance: 16.1
click at [200, 162] on div "Other" at bounding box center [199, 165] width 16 height 8
type input "*****"
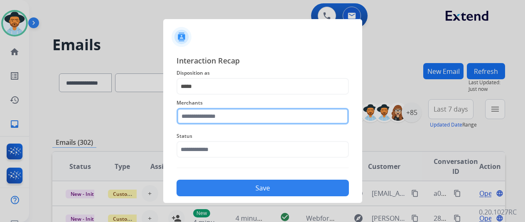
click at [197, 115] on input "text" at bounding box center [262, 116] width 172 height 17
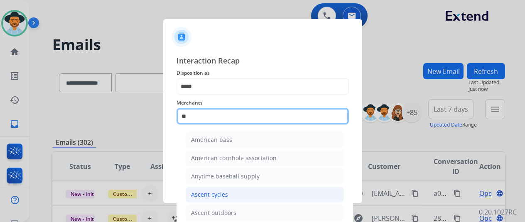
scroll to position [65, 0]
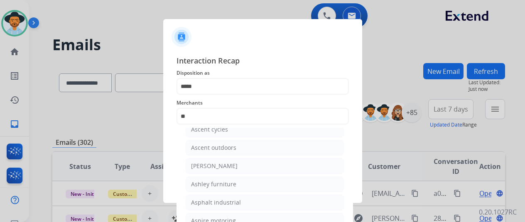
click at [215, 182] on div "Ashley furniture" at bounding box center [213, 184] width 45 height 8
type input "**********"
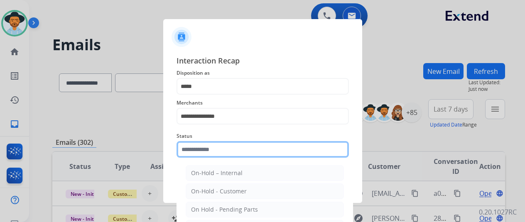
click at [203, 154] on input "text" at bounding box center [262, 149] width 172 height 17
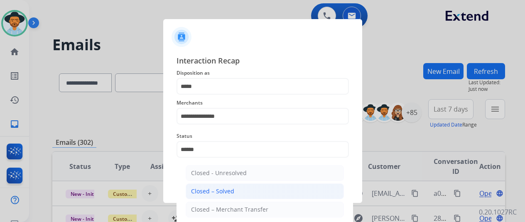
click at [228, 191] on div "Closed – Solved" at bounding box center [212, 191] width 43 height 8
type input "**********"
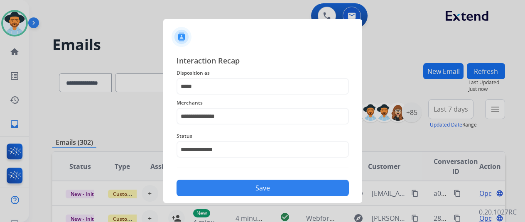
click at [249, 188] on button "Save" at bounding box center [262, 188] width 172 height 17
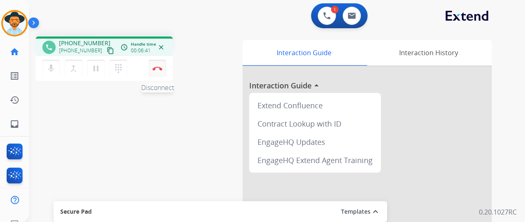
click at [157, 65] on button "Disconnect" at bounding box center [157, 68] width 17 height 17
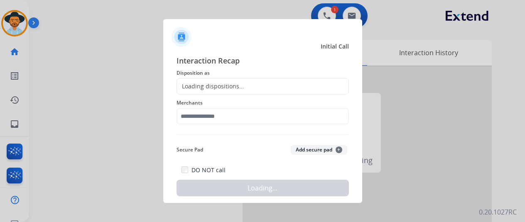
click at [195, 84] on div "Loading dispositions..." at bounding box center [210, 86] width 67 height 8
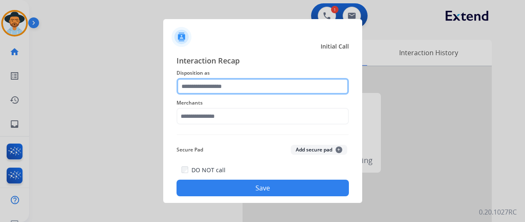
click at [195, 84] on input "text" at bounding box center [262, 86] width 172 height 17
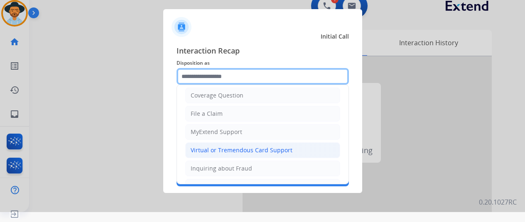
scroll to position [83, 0]
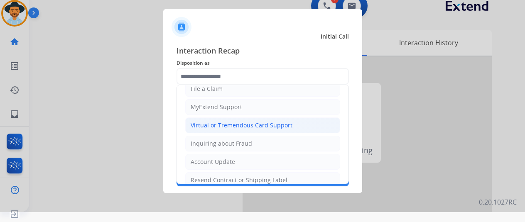
click at [215, 121] on div "Virtual or Tremendous Card Support" at bounding box center [242, 125] width 102 height 8
type input "**********"
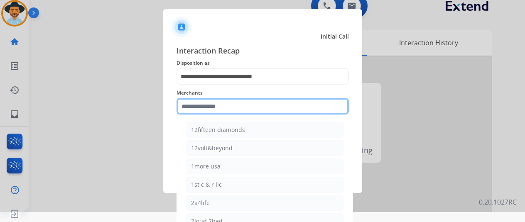
click at [199, 106] on input "text" at bounding box center [262, 106] width 172 height 17
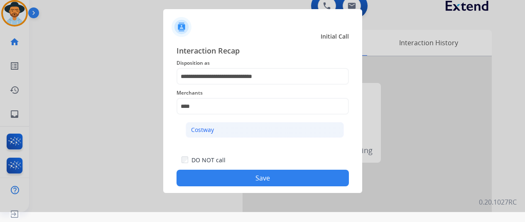
click at [219, 128] on li "Costway" at bounding box center [265, 130] width 158 height 16
type input "*******"
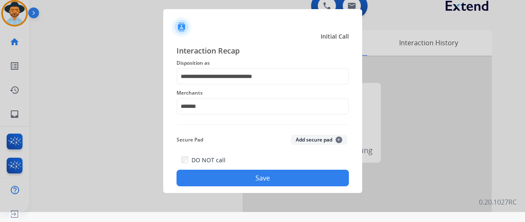
click at [252, 174] on button "Save" at bounding box center [262, 178] width 172 height 17
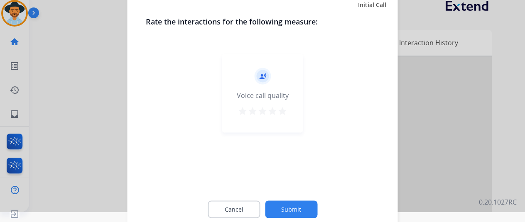
click at [298, 202] on button "Submit" at bounding box center [291, 208] width 52 height 17
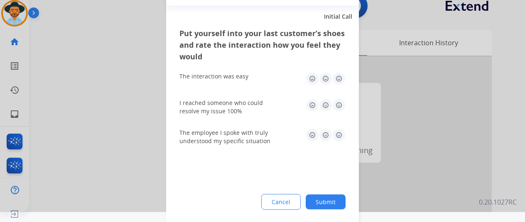
click at [321, 201] on button "Submit" at bounding box center [325, 201] width 40 height 15
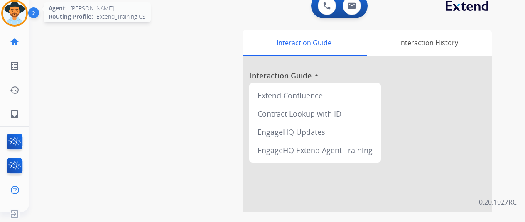
click at [20, 10] on img at bounding box center [14, 13] width 23 height 23
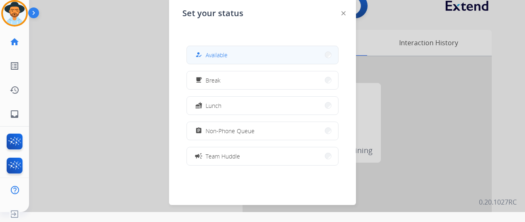
click at [224, 57] on span "Available" at bounding box center [216, 55] width 22 height 9
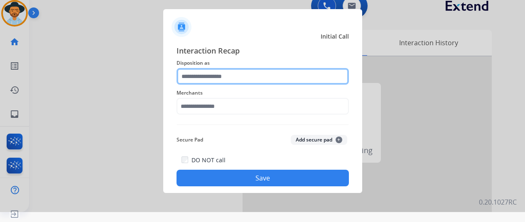
click at [200, 78] on input "text" at bounding box center [262, 76] width 172 height 17
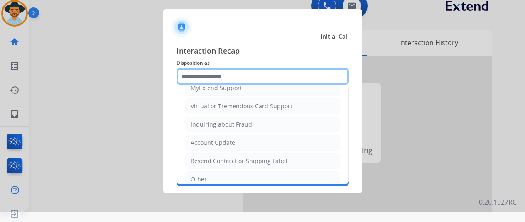
scroll to position [126, 0]
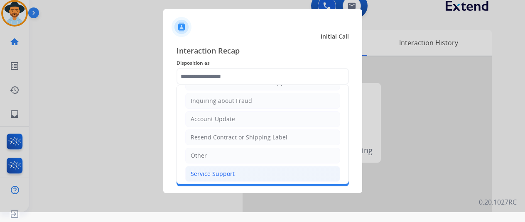
click at [212, 170] on div "Service Support" at bounding box center [213, 174] width 44 height 8
type input "**********"
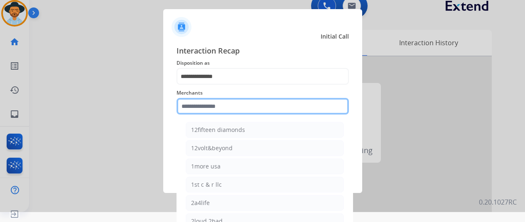
drag, startPoint x: 198, startPoint y: 107, endPoint x: 197, endPoint y: 95, distance: 12.1
click at [198, 105] on input "text" at bounding box center [262, 106] width 172 height 17
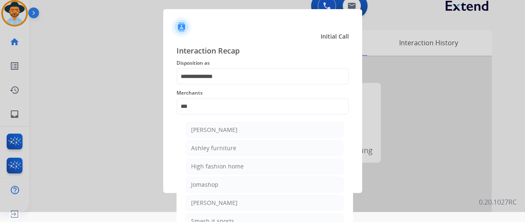
click at [222, 144] on div "Ashley furniture" at bounding box center [213, 148] width 45 height 8
type input "**********"
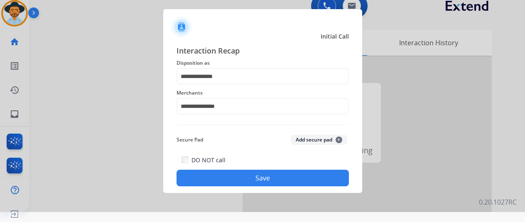
click at [246, 176] on button "Save" at bounding box center [262, 178] width 172 height 17
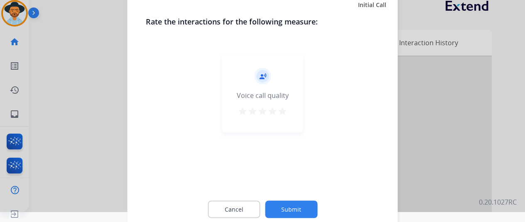
click at [292, 208] on button "Submit" at bounding box center [291, 208] width 52 height 17
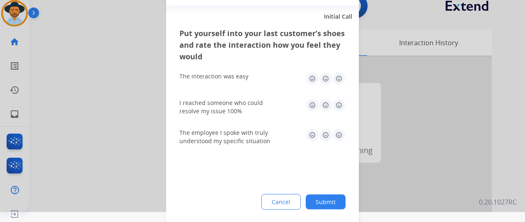
drag, startPoint x: 330, startPoint y: 197, endPoint x: 245, endPoint y: 166, distance: 91.0
click at [329, 198] on button "Submit" at bounding box center [325, 201] width 40 height 15
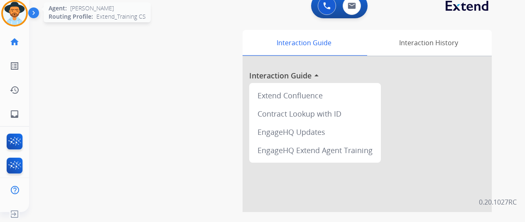
click at [17, 11] on img at bounding box center [14, 13] width 23 height 23
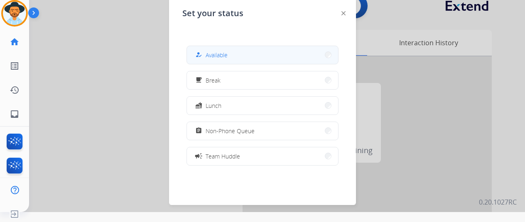
click at [236, 55] on button "how_to_reg Available" at bounding box center [262, 55] width 151 height 18
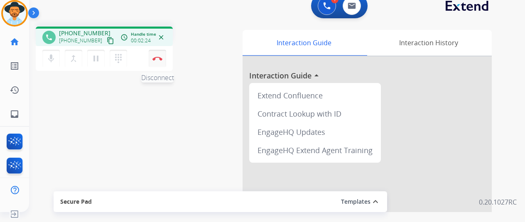
click at [159, 57] on img at bounding box center [157, 58] width 10 height 4
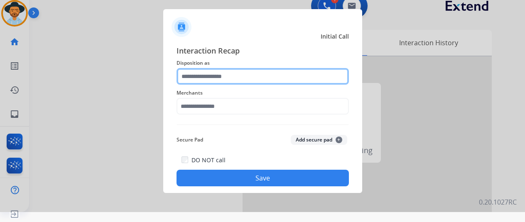
click at [204, 73] on input "text" at bounding box center [262, 76] width 172 height 17
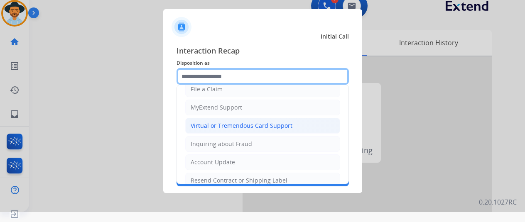
scroll to position [83, 0]
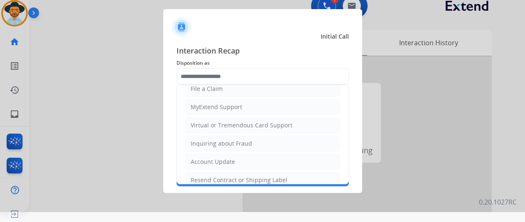
drag, startPoint x: 215, startPoint y: 125, endPoint x: 215, endPoint y: 119, distance: 6.7
click at [215, 125] on div "Virtual or Tremendous Card Support" at bounding box center [242, 125] width 102 height 8
type input "**********"
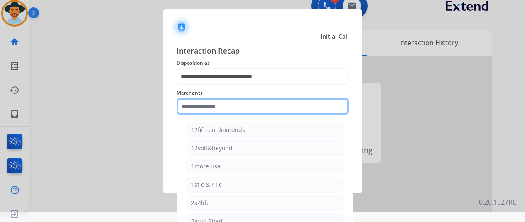
click at [209, 105] on input "text" at bounding box center [262, 106] width 172 height 17
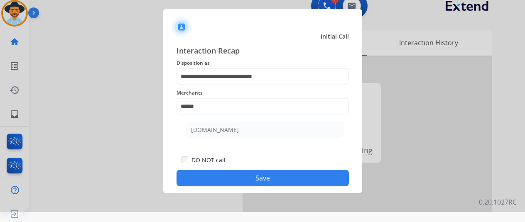
click at [210, 133] on div "[DOMAIN_NAME]" at bounding box center [215, 130] width 48 height 8
type input "**********"
click at [222, 180] on button "Save" at bounding box center [262, 178] width 172 height 17
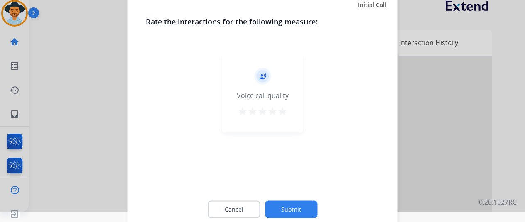
click at [281, 208] on button "Submit" at bounding box center [291, 208] width 52 height 17
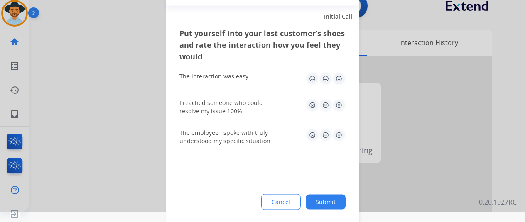
click at [326, 195] on button "Submit" at bounding box center [325, 201] width 40 height 15
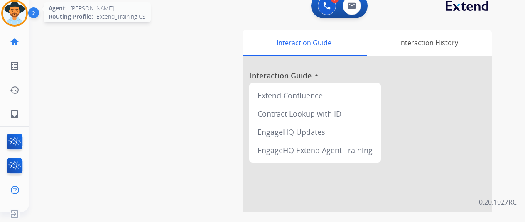
click at [15, 17] on img at bounding box center [14, 13] width 23 height 23
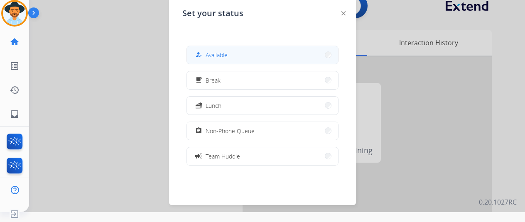
click at [227, 51] on span "Available" at bounding box center [216, 55] width 22 height 9
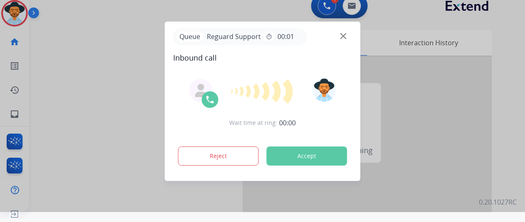
click at [69, 71] on div at bounding box center [262, 101] width 525 height 222
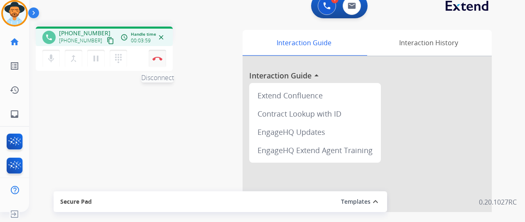
click at [157, 58] on img at bounding box center [157, 58] width 10 height 4
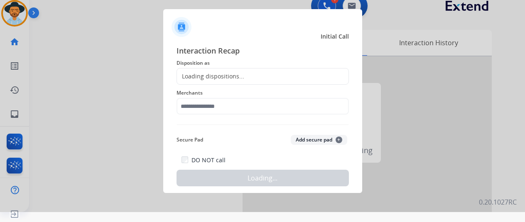
click at [185, 78] on div "Loading dispositions..." at bounding box center [210, 76] width 67 height 8
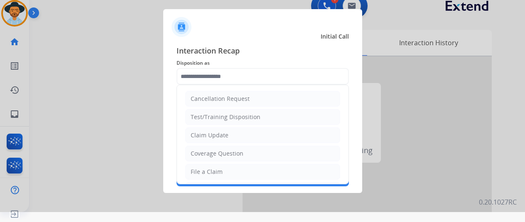
click at [187, 76] on input "text" at bounding box center [262, 76] width 172 height 17
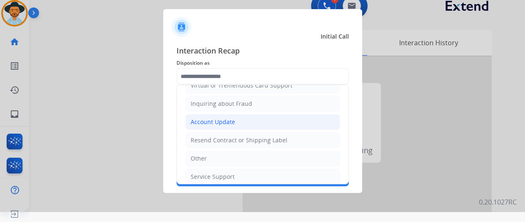
scroll to position [125, 0]
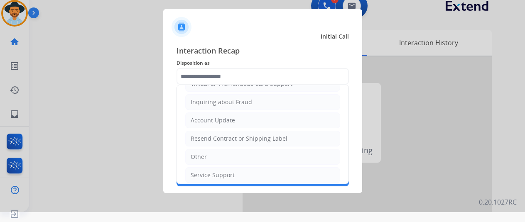
drag, startPoint x: 201, startPoint y: 154, endPoint x: 200, endPoint y: 149, distance: 5.5
click at [201, 153] on div "Other" at bounding box center [199, 157] width 16 height 8
type input "*****"
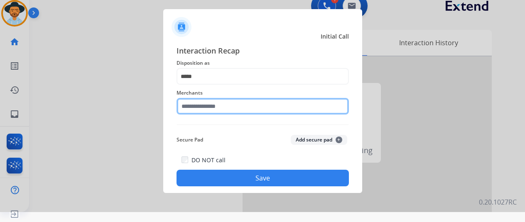
click at [195, 105] on input "text" at bounding box center [262, 106] width 172 height 17
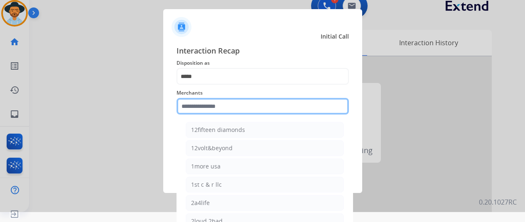
click at [209, 104] on input "text" at bounding box center [262, 106] width 172 height 17
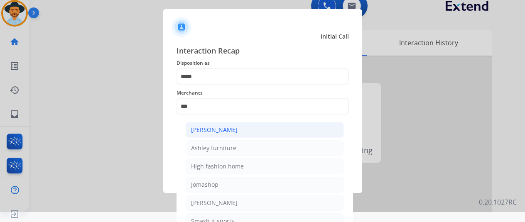
click at [218, 130] on div "[PERSON_NAME]" at bounding box center [214, 130] width 46 height 8
type input "**********"
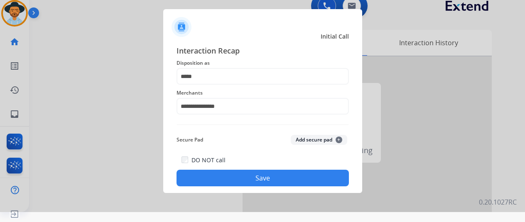
click at [258, 180] on button "Save" at bounding box center [262, 178] width 172 height 17
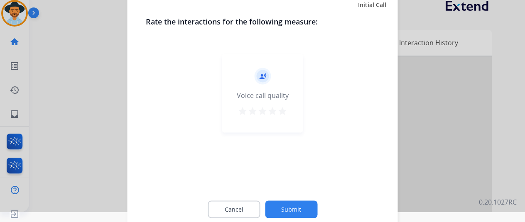
click at [290, 206] on button "Submit" at bounding box center [291, 208] width 52 height 17
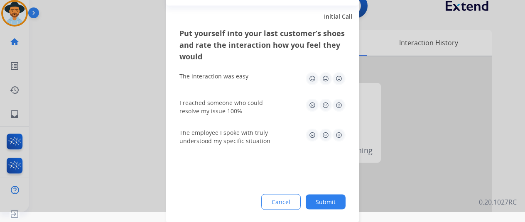
click at [330, 201] on button "Submit" at bounding box center [325, 201] width 40 height 15
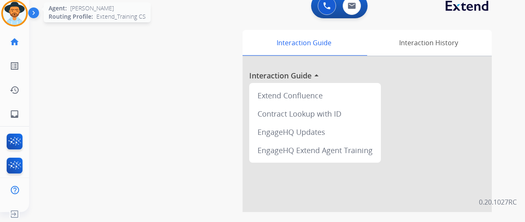
click at [16, 11] on img at bounding box center [14, 13] width 23 height 23
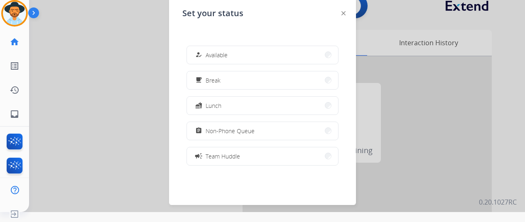
drag, startPoint x: 219, startPoint y: 54, endPoint x: 150, endPoint y: 0, distance: 87.2
click at [215, 49] on button "how_to_reg Available" at bounding box center [262, 55] width 151 height 18
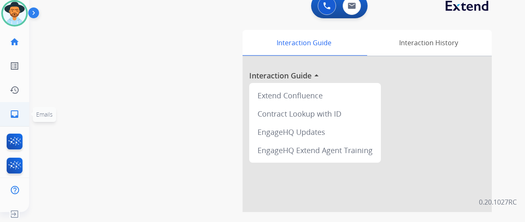
click at [15, 110] on mat-icon "inbox" at bounding box center [15, 114] width 10 height 10
select select "**********"
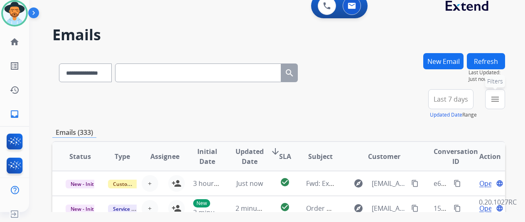
click at [500, 101] on mat-icon "menu" at bounding box center [495, 99] width 10 height 10
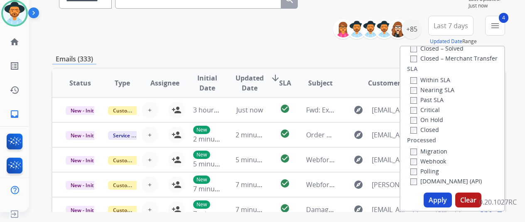
scroll to position [166, 0]
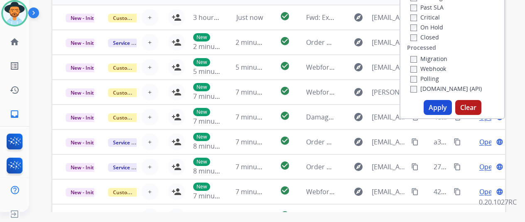
click at [437, 105] on button "Apply" at bounding box center [437, 107] width 28 height 15
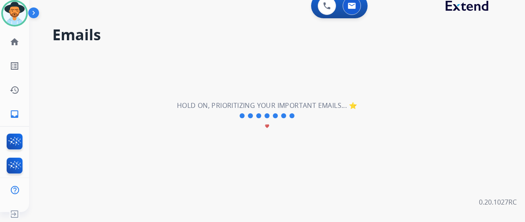
scroll to position [0, 0]
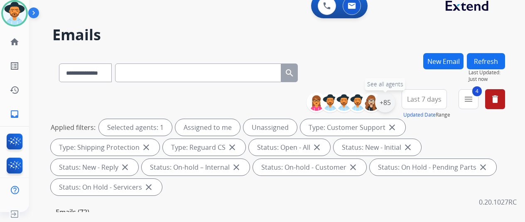
click at [386, 104] on div "+85" at bounding box center [385, 103] width 20 height 20
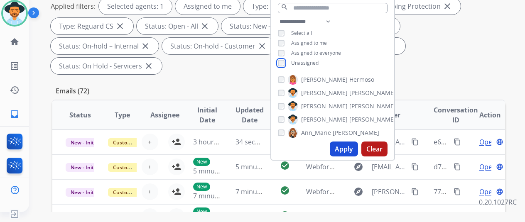
scroll to position [125, 0]
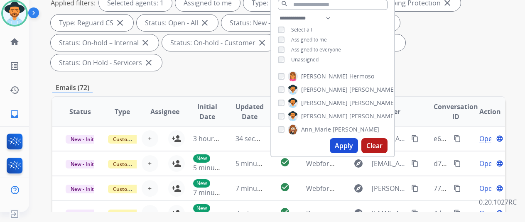
click at [352, 145] on button "Apply" at bounding box center [344, 145] width 28 height 15
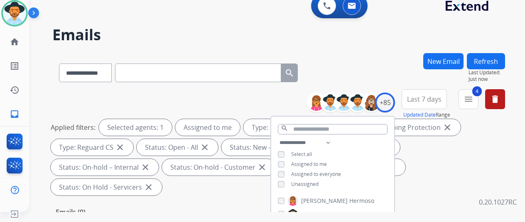
click at [380, 71] on div "**********" at bounding box center [278, 71] width 452 height 36
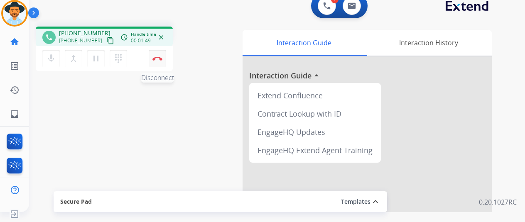
click at [161, 56] on img at bounding box center [157, 58] width 10 height 4
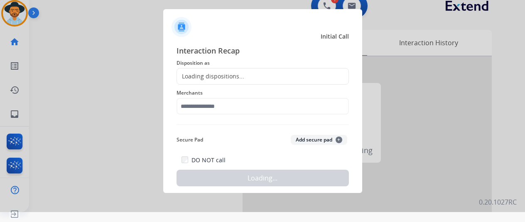
click at [208, 74] on div "Loading dispositions..." at bounding box center [210, 76] width 67 height 8
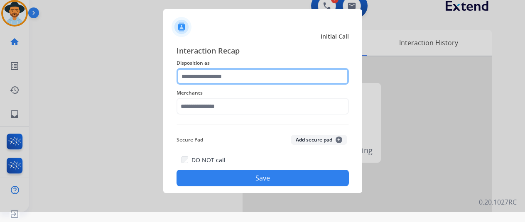
click at [209, 73] on input "text" at bounding box center [262, 76] width 172 height 17
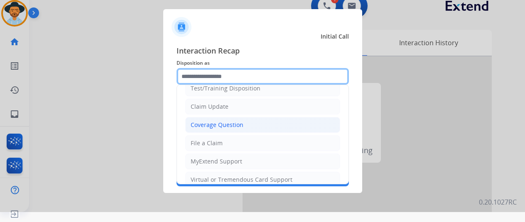
scroll to position [42, 0]
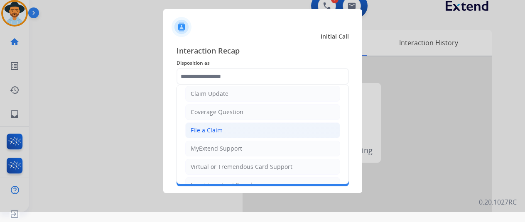
click at [208, 129] on div "File a Claim" at bounding box center [207, 130] width 32 height 8
type input "**********"
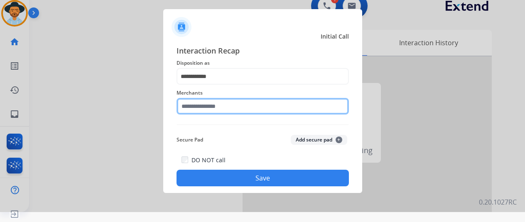
click at [208, 108] on input "text" at bounding box center [262, 106] width 172 height 17
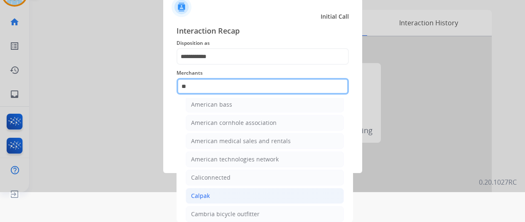
scroll to position [65, 0]
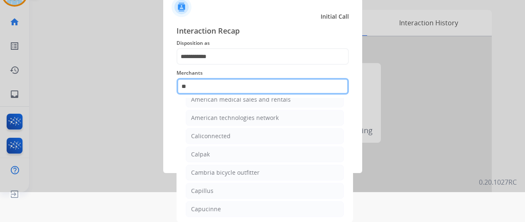
type input "*"
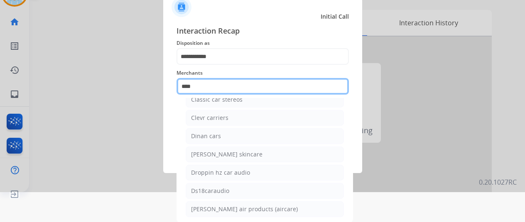
scroll to position [10, 0]
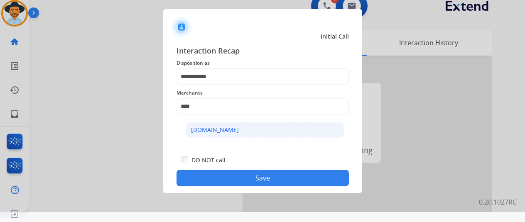
click at [205, 123] on li "[DOMAIN_NAME]" at bounding box center [265, 130] width 158 height 16
type input "**********"
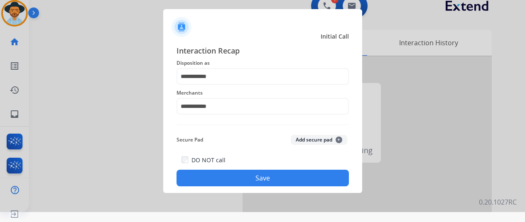
click at [234, 171] on button "Save" at bounding box center [262, 178] width 172 height 17
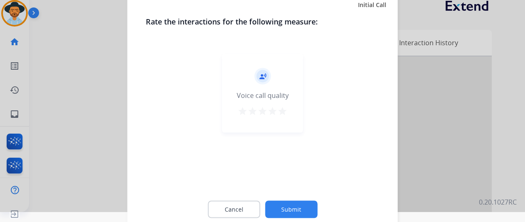
click at [297, 205] on button "Submit" at bounding box center [291, 208] width 52 height 17
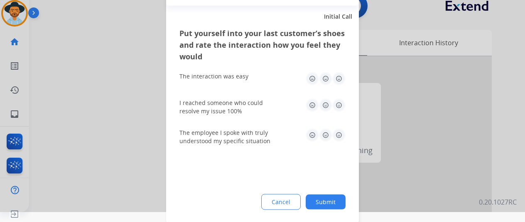
click at [331, 200] on button "Submit" at bounding box center [325, 201] width 40 height 15
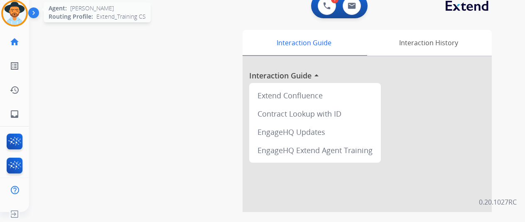
click at [22, 9] on img at bounding box center [14, 13] width 23 height 23
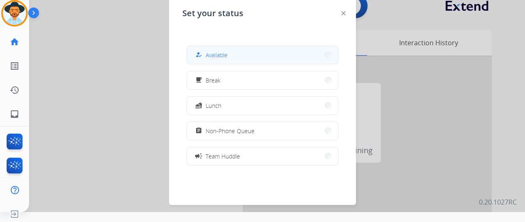
click at [216, 59] on div "how_to_reg Available" at bounding box center [210, 55] width 34 height 10
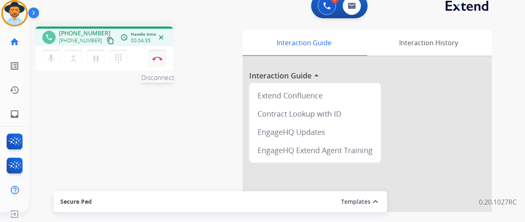
click at [160, 59] on img at bounding box center [157, 58] width 10 height 4
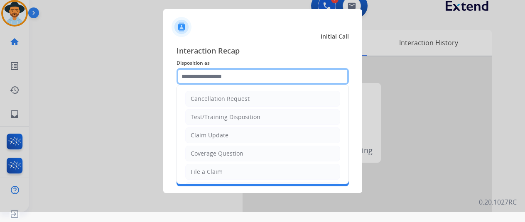
click at [200, 73] on input "text" at bounding box center [262, 76] width 172 height 17
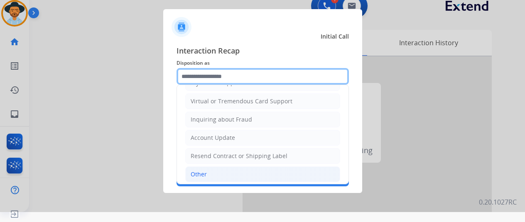
scroll to position [126, 0]
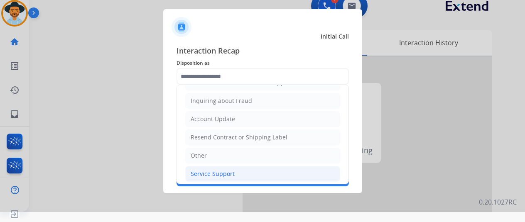
click at [205, 170] on div "Service Support" at bounding box center [213, 174] width 44 height 8
type input "**********"
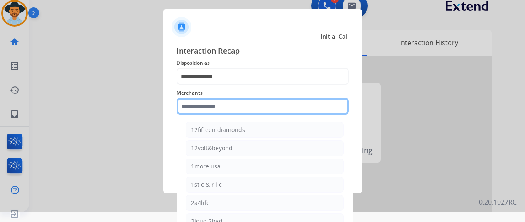
click at [211, 98] on input "text" at bounding box center [262, 106] width 172 height 17
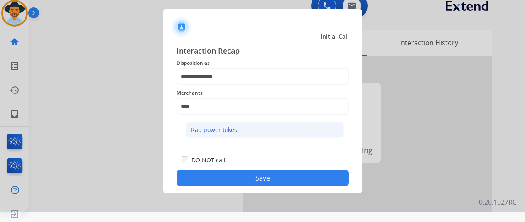
click at [212, 126] on div "Rad power bikes" at bounding box center [214, 130] width 46 height 8
type input "**********"
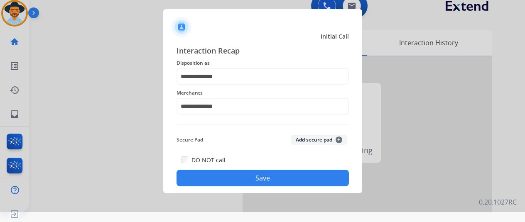
click at [252, 176] on button "Save" at bounding box center [262, 178] width 172 height 17
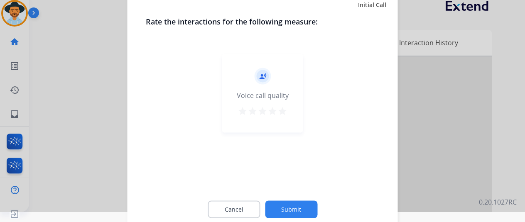
click at [298, 207] on button "Submit" at bounding box center [291, 208] width 52 height 17
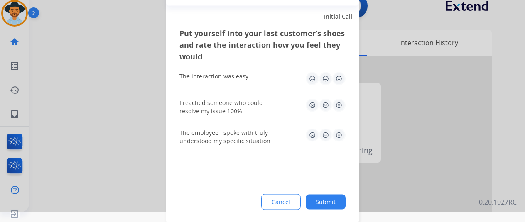
click at [332, 199] on button "Submit" at bounding box center [325, 201] width 40 height 15
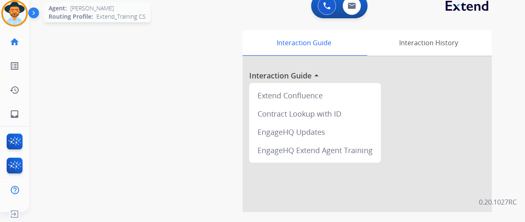
click at [17, 6] on img at bounding box center [14, 13] width 23 height 23
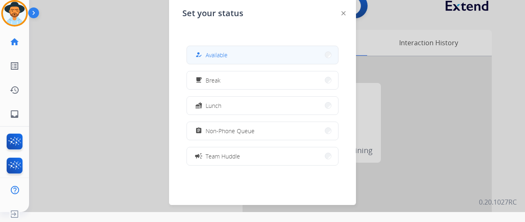
click at [226, 56] on span "Available" at bounding box center [216, 55] width 22 height 9
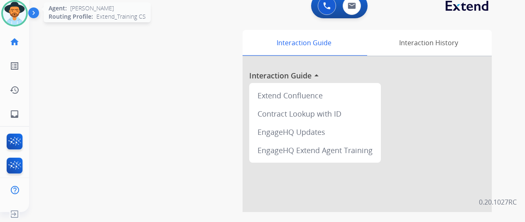
click at [15, 11] on img at bounding box center [14, 13] width 23 height 23
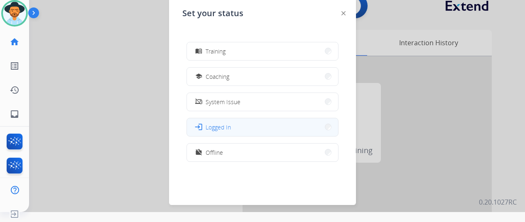
scroll to position [131, 0]
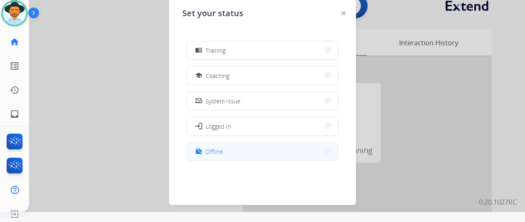
click at [219, 149] on span "Offline" at bounding box center [213, 151] width 17 height 9
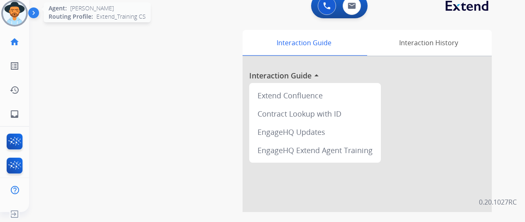
click at [15, 10] on img at bounding box center [14, 13] width 23 height 23
